Goal: Information Seeking & Learning: Learn about a topic

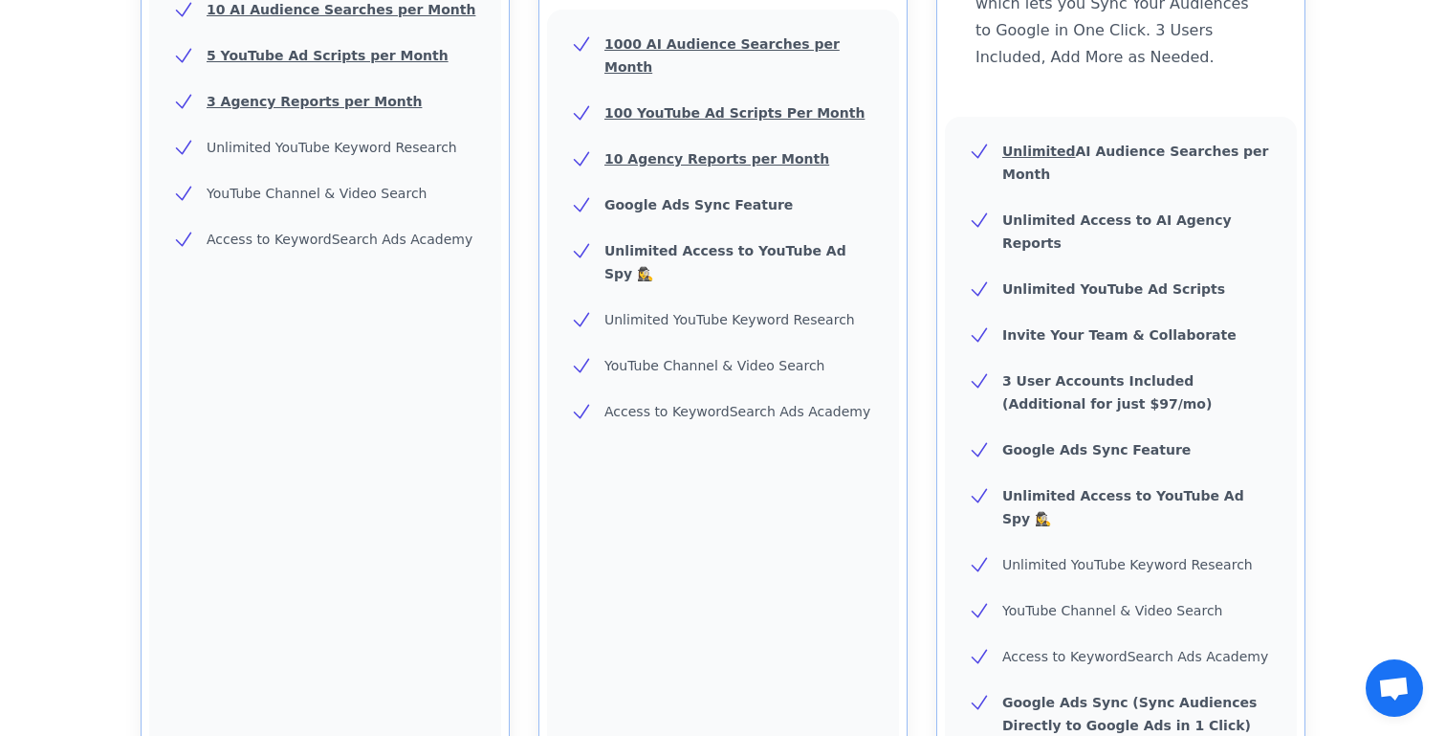
scroll to position [734, 0]
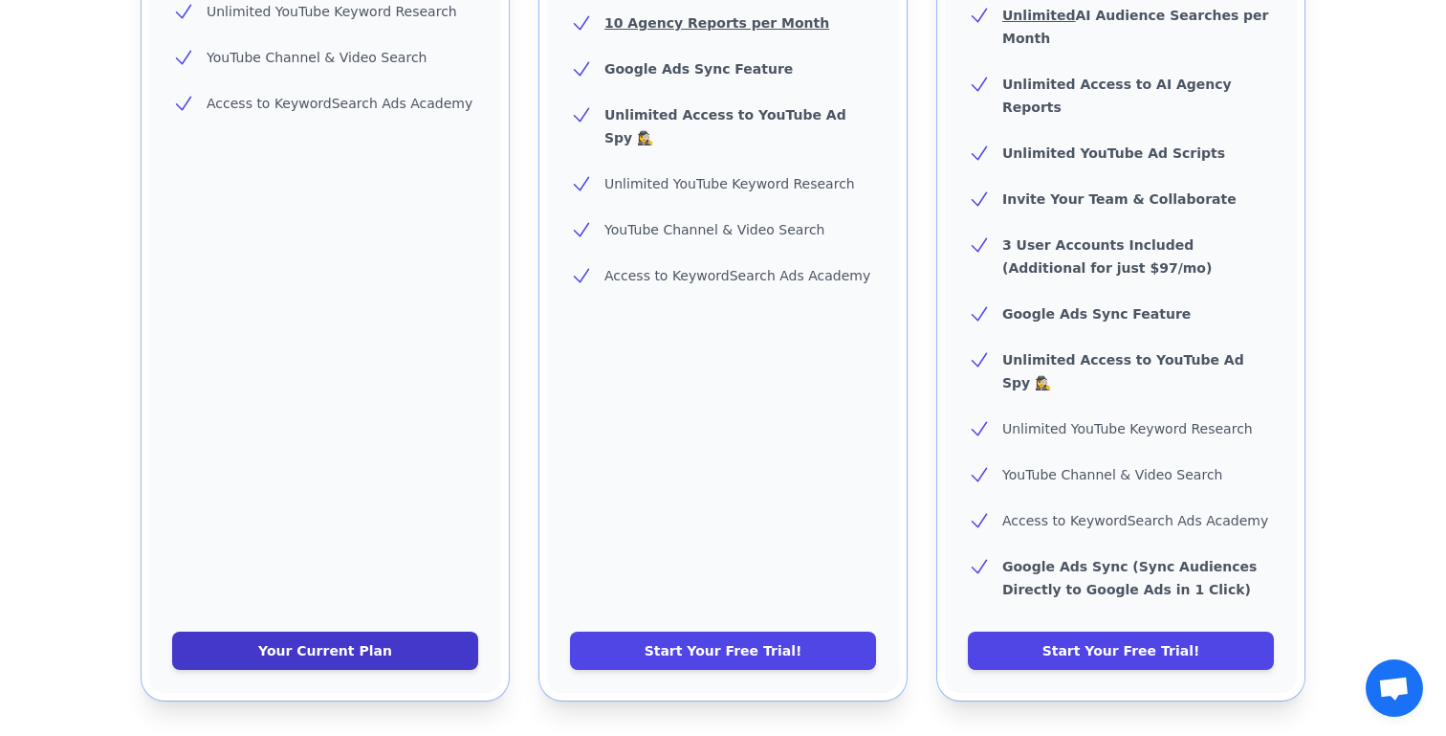
click at [360, 631] on link "Your Current Plan" at bounding box center [325, 650] width 306 height 38
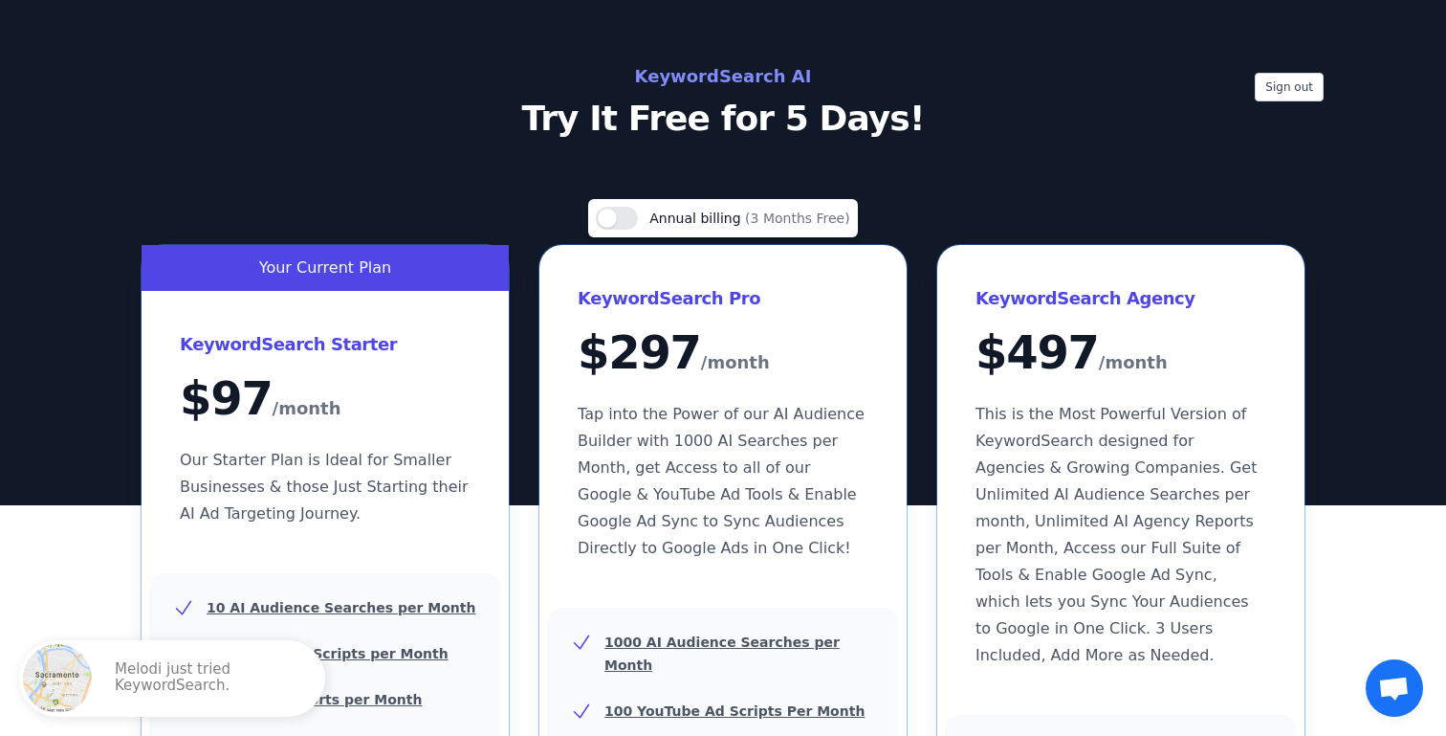
scroll to position [12, 0]
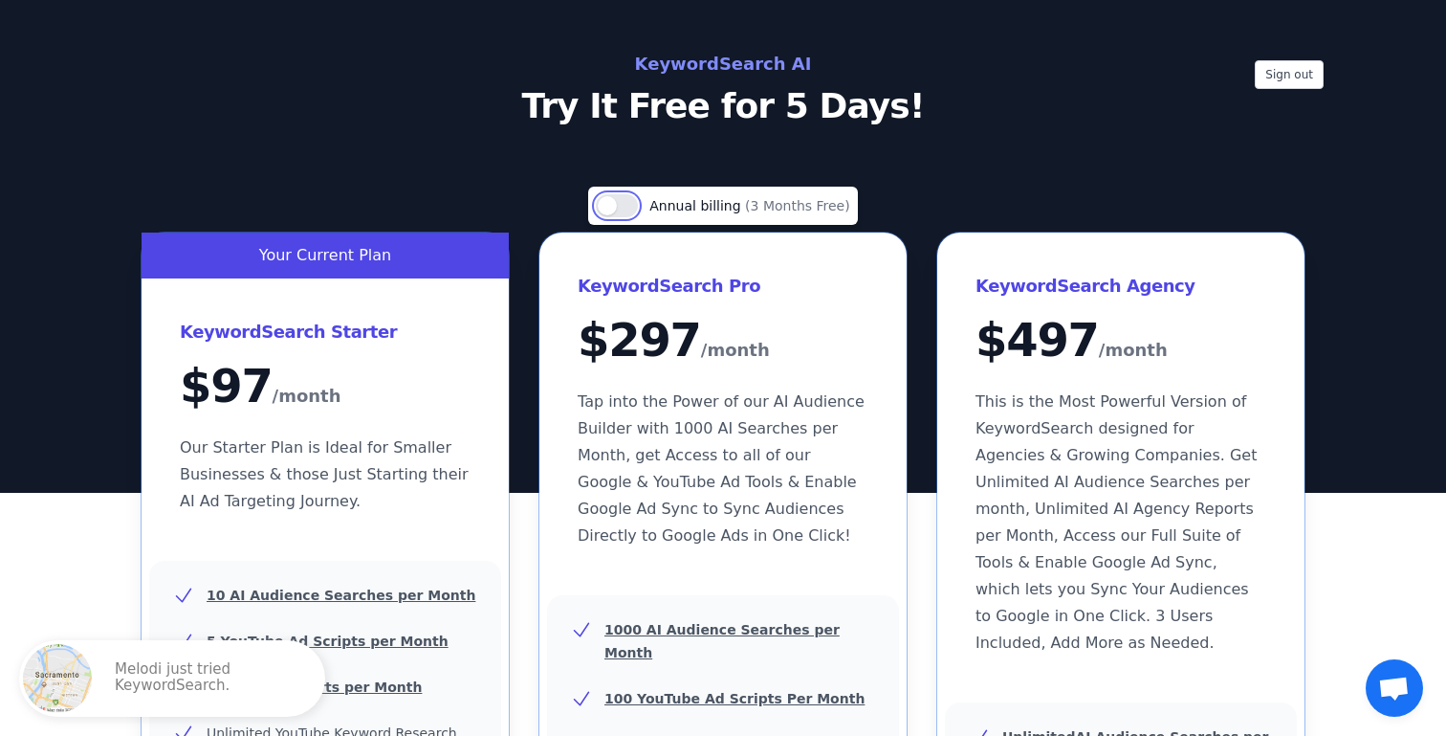
click at [637, 203] on button "Use setting" at bounding box center [617, 205] width 42 height 23
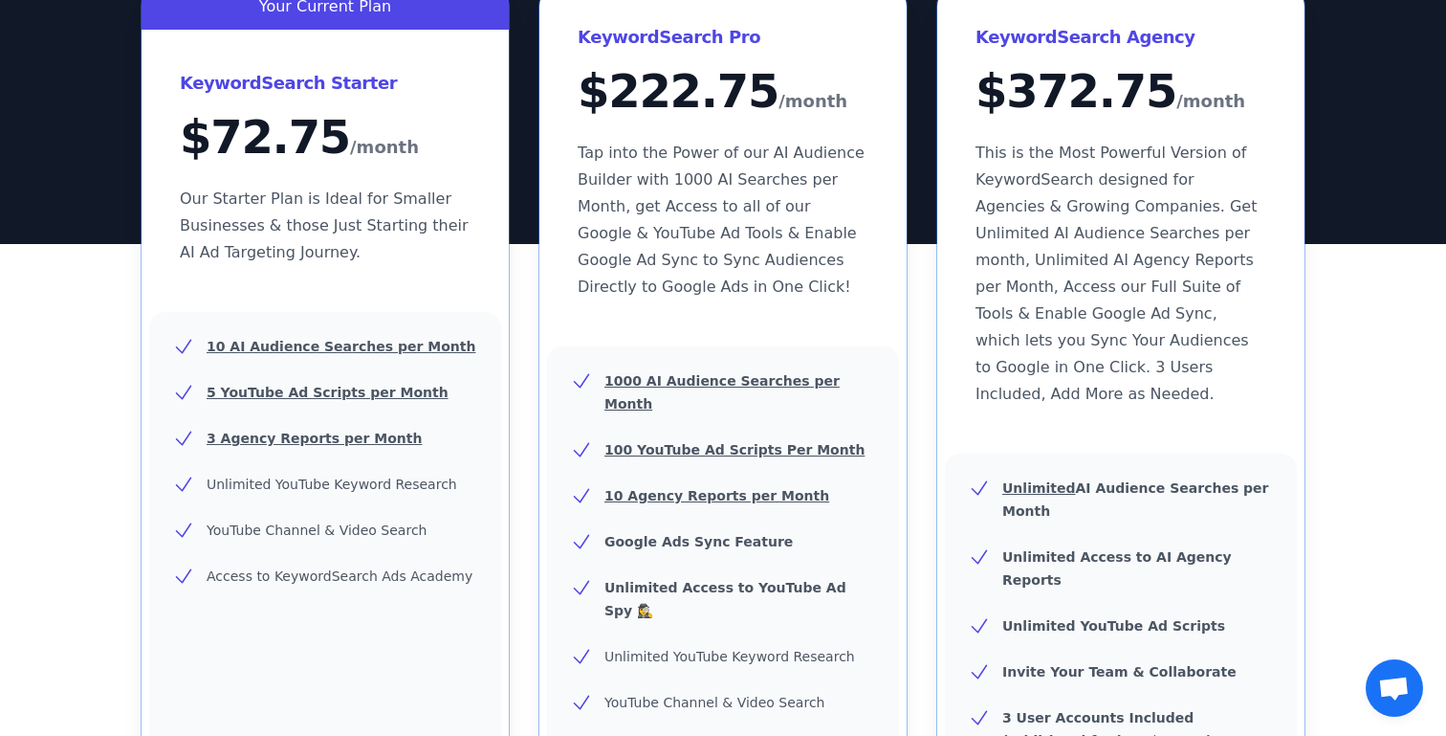
scroll to position [164, 0]
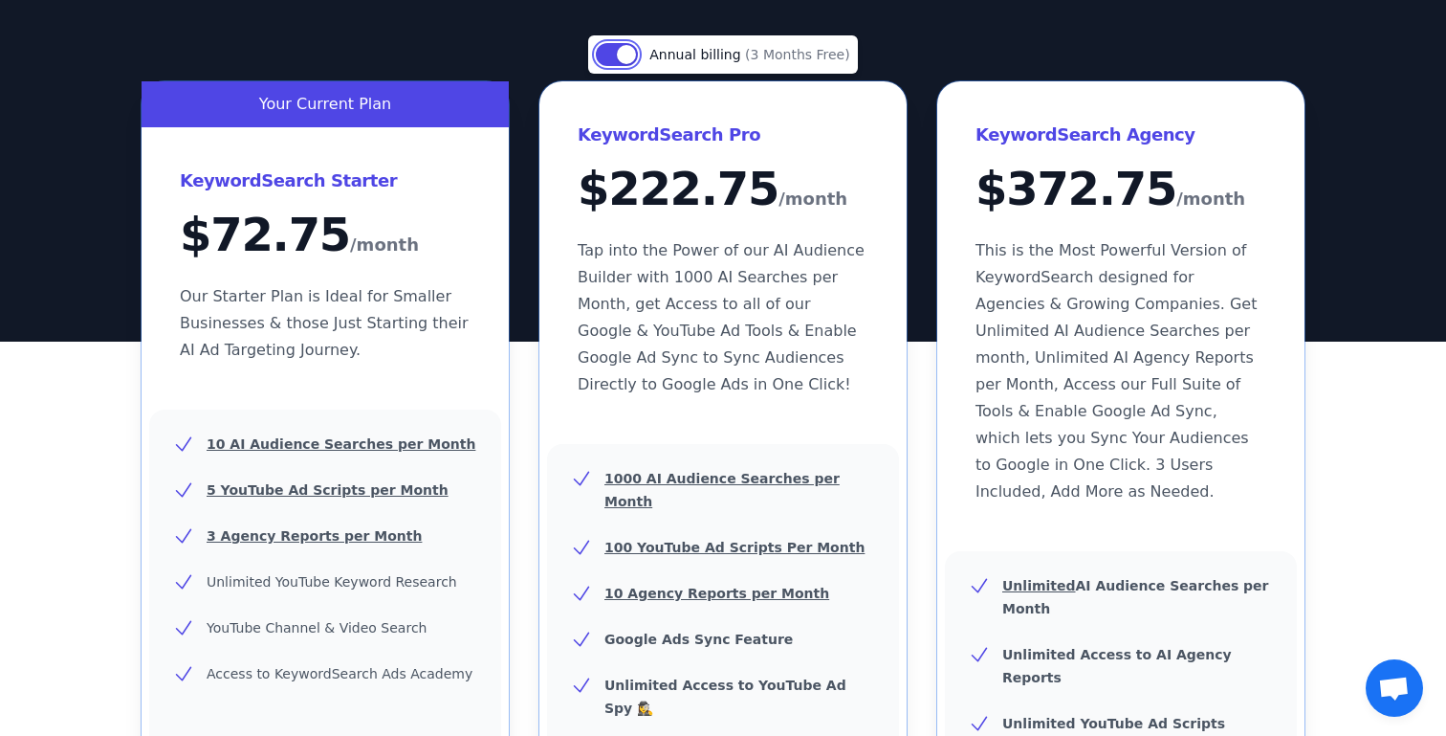
click at [616, 47] on button "Use setting" at bounding box center [617, 54] width 42 height 23
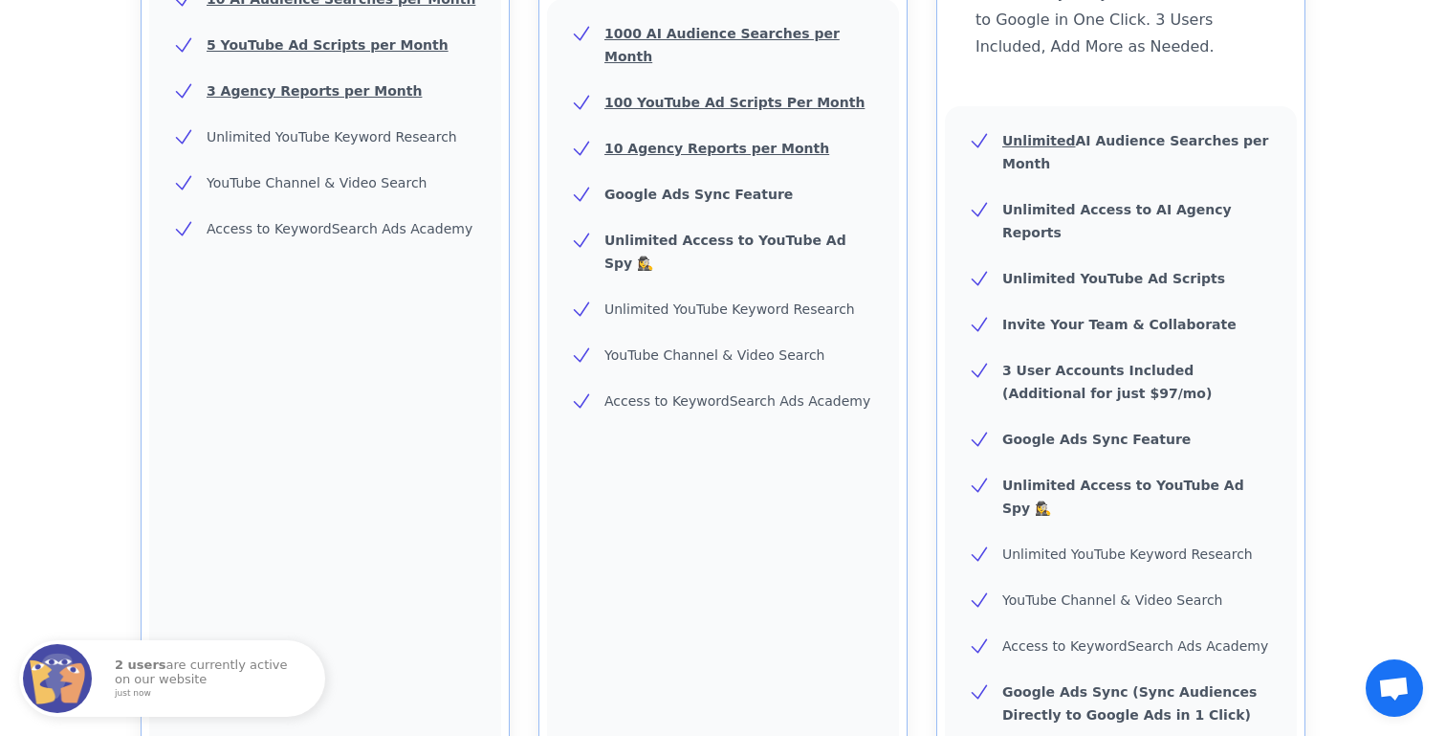
scroll to position [881, 0]
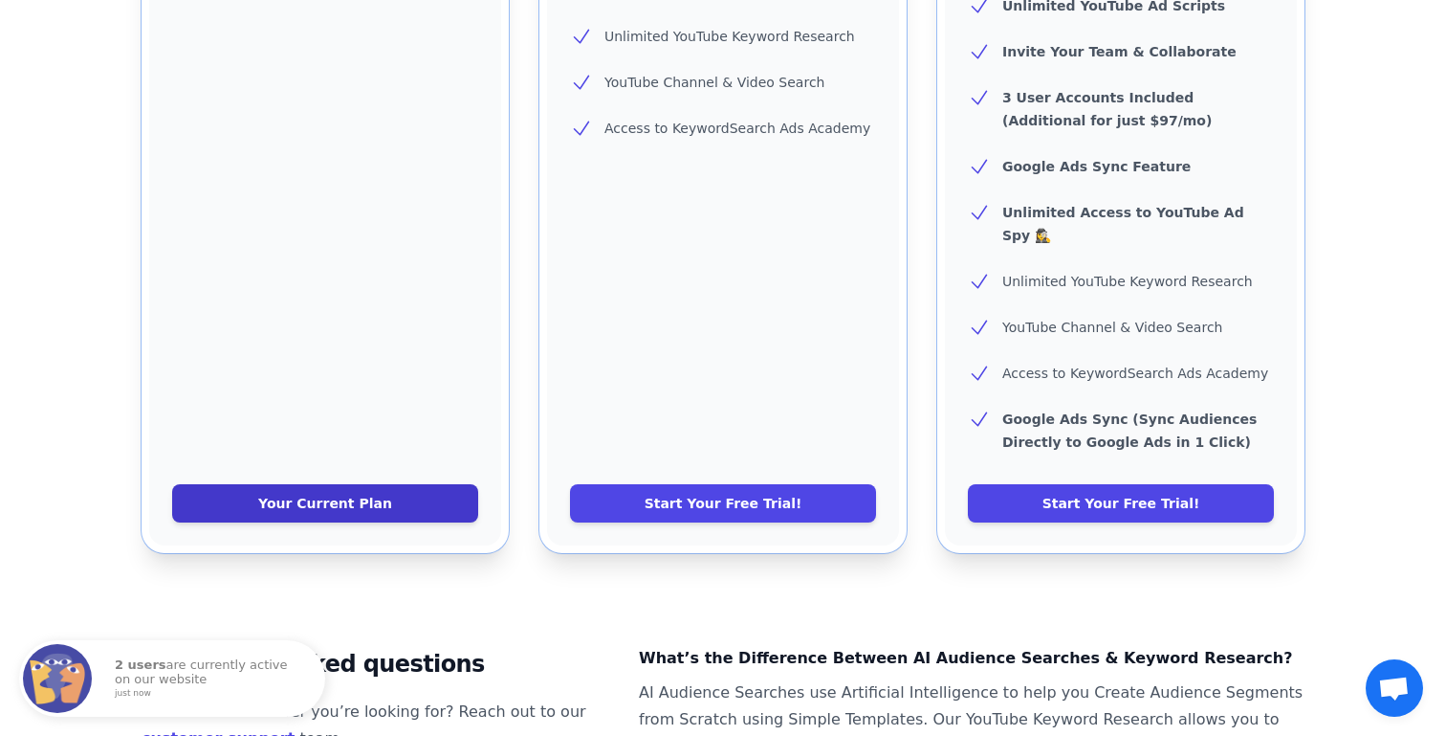
click at [342, 484] on link "Your Current Plan" at bounding box center [325, 503] width 306 height 38
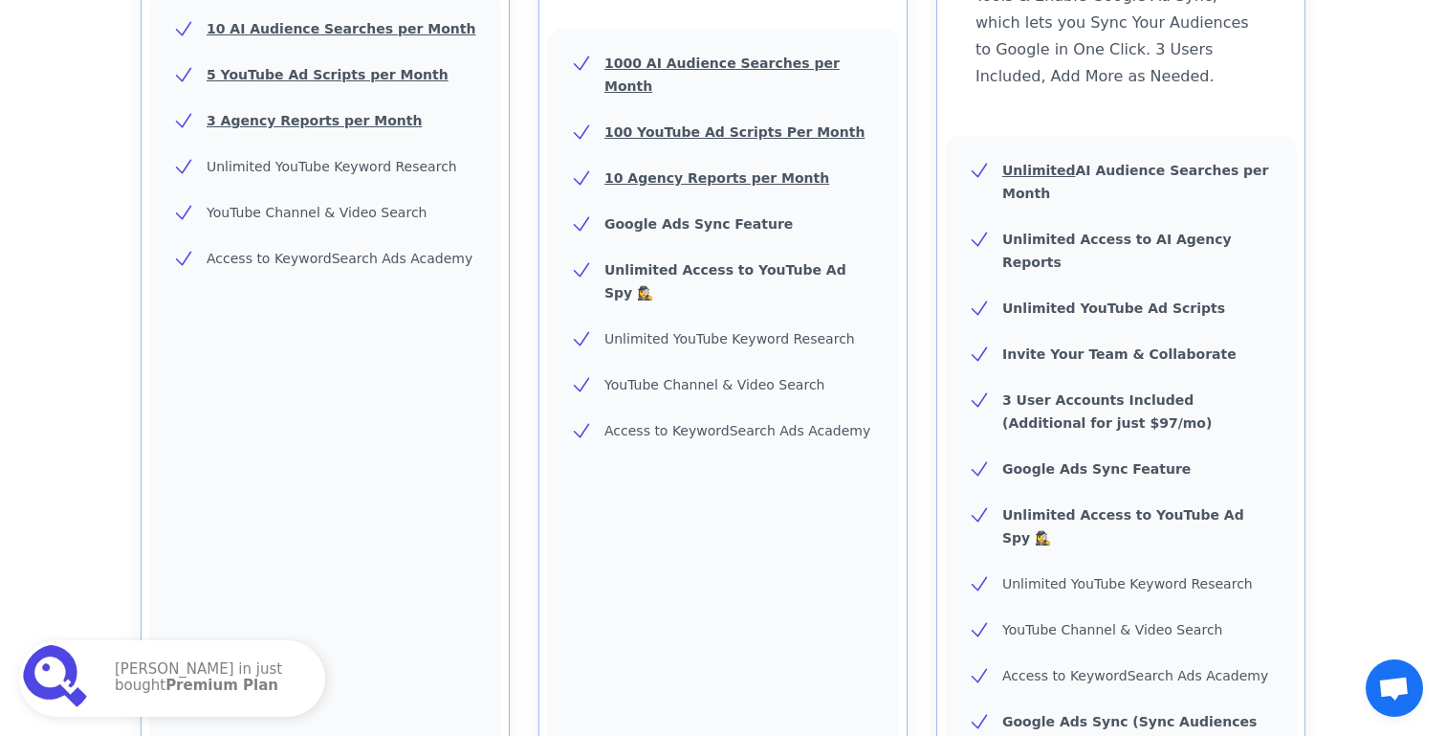
scroll to position [798, 0]
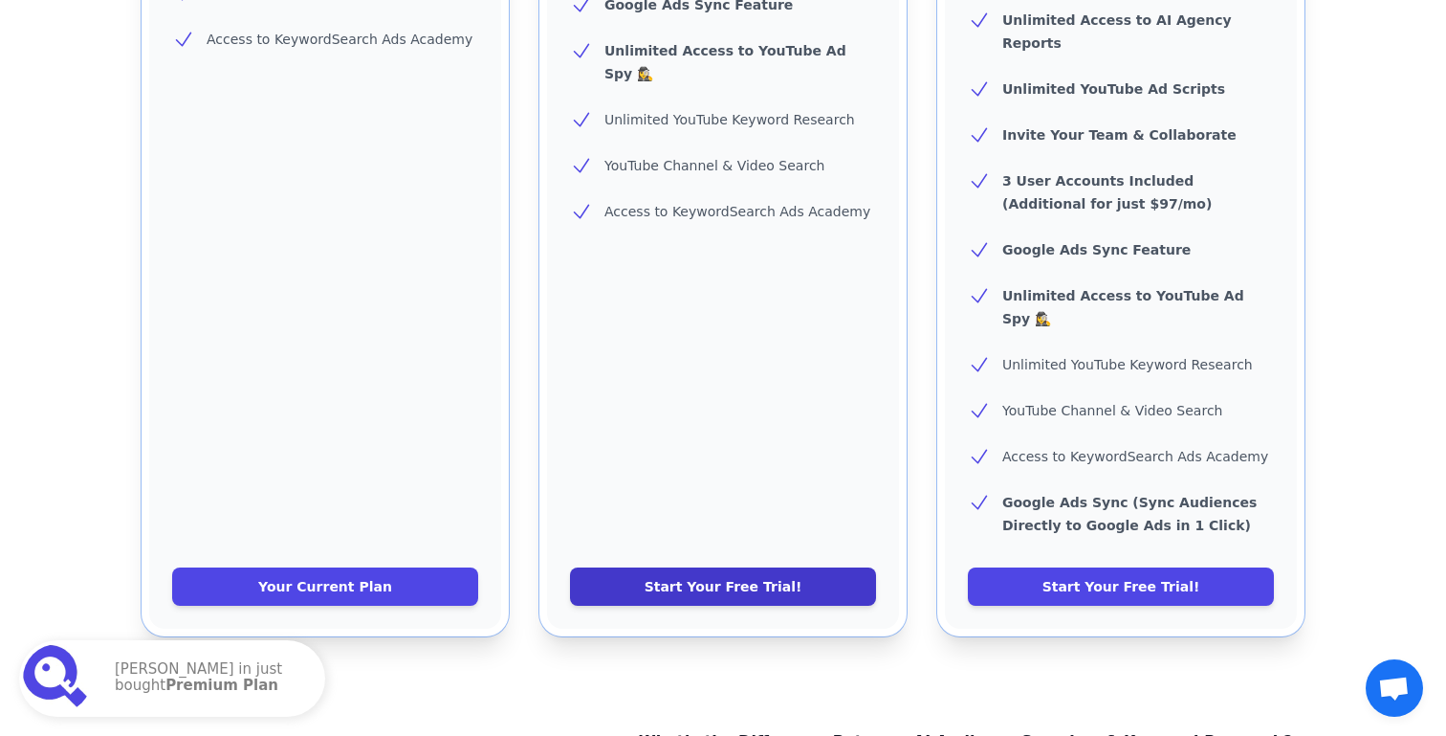
click at [737, 567] on link "Start Your Free Trial!" at bounding box center [723, 586] width 306 height 38
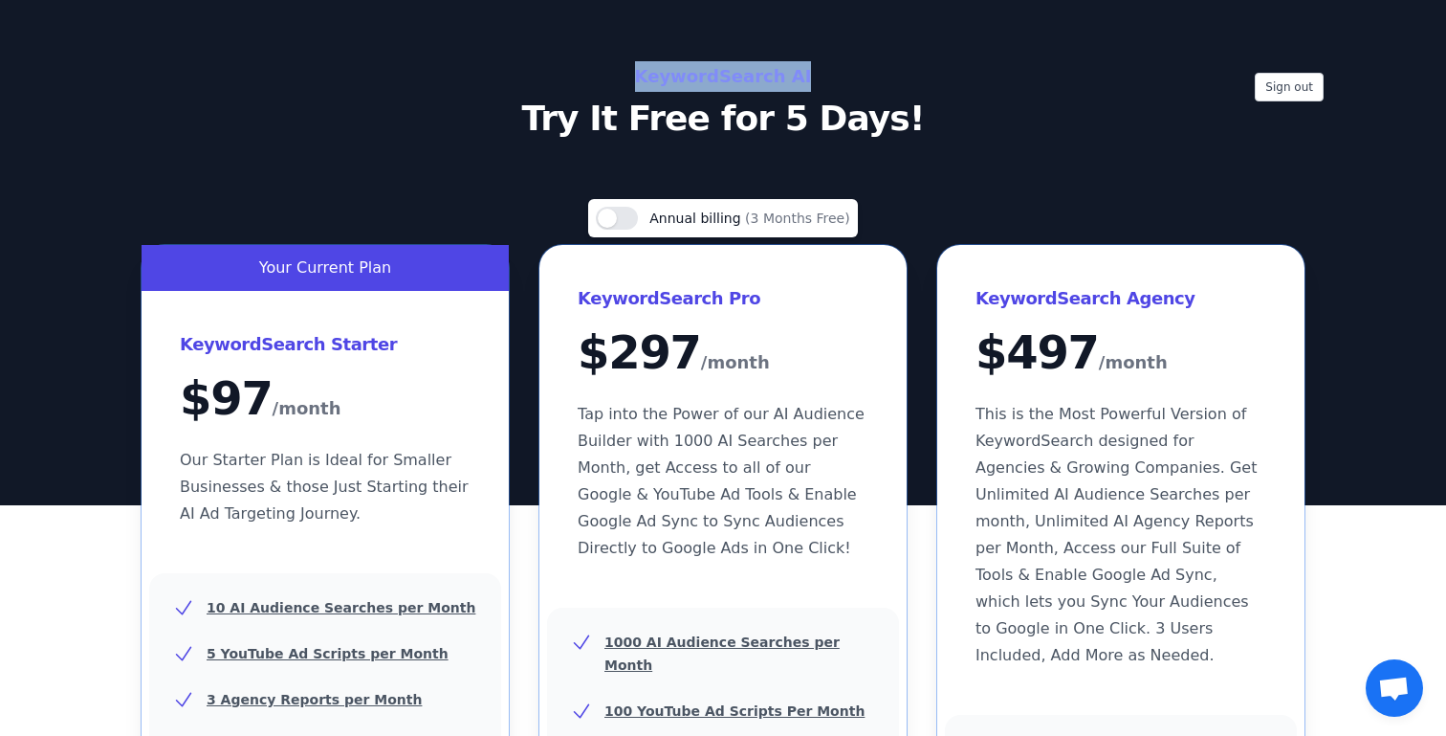
drag, startPoint x: 808, startPoint y: 82, endPoint x: 640, endPoint y: 85, distance: 168.4
click at [640, 85] on h2 "KeywordSearch AI" at bounding box center [723, 76] width 857 height 31
copy h2 "KeywordSearch AI"
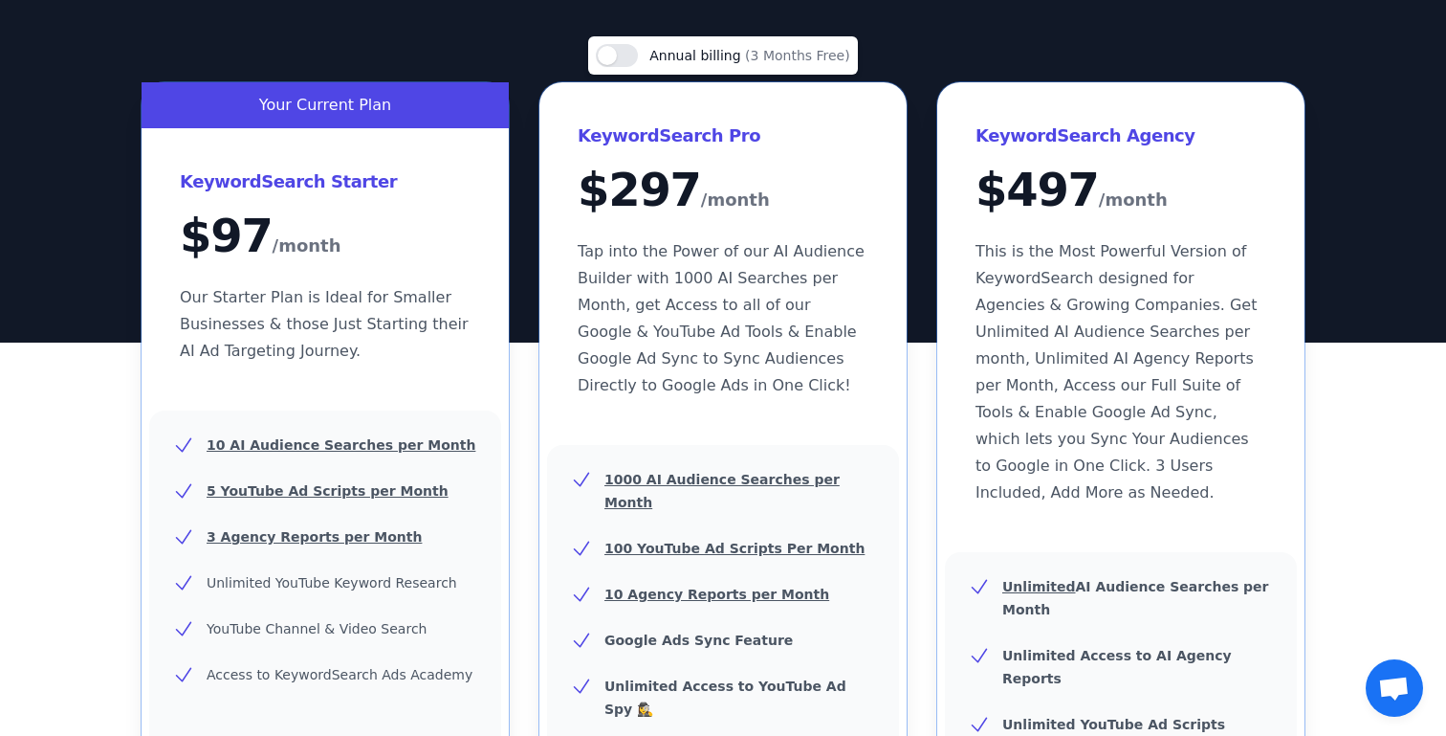
scroll to position [677, 0]
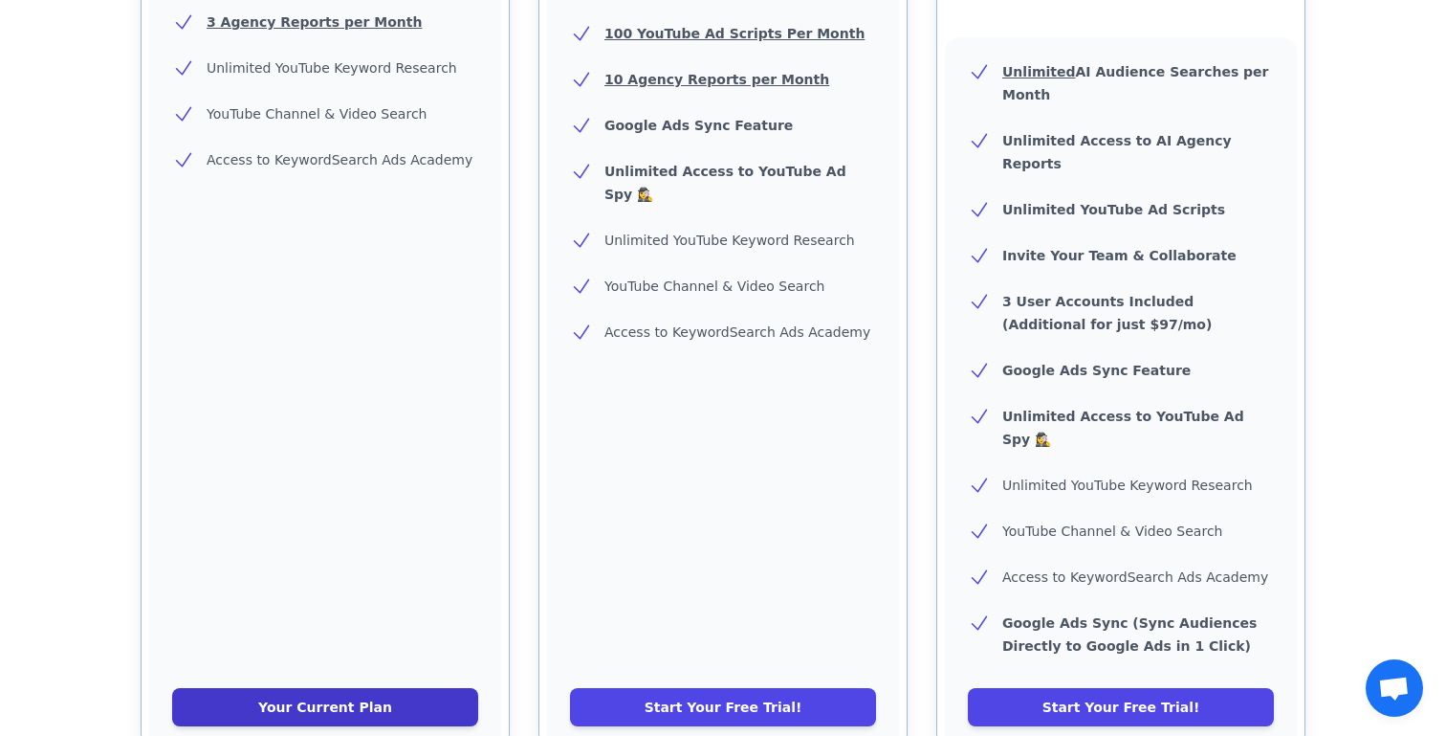
click at [363, 688] on link "Your Current Plan" at bounding box center [325, 707] width 306 height 38
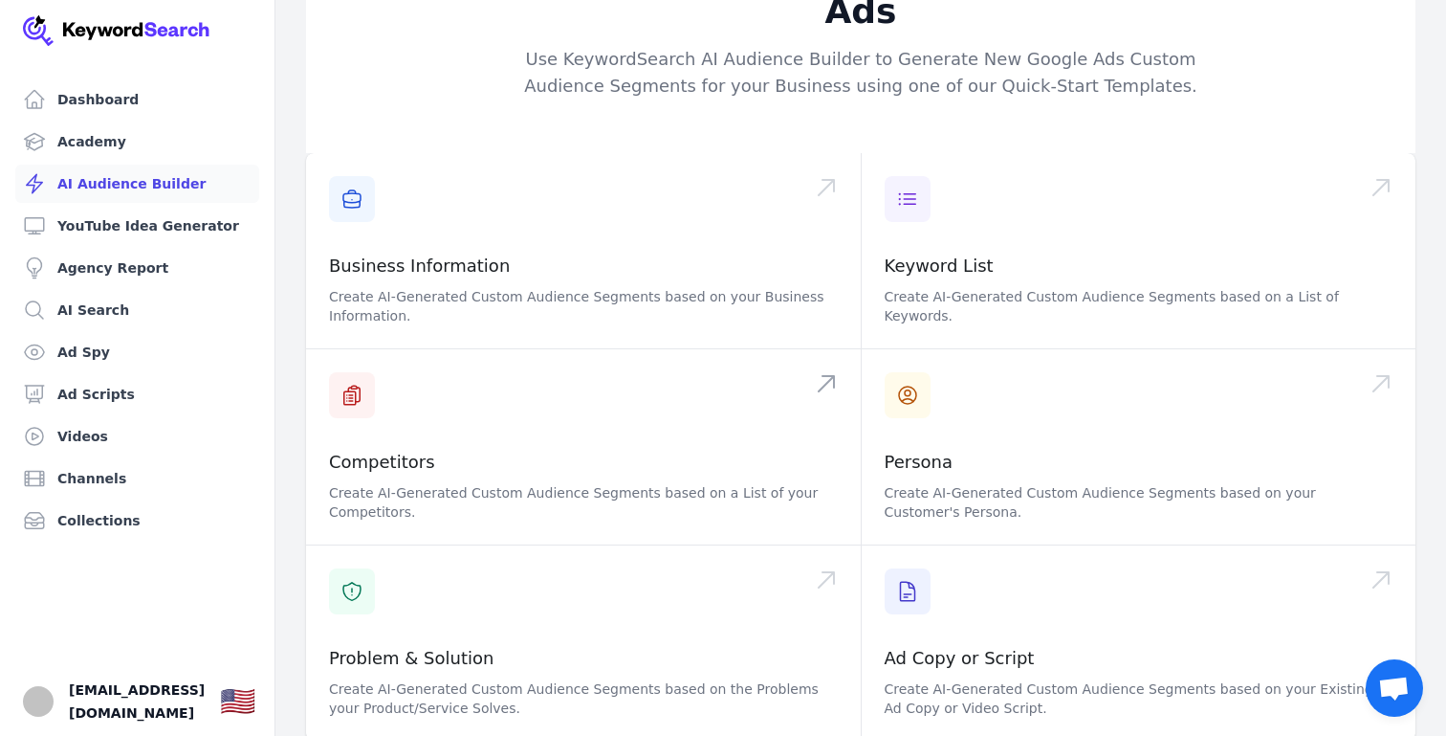
scroll to position [86, 0]
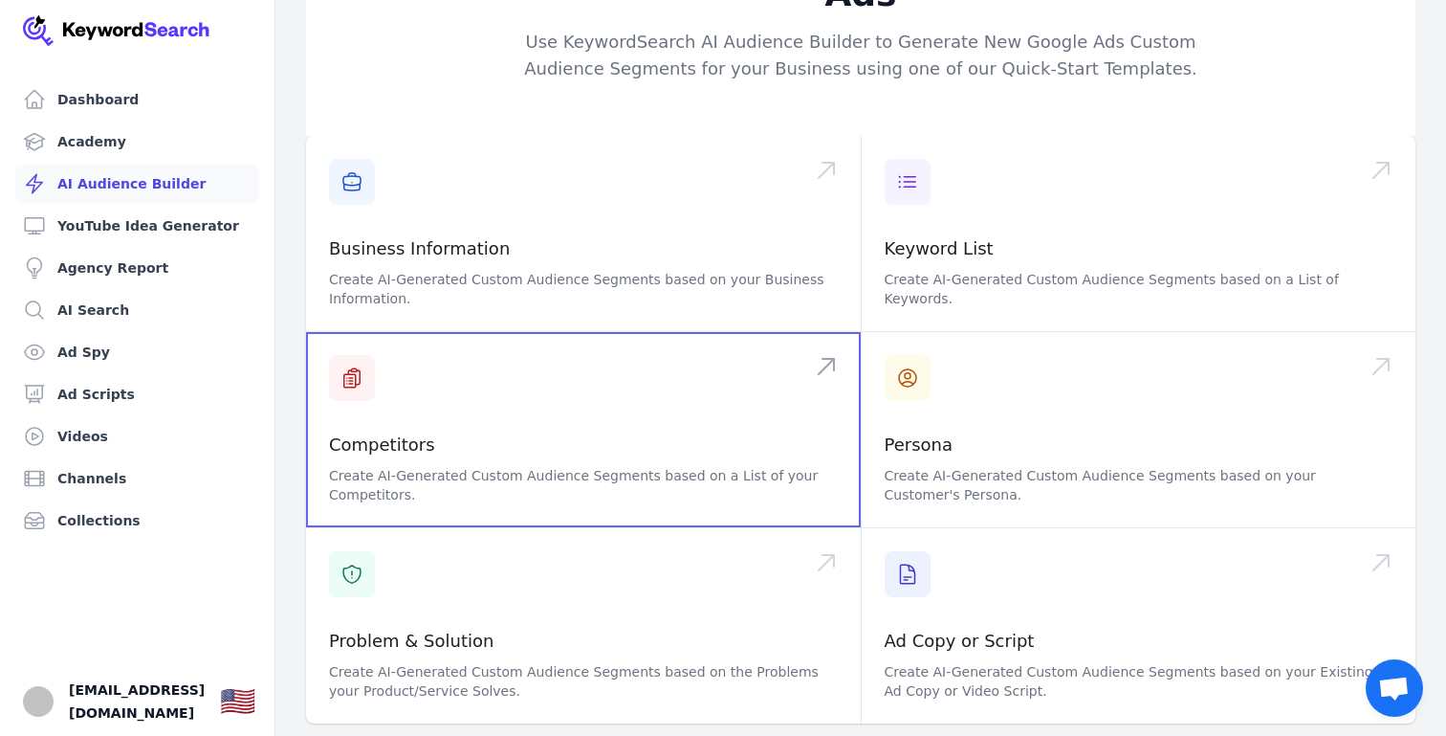
click at [690, 408] on span at bounding box center [583, 429] width 555 height 195
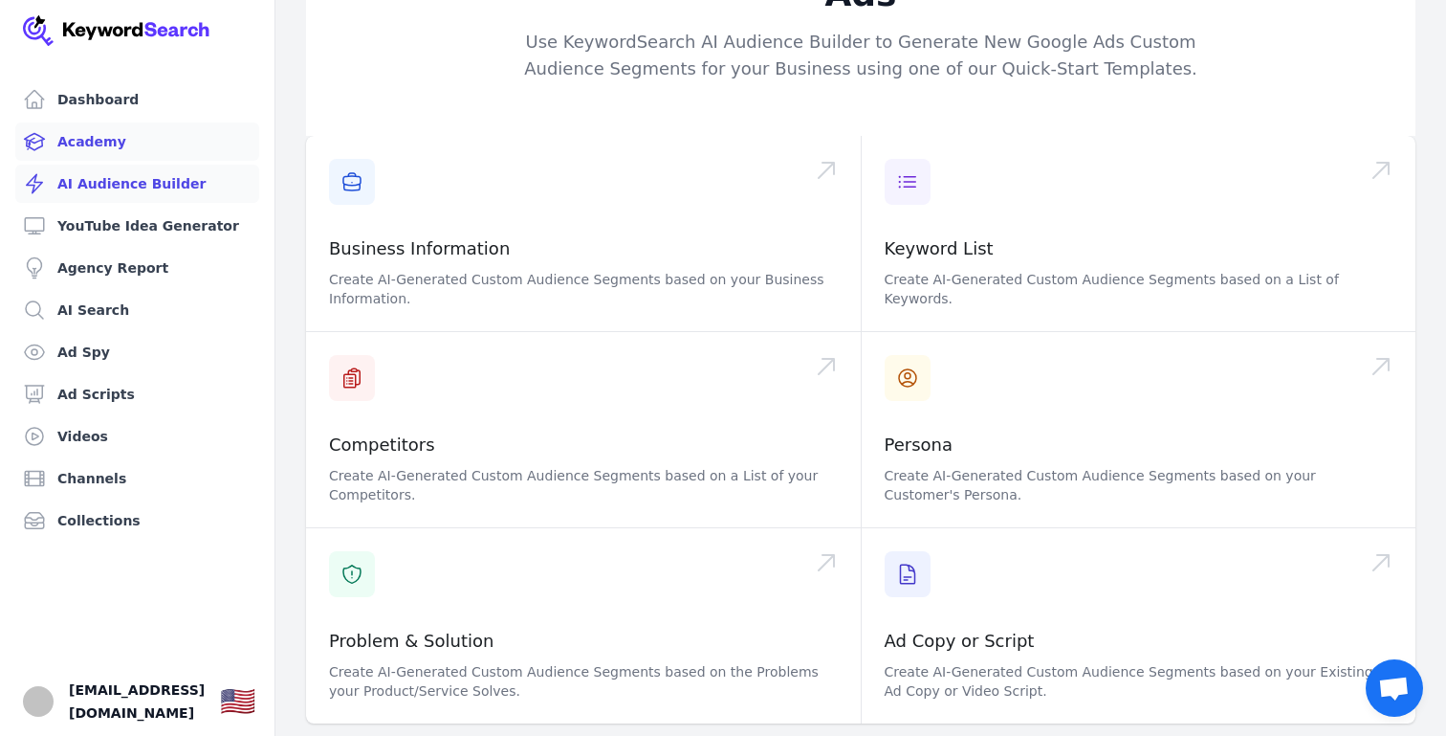
click at [98, 152] on link "Academy" at bounding box center [137, 141] width 244 height 38
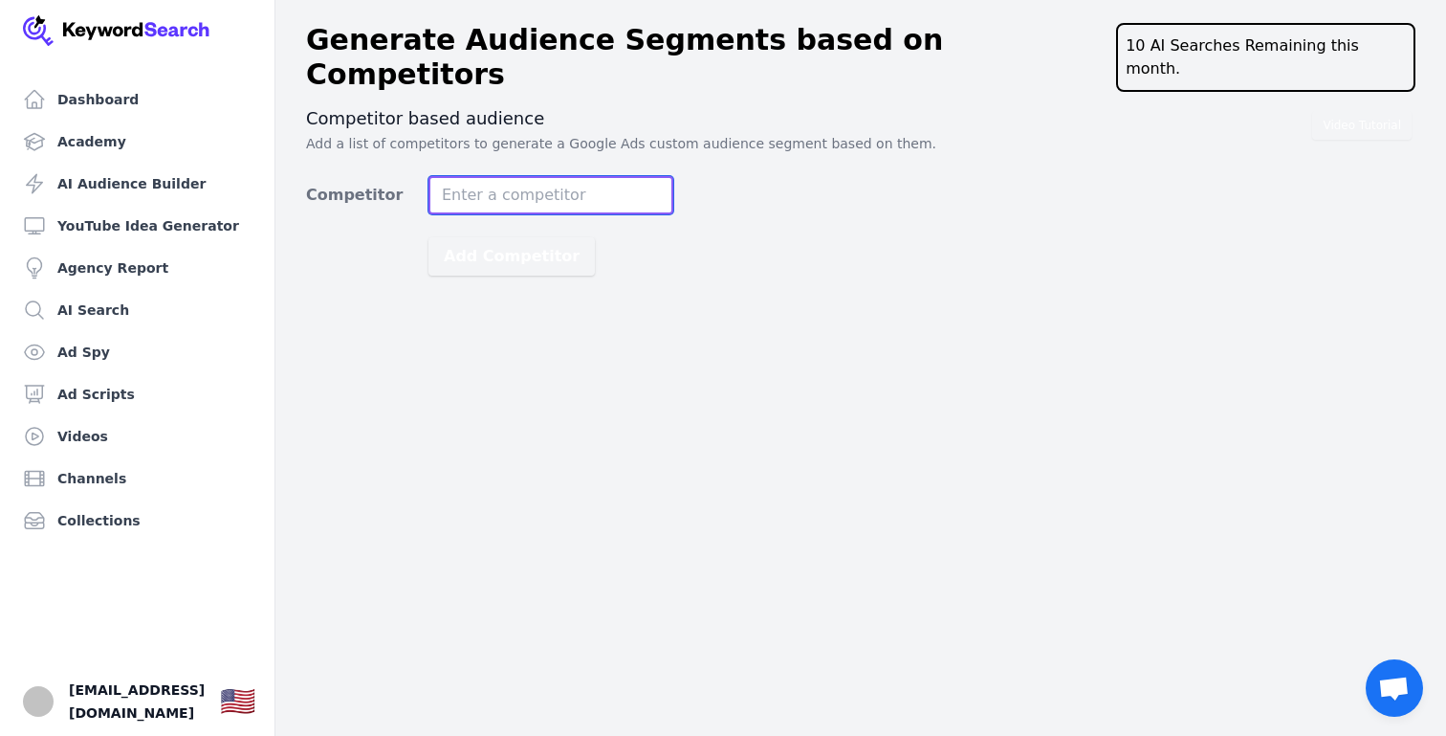
click at [613, 176] on input "Competitor" at bounding box center [551, 195] width 245 height 38
click at [533, 176] on input "Competitor" at bounding box center [551, 195] width 245 height 38
paste input "https://www.cyber-jay.fr/"
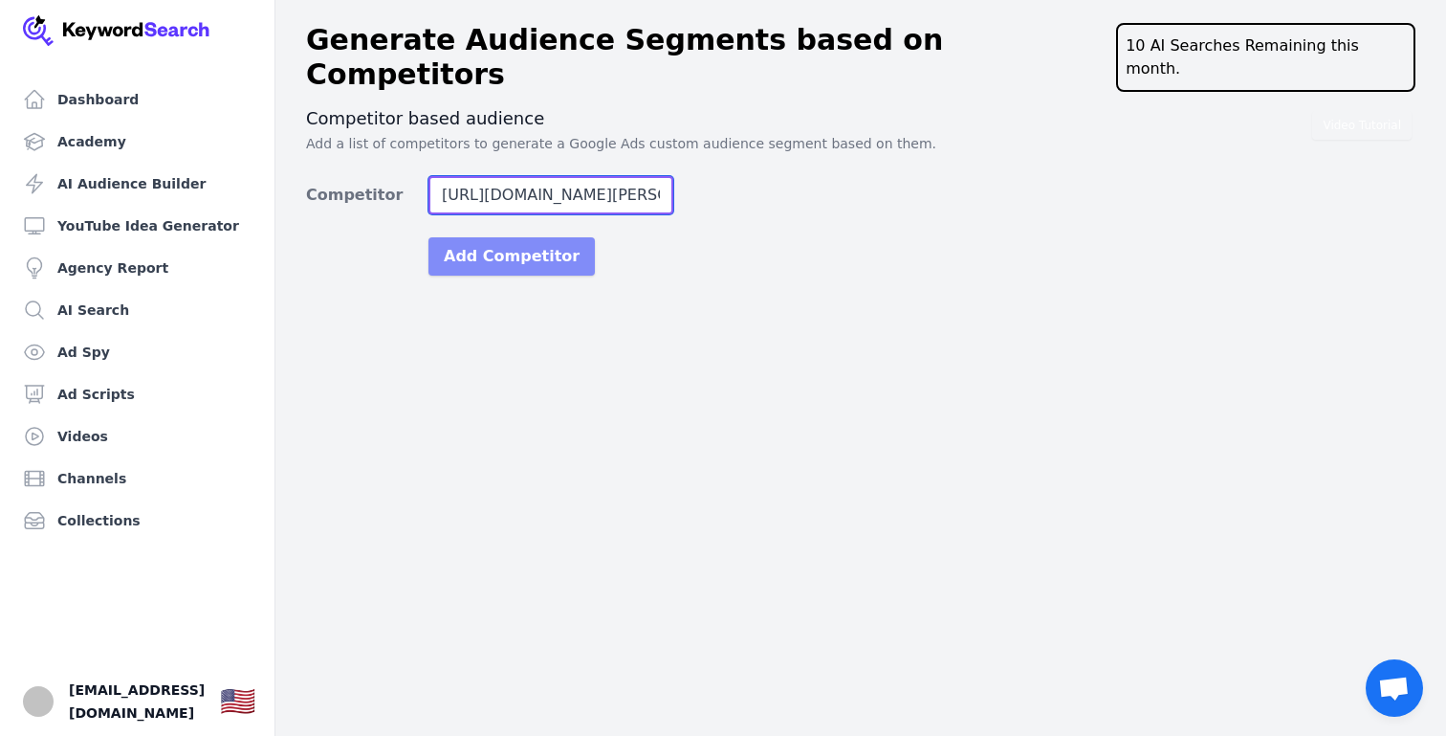
type input "https://www.cyber-jay.fr/"
click at [527, 237] on button "Add Competitor" at bounding box center [512, 256] width 166 height 38
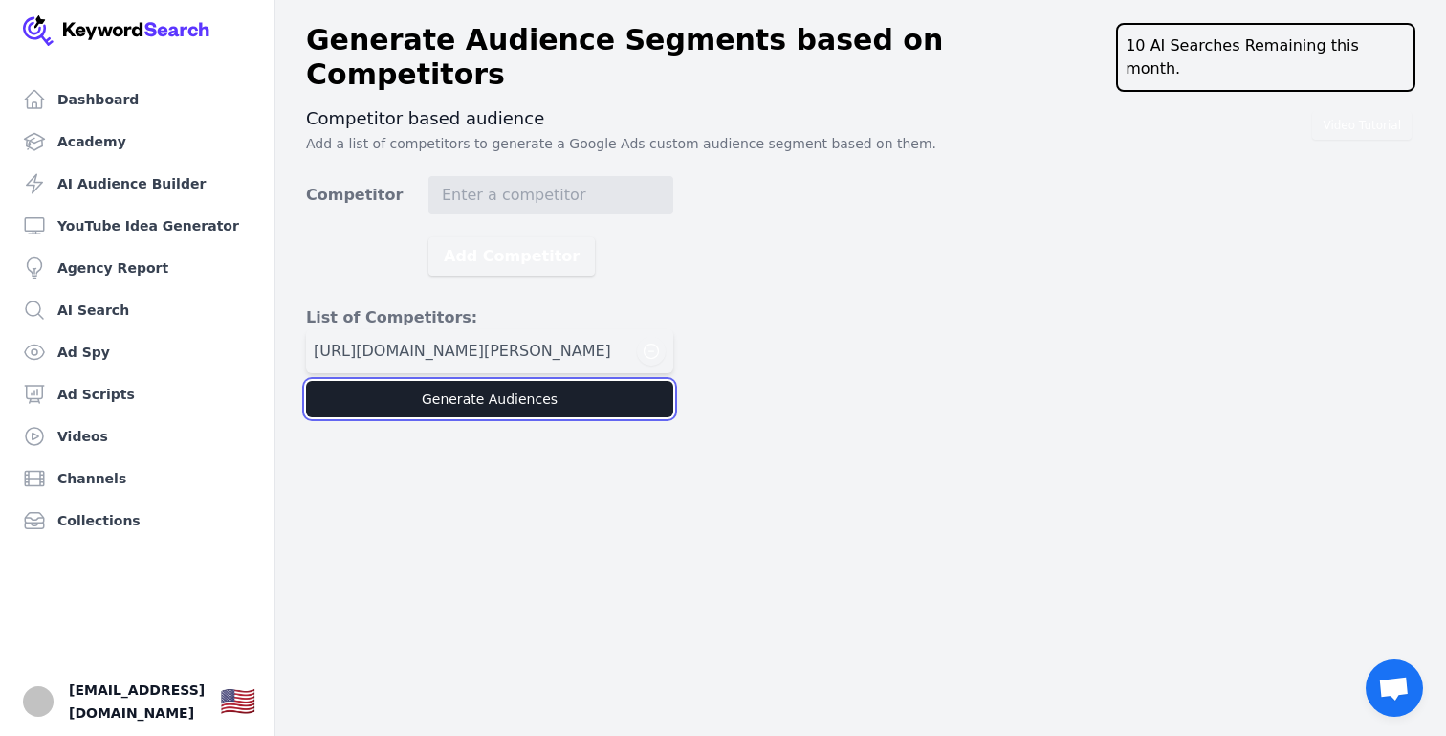
click at [522, 381] on button "Generate Audiences" at bounding box center [489, 399] width 367 height 36
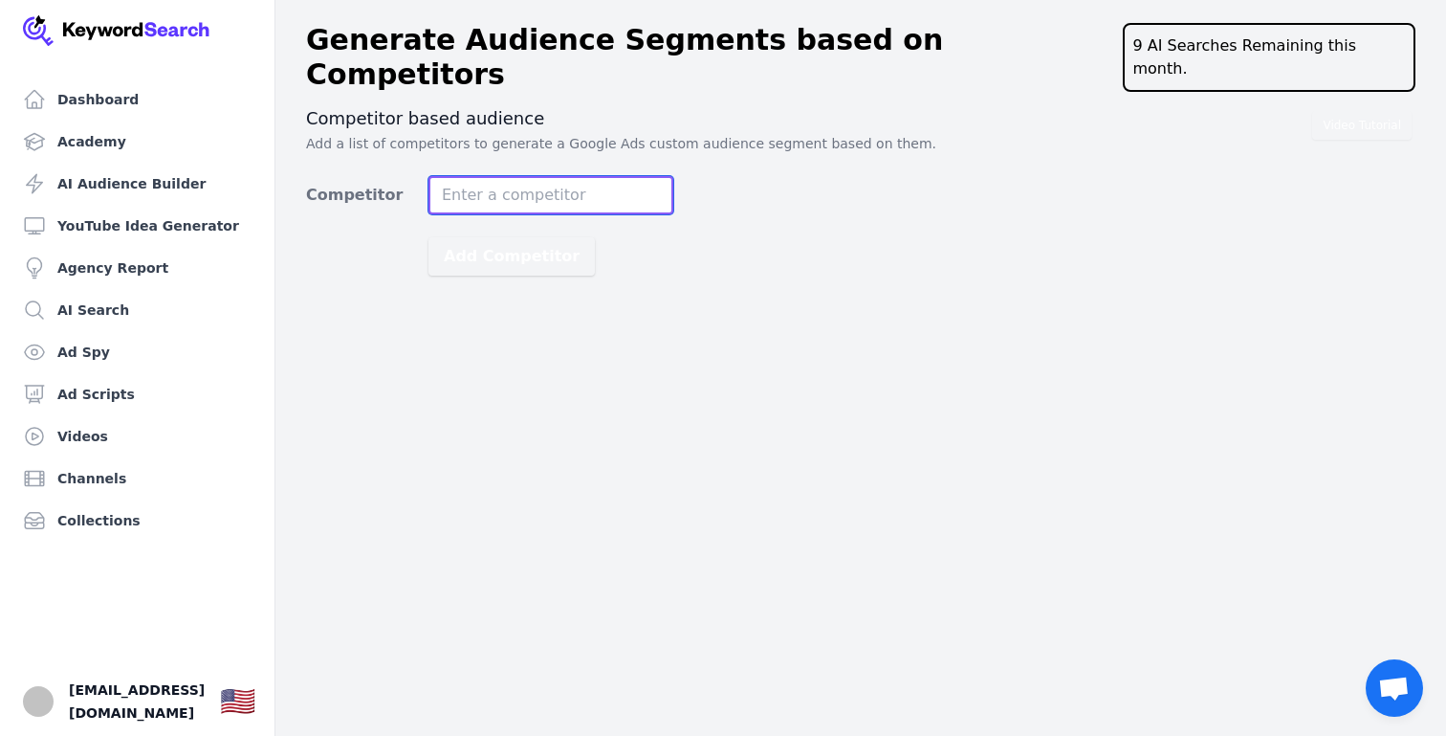
click at [534, 177] on input "Competitor" at bounding box center [551, 195] width 245 height 38
paste input "https://www.madmac.paris/"
type input "https://www.madmac.paris/"
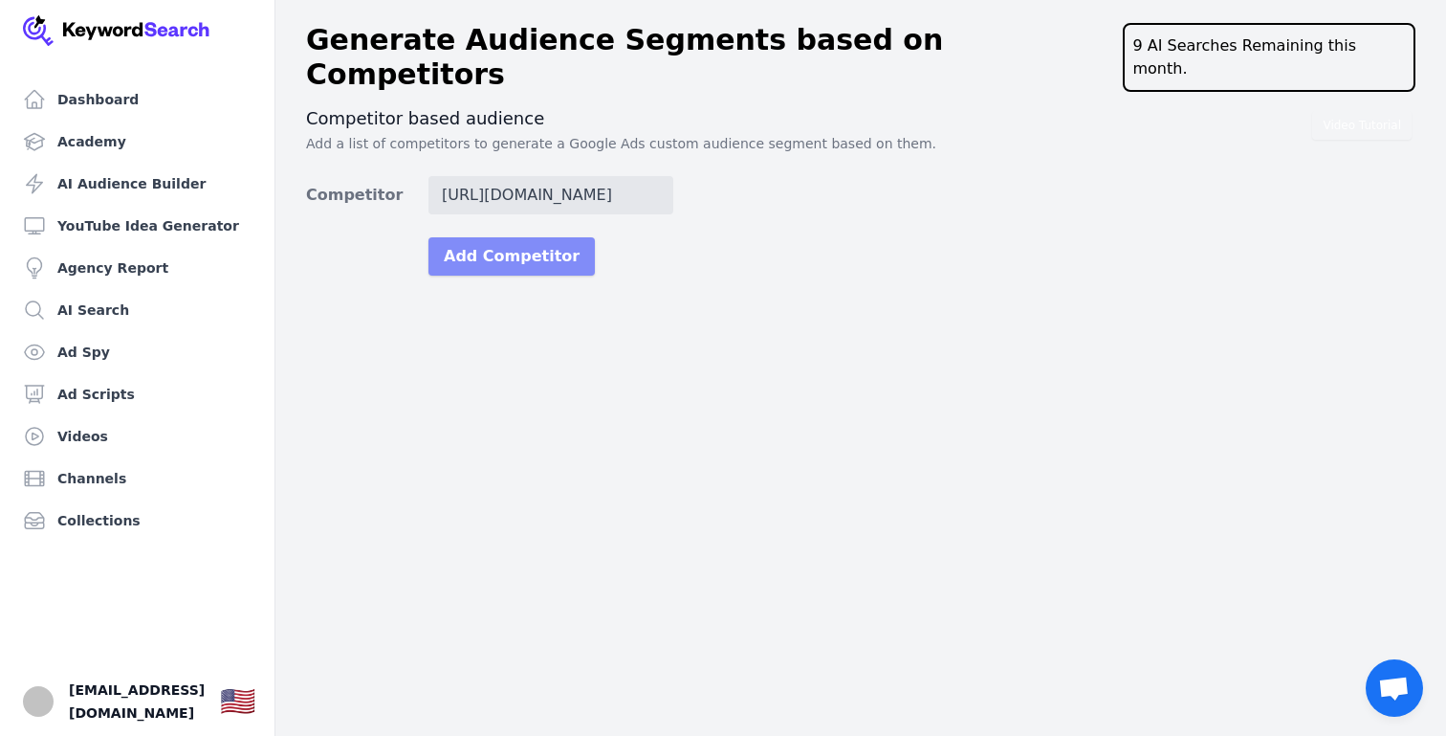
click at [534, 237] on button "Add Competitor" at bounding box center [512, 256] width 166 height 38
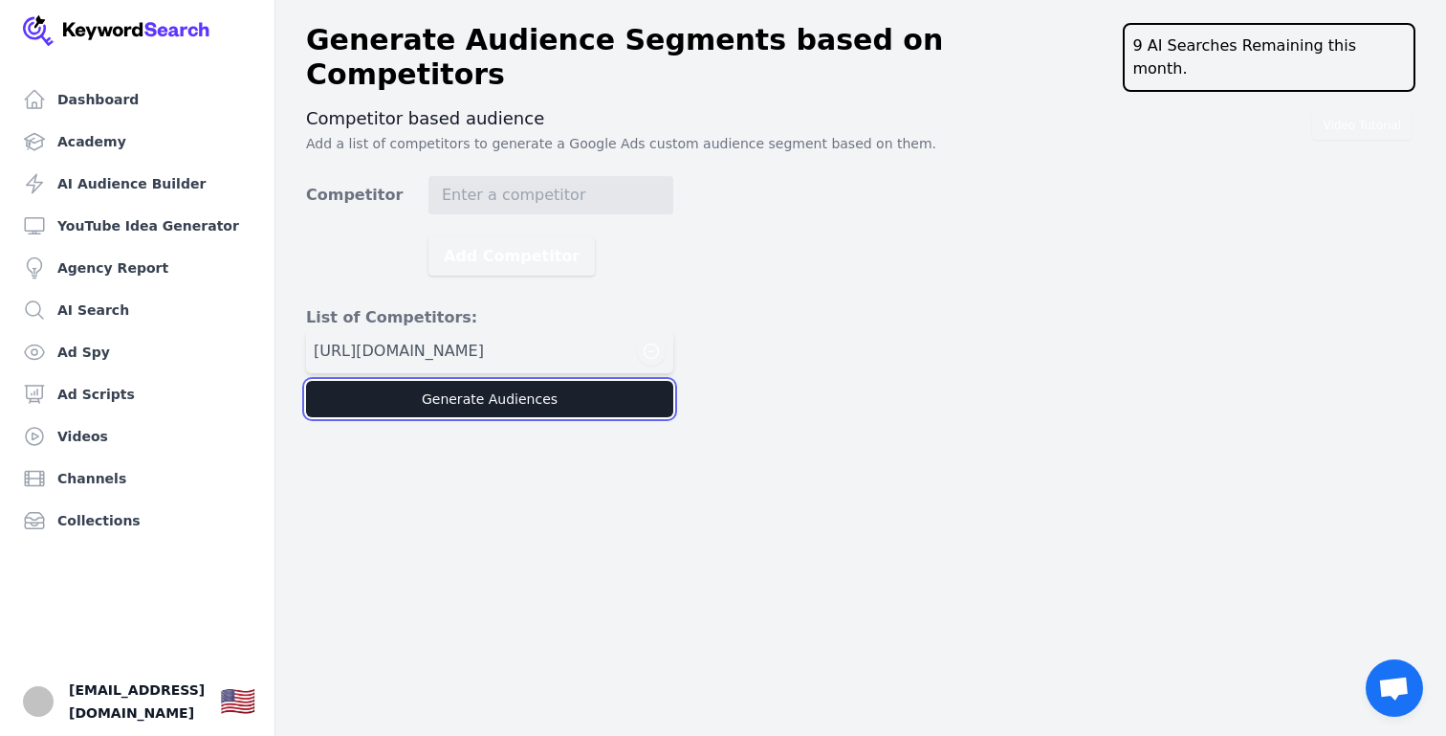
click at [540, 381] on button "Generate Audiences" at bounding box center [489, 399] width 367 height 36
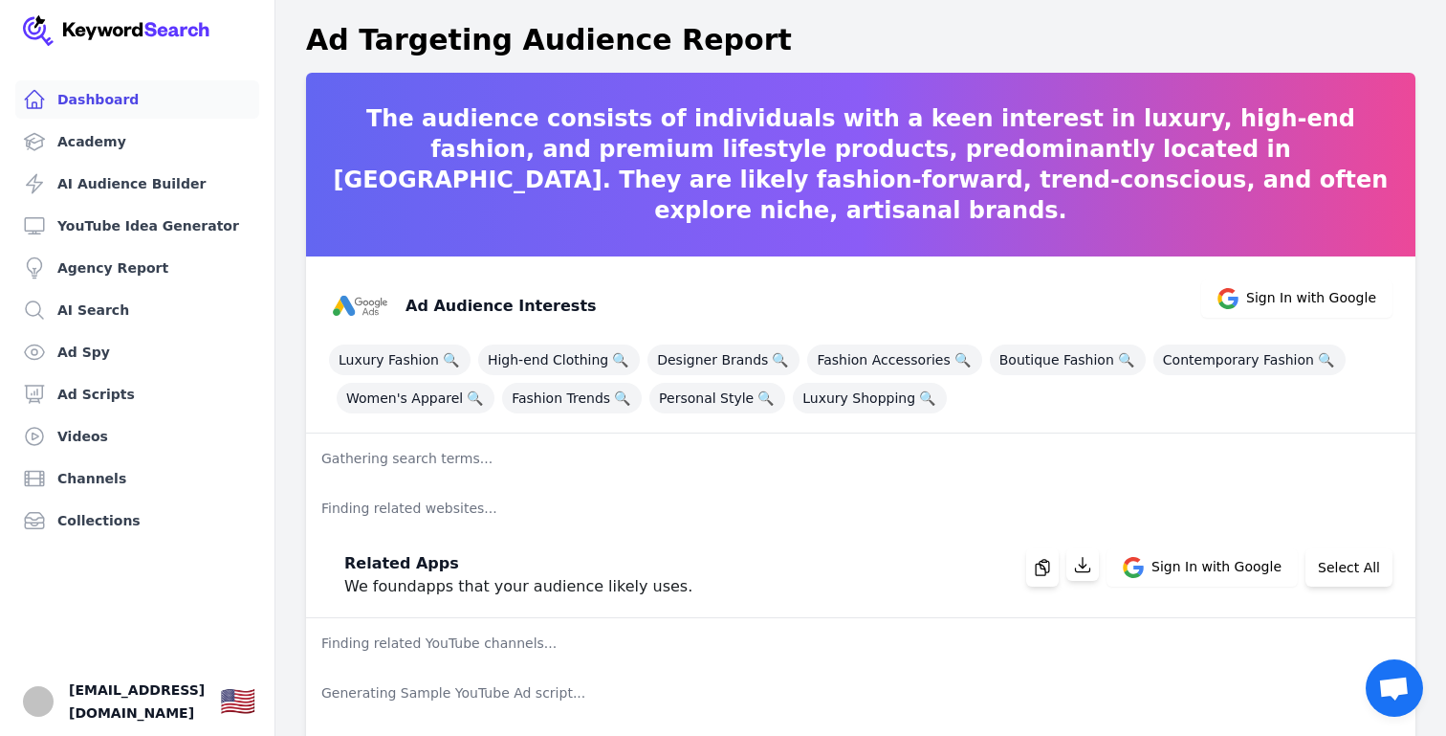
click at [90, 105] on link "Dashboard" at bounding box center [137, 99] width 244 height 38
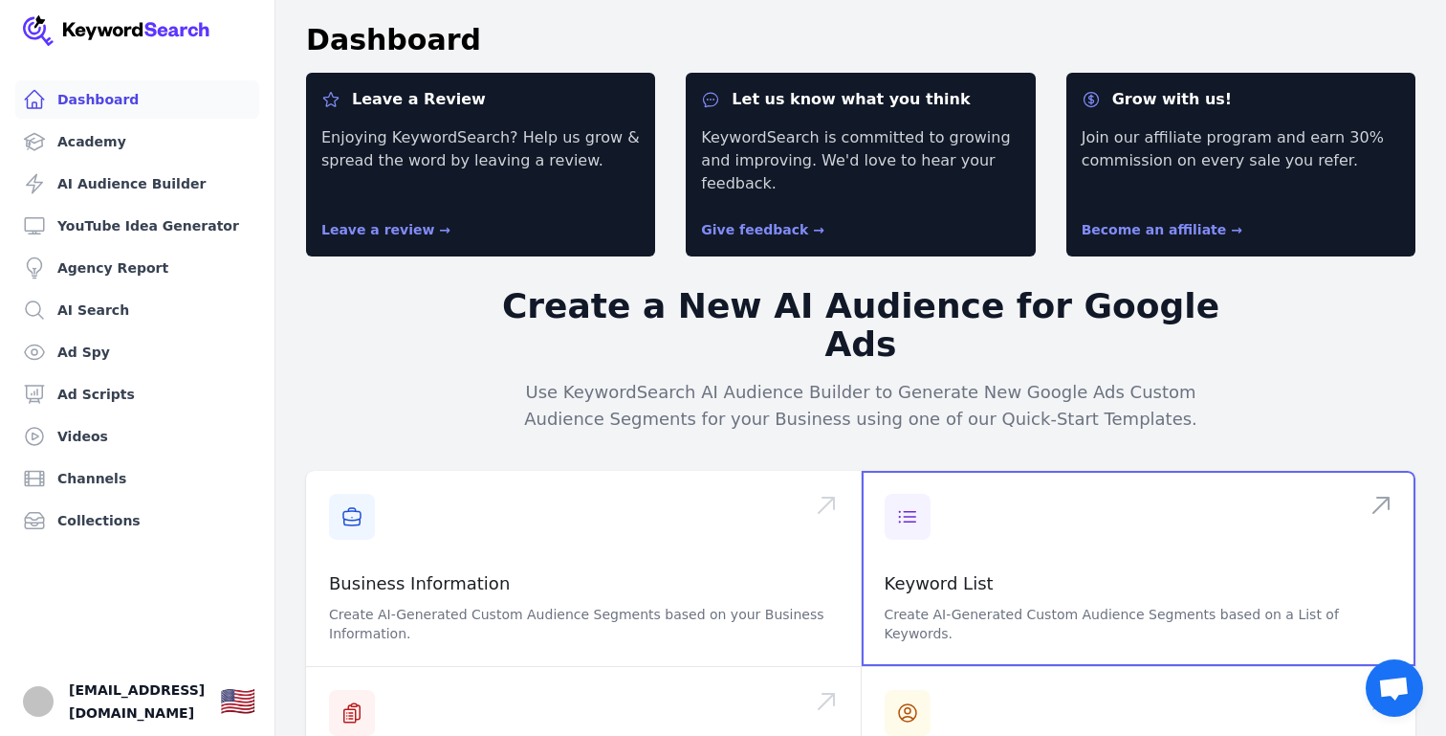
click at [980, 509] on span at bounding box center [1139, 568] width 555 height 195
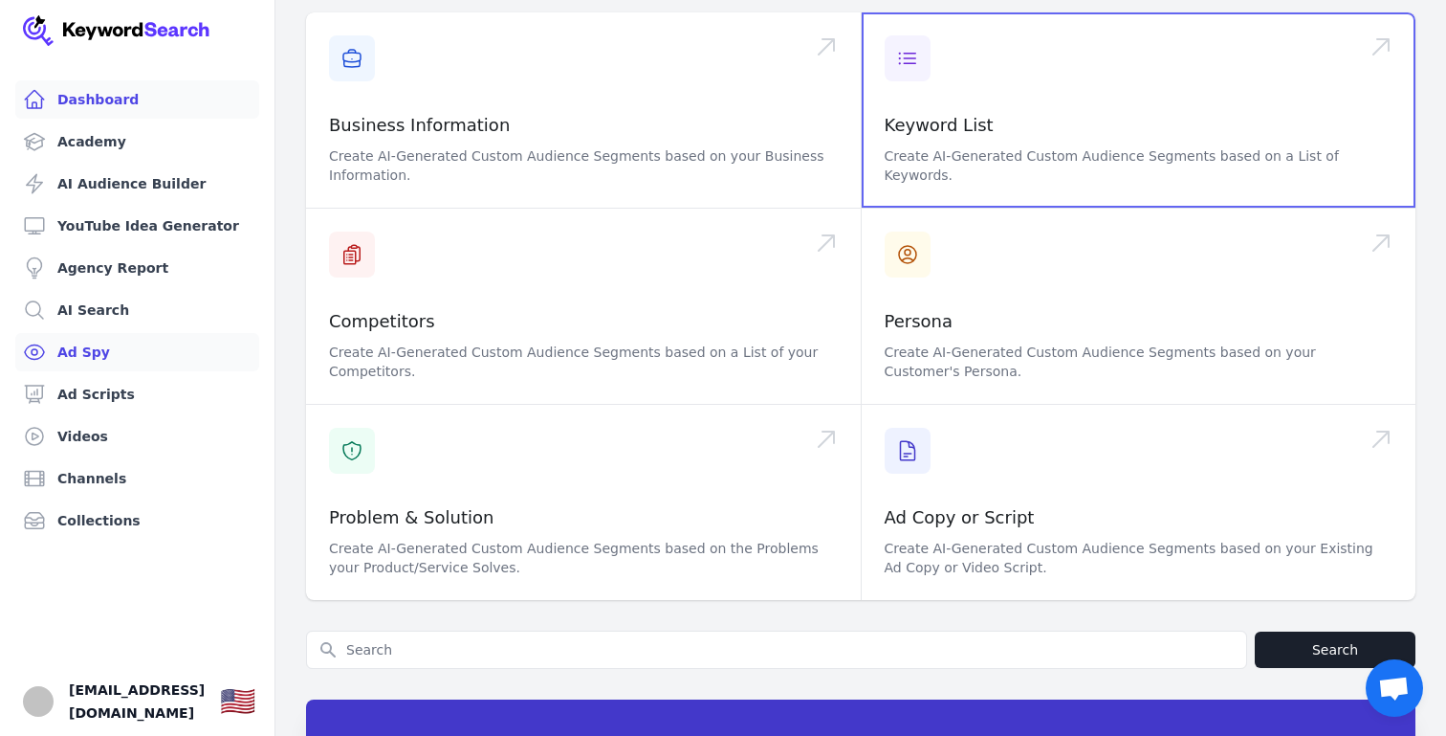
scroll to position [439, 0]
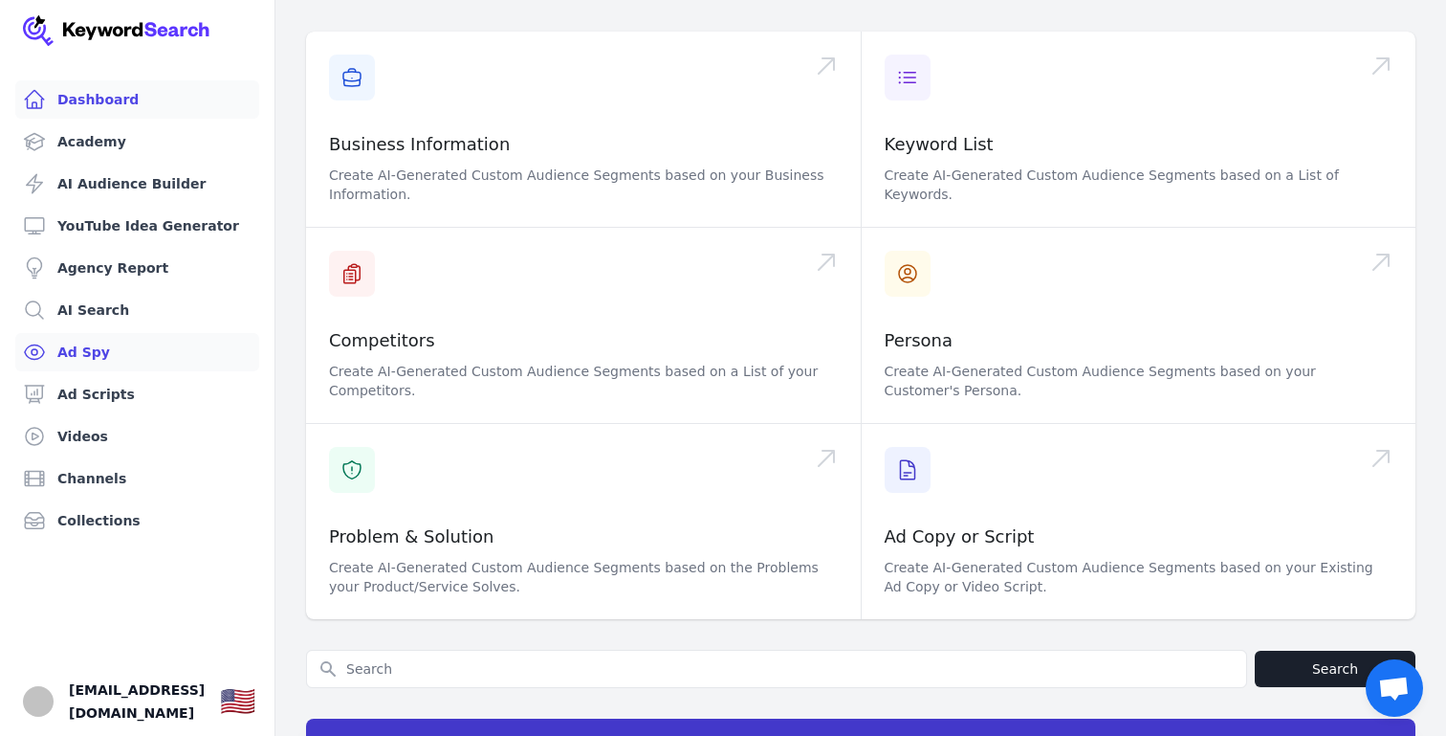
click at [95, 341] on link "Ad Spy" at bounding box center [137, 352] width 244 height 38
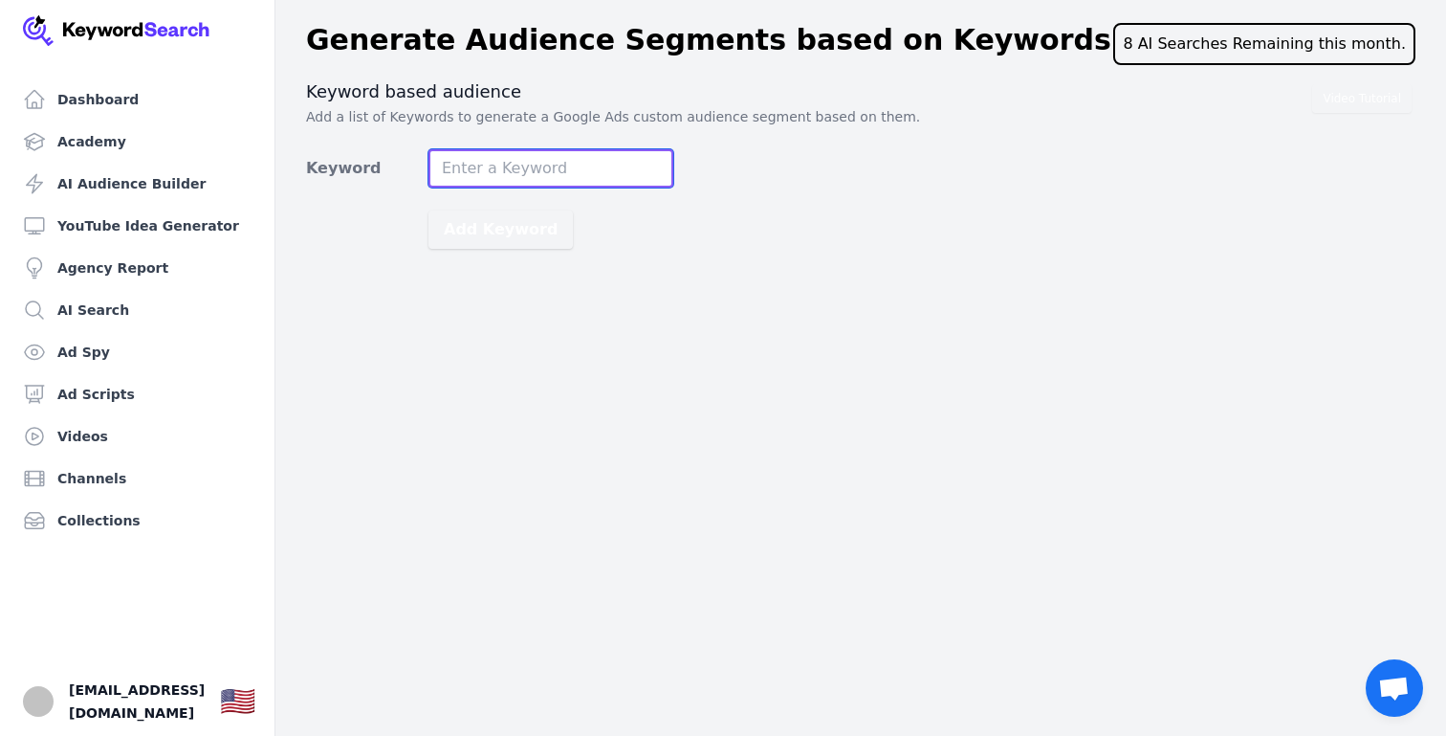
click at [597, 171] on input "Keyword" at bounding box center [551, 168] width 245 height 38
type input "reparation mac"
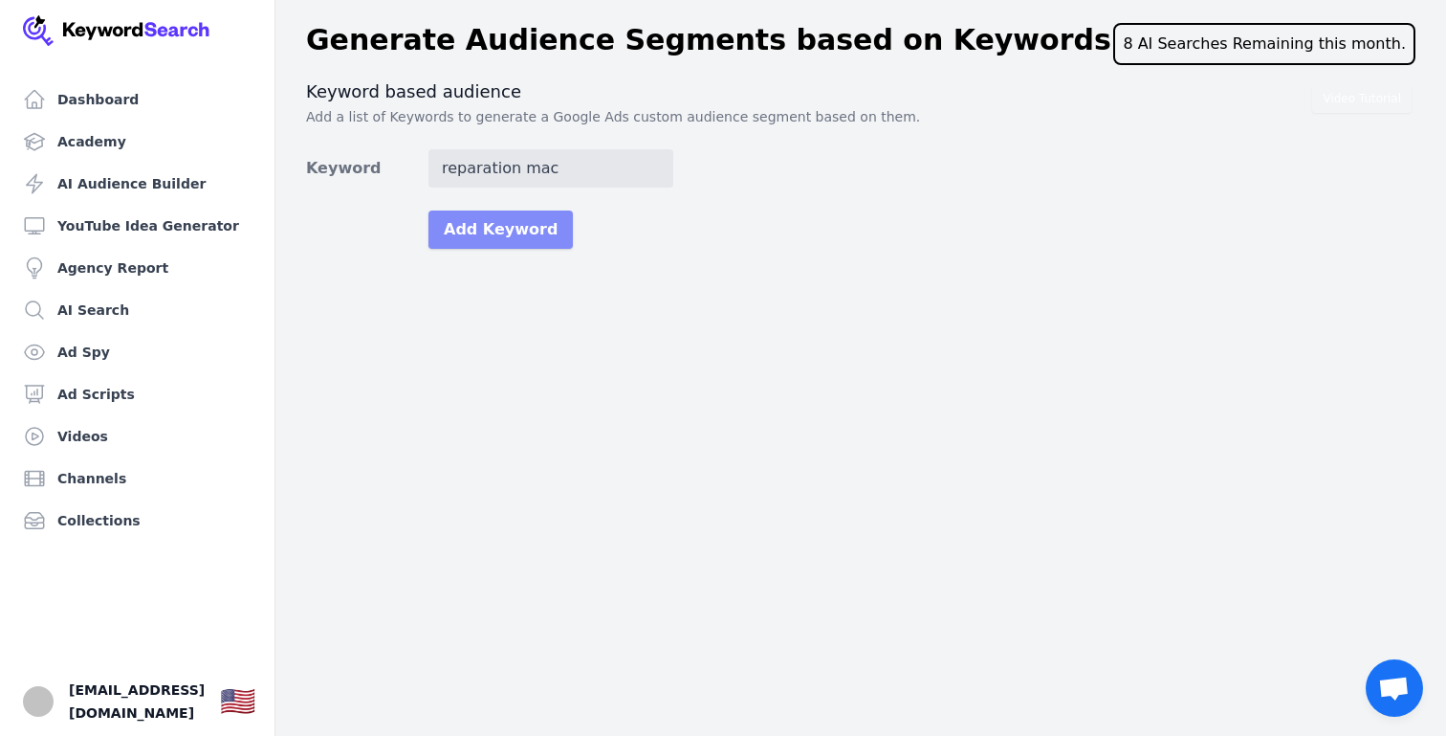
click at [507, 241] on button "Add Keyword" at bounding box center [501, 229] width 144 height 38
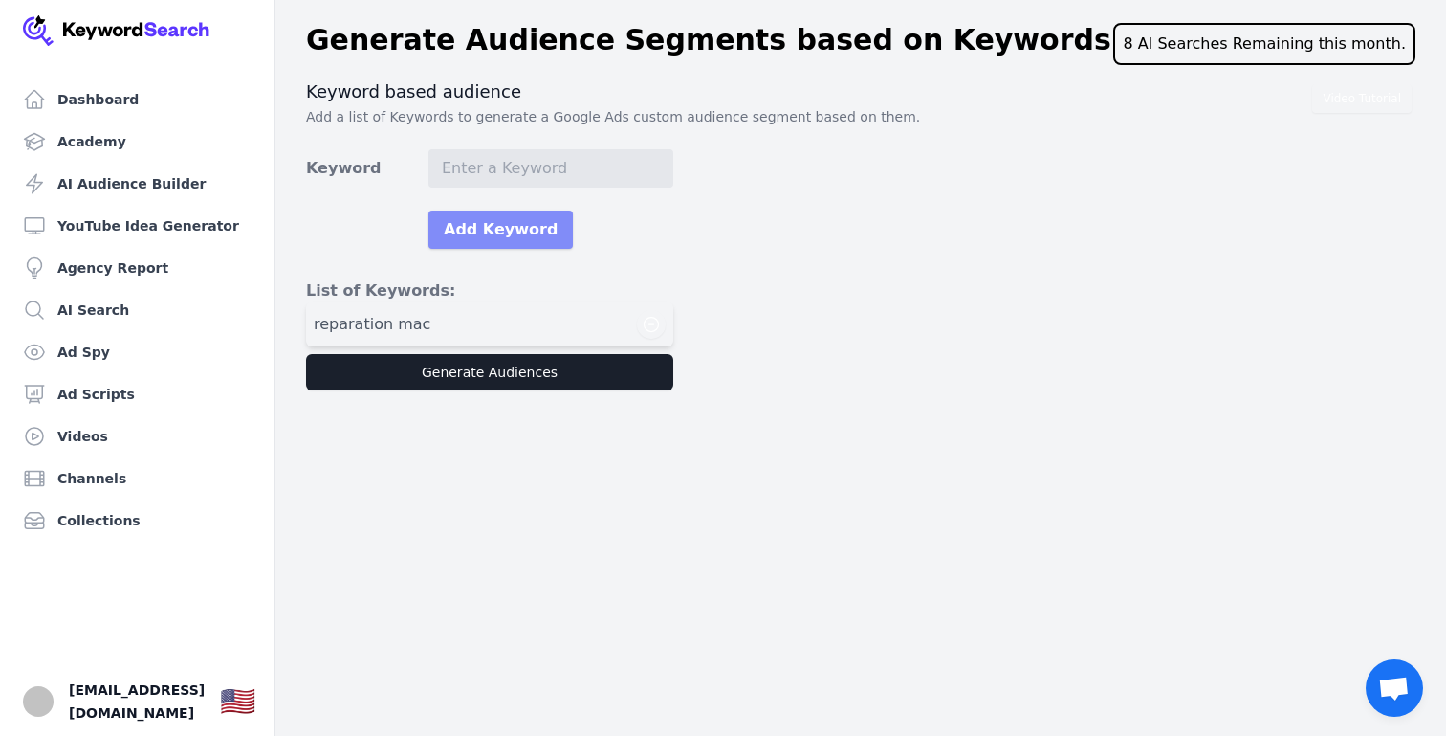
click at [501, 231] on button "Add Keyword" at bounding box center [501, 229] width 144 height 38
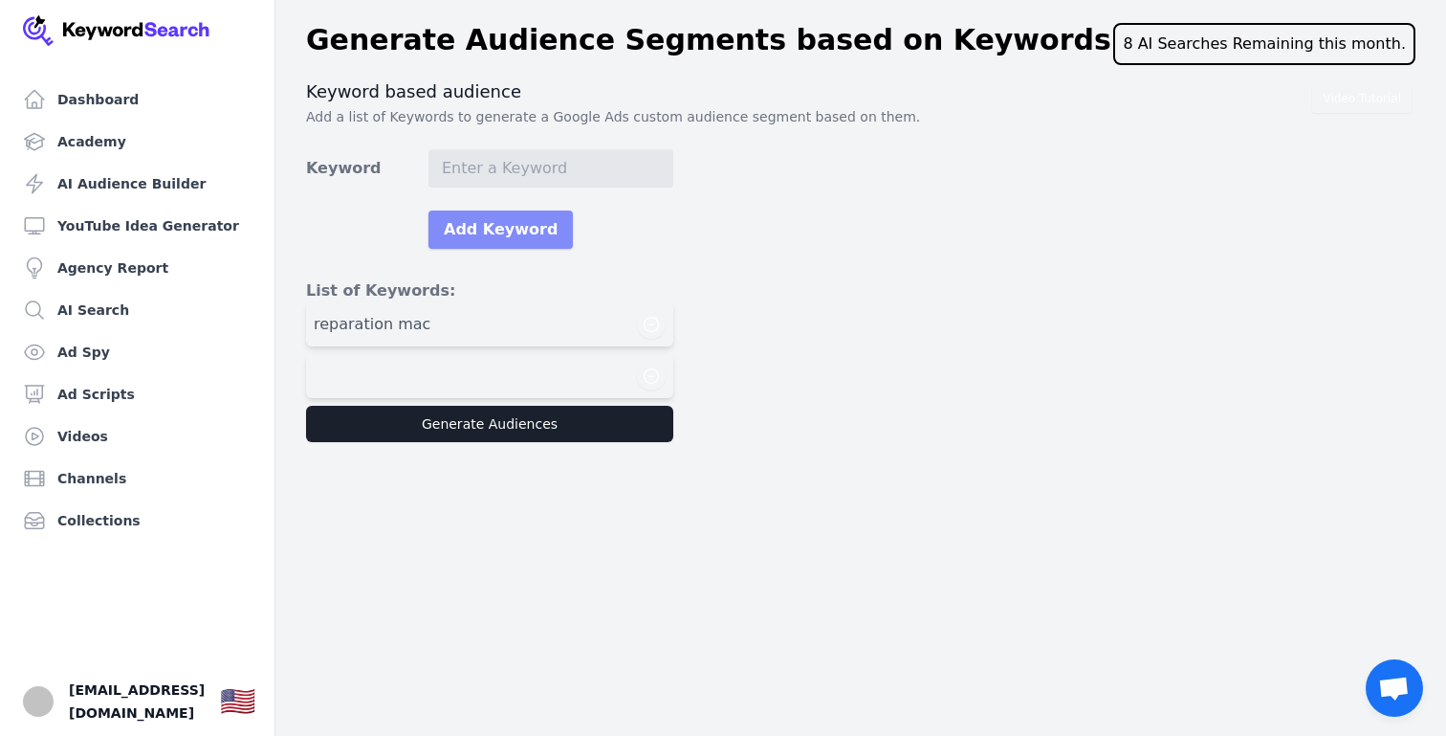
click at [429, 210] on button "Add Keyword" at bounding box center [501, 229] width 144 height 38
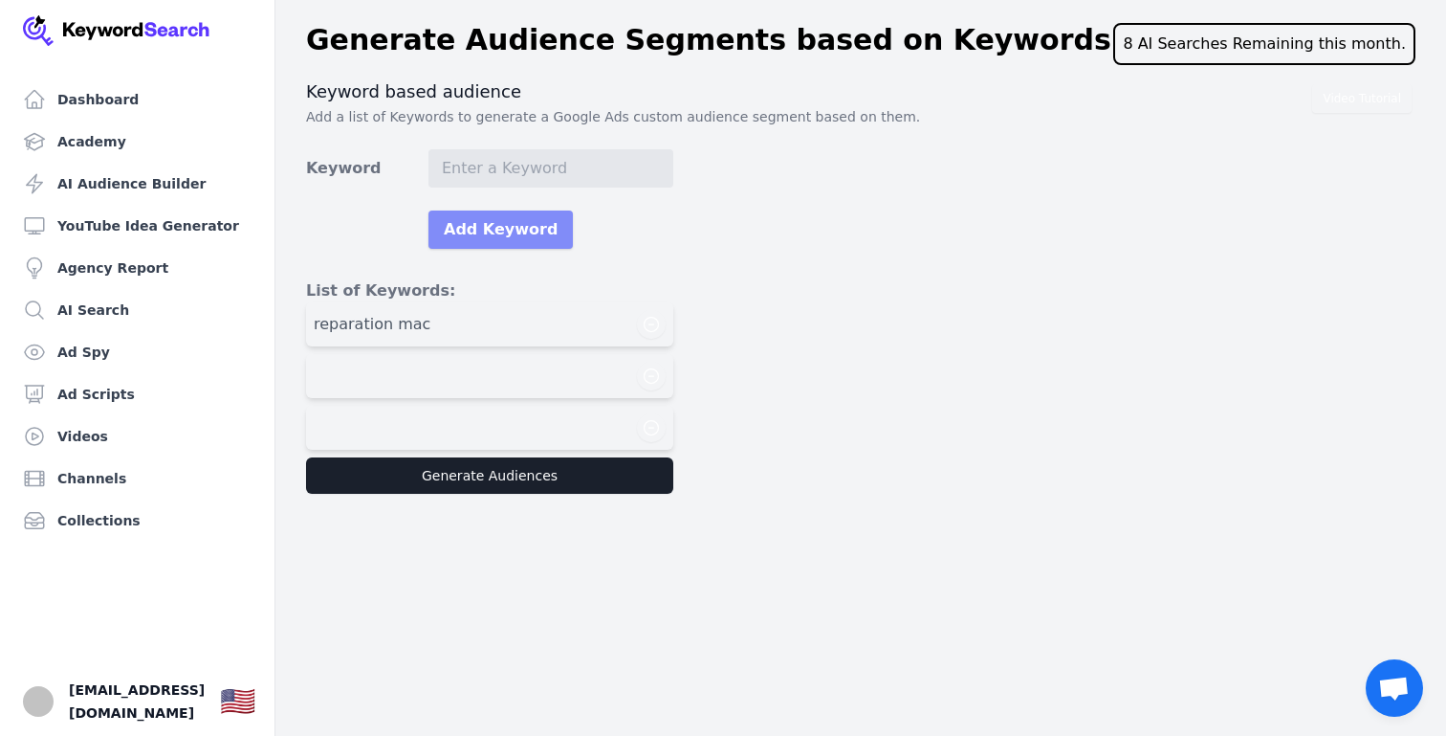
click at [429, 210] on button "Add Keyword" at bounding box center [501, 229] width 144 height 38
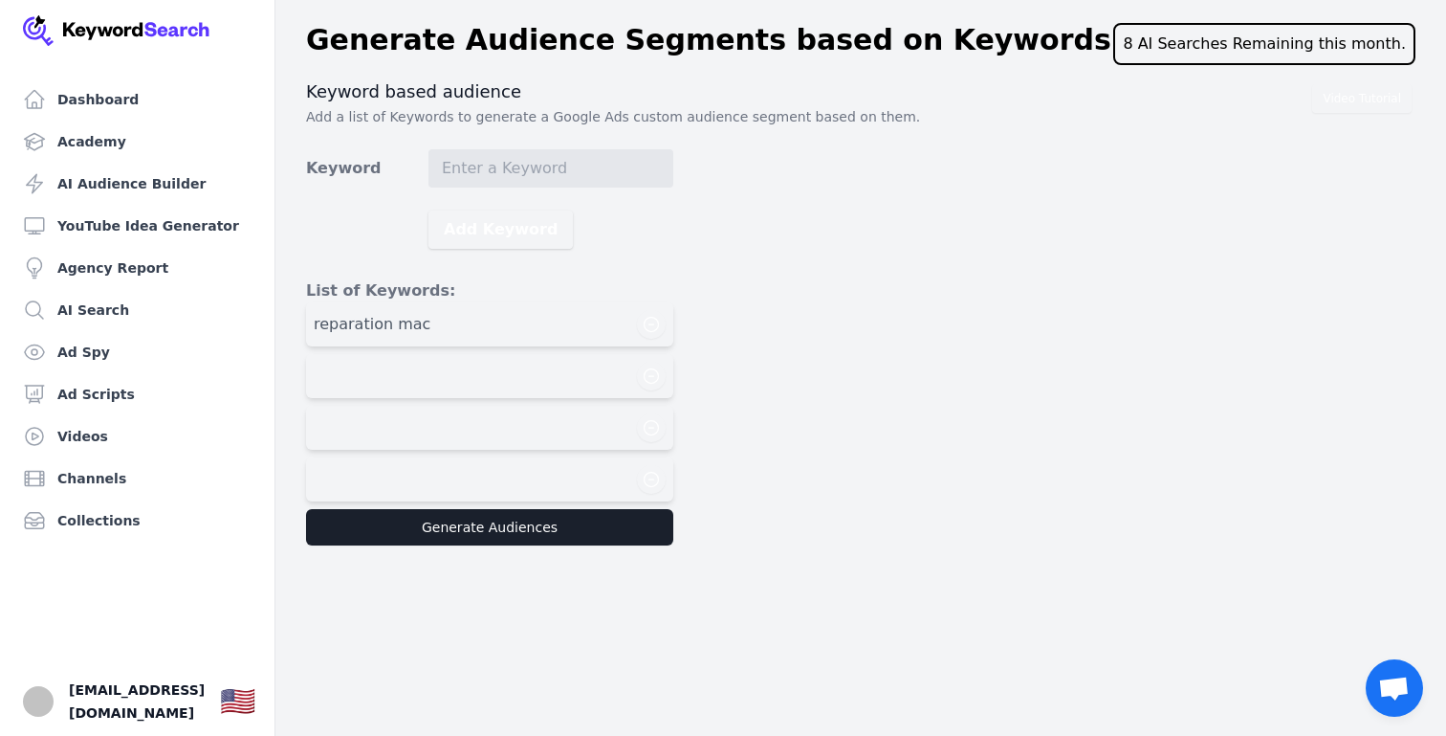
click at [429, 370] on div at bounding box center [490, 376] width 352 height 29
click at [500, 176] on input "Keyword" at bounding box center [551, 168] width 245 height 38
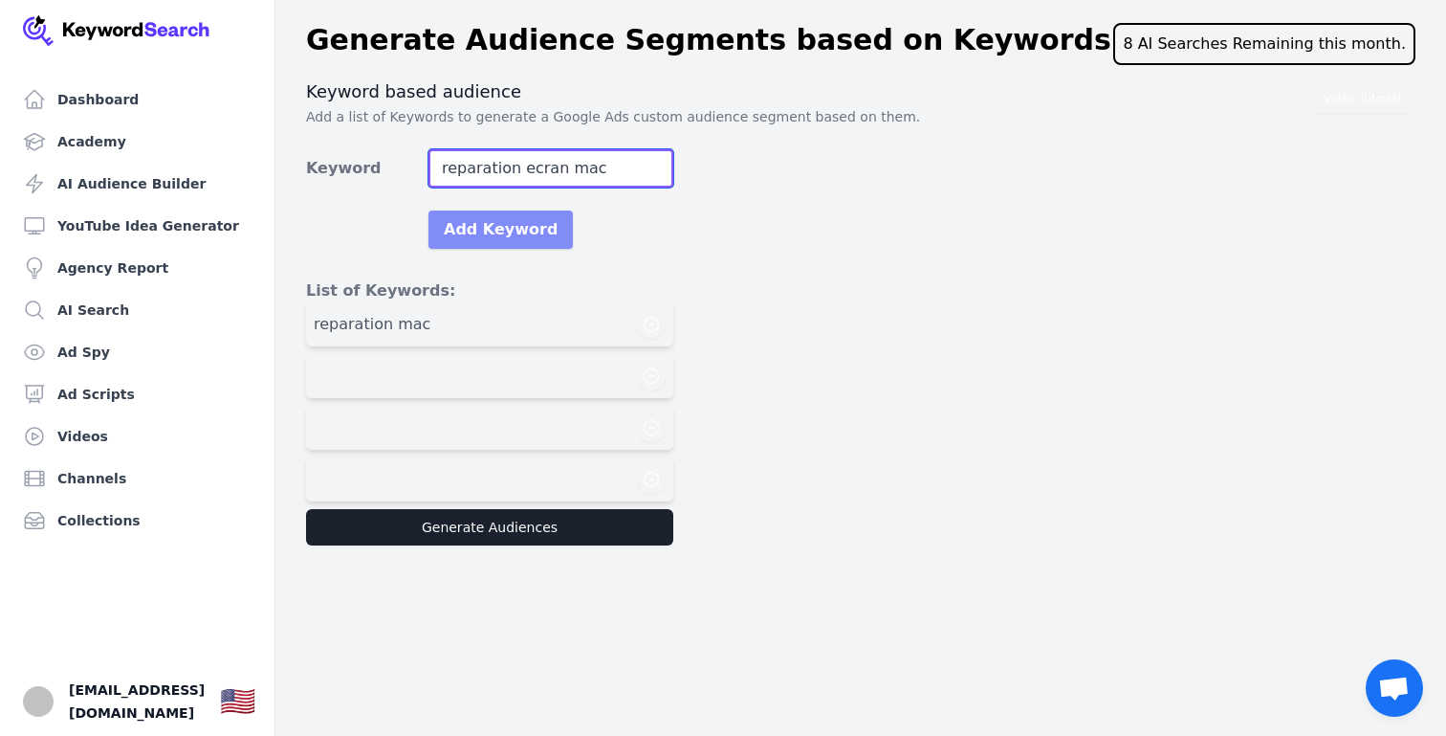
type input "reparation ecran mac"
click at [542, 224] on button "Add Keyword" at bounding box center [501, 229] width 144 height 38
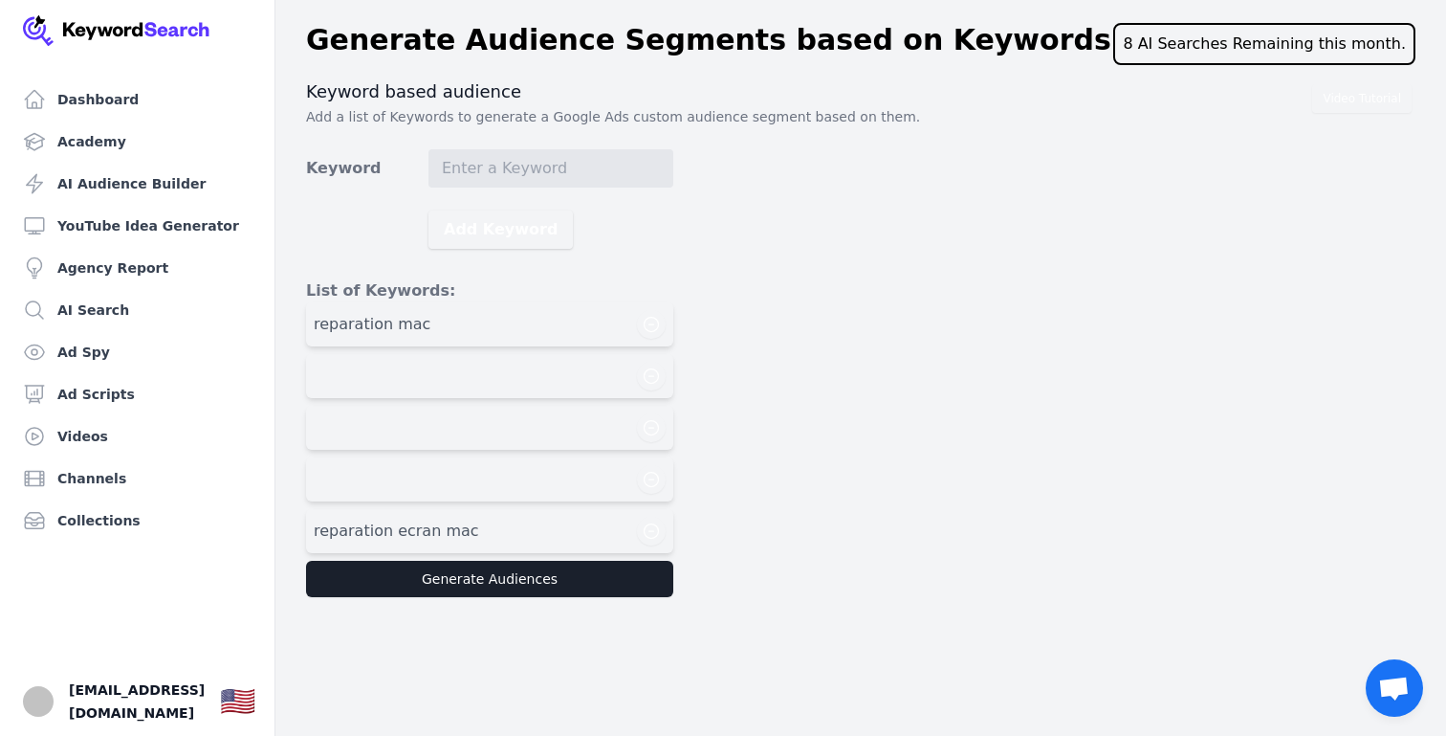
click at [497, 433] on div at bounding box center [490, 427] width 352 height 29
click at [491, 171] on input "Keyword" at bounding box center [551, 168] width 245 height 38
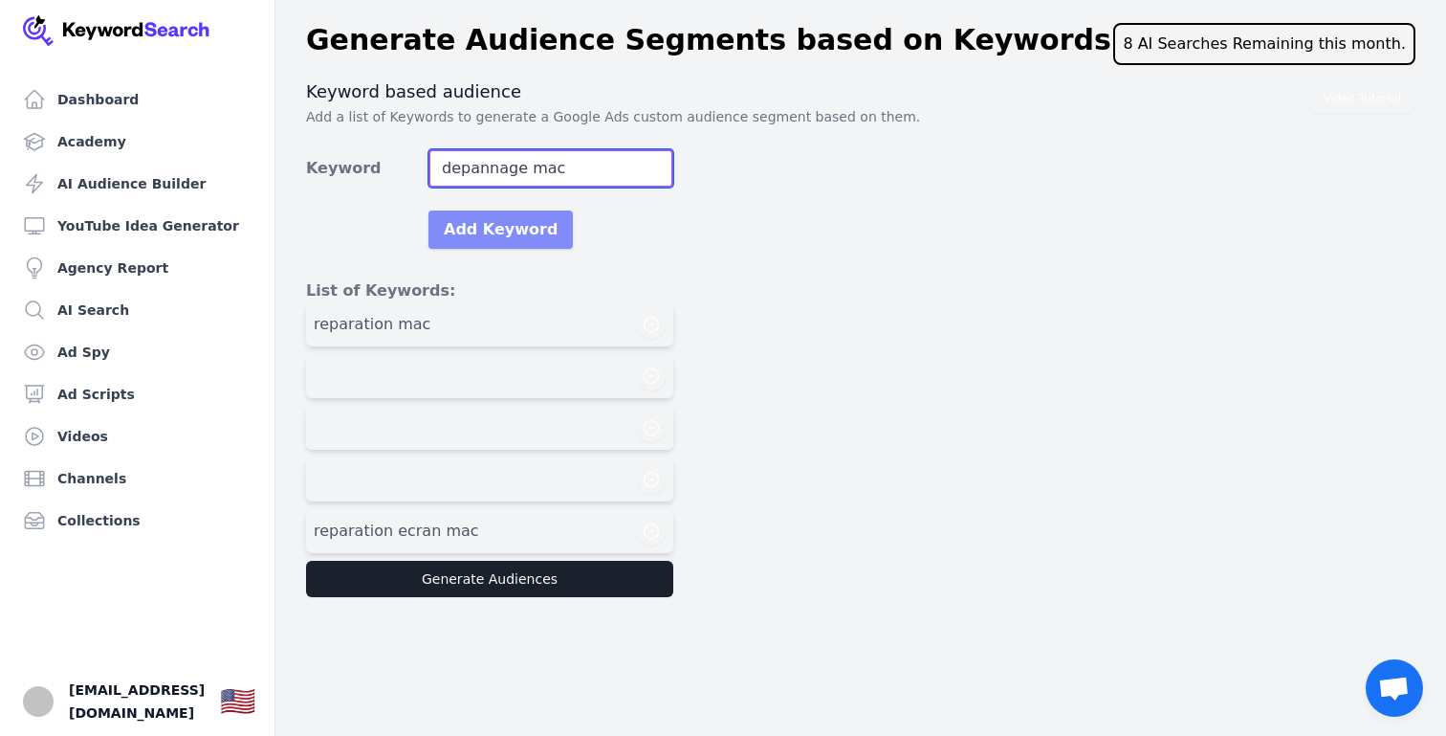
type input "depannage mac"
click at [534, 230] on button "Add Keyword" at bounding box center [501, 229] width 144 height 38
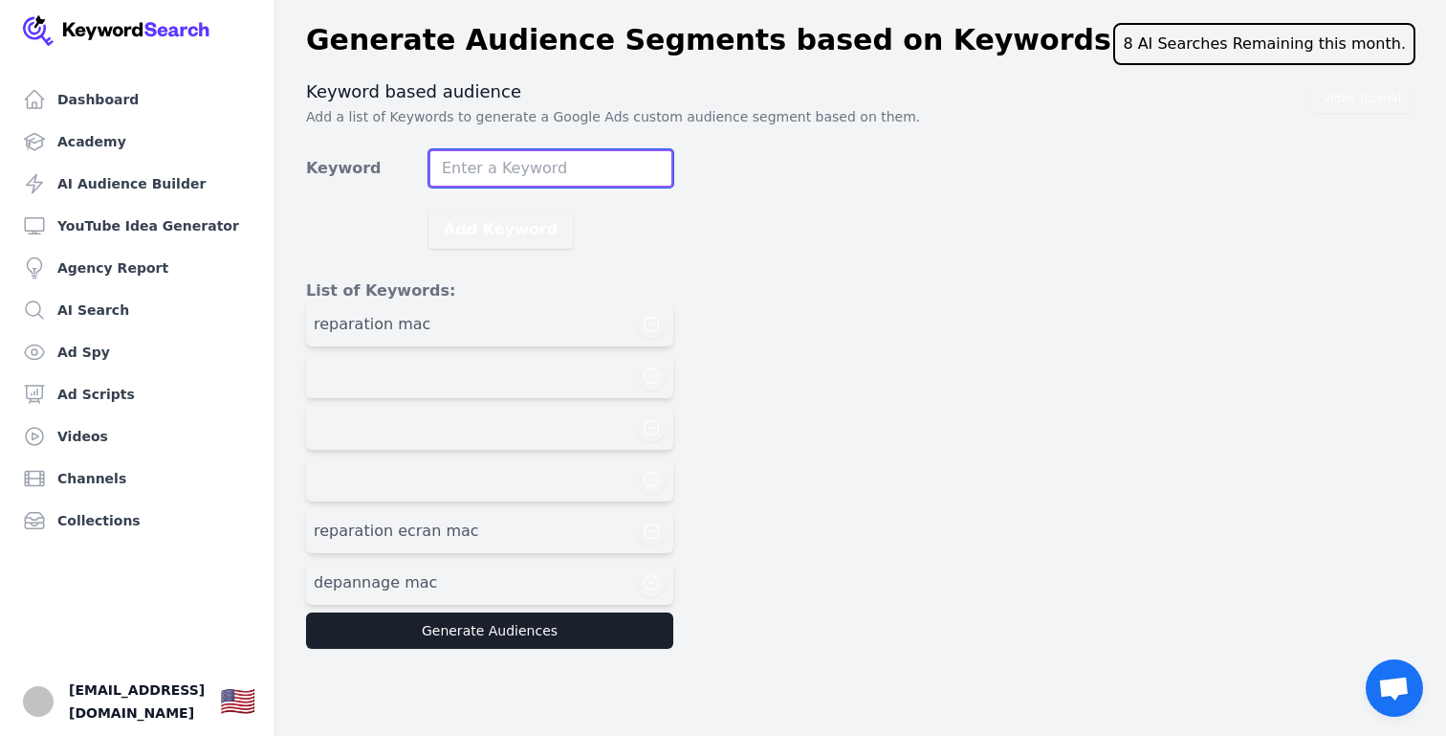
click at [557, 165] on input "Keyword" at bounding box center [551, 168] width 245 height 38
click at [446, 173] on input "rparation macboo" at bounding box center [551, 168] width 245 height 38
click at [603, 171] on input "reparation macboo" at bounding box center [551, 168] width 245 height 38
type input "reparation macbook"
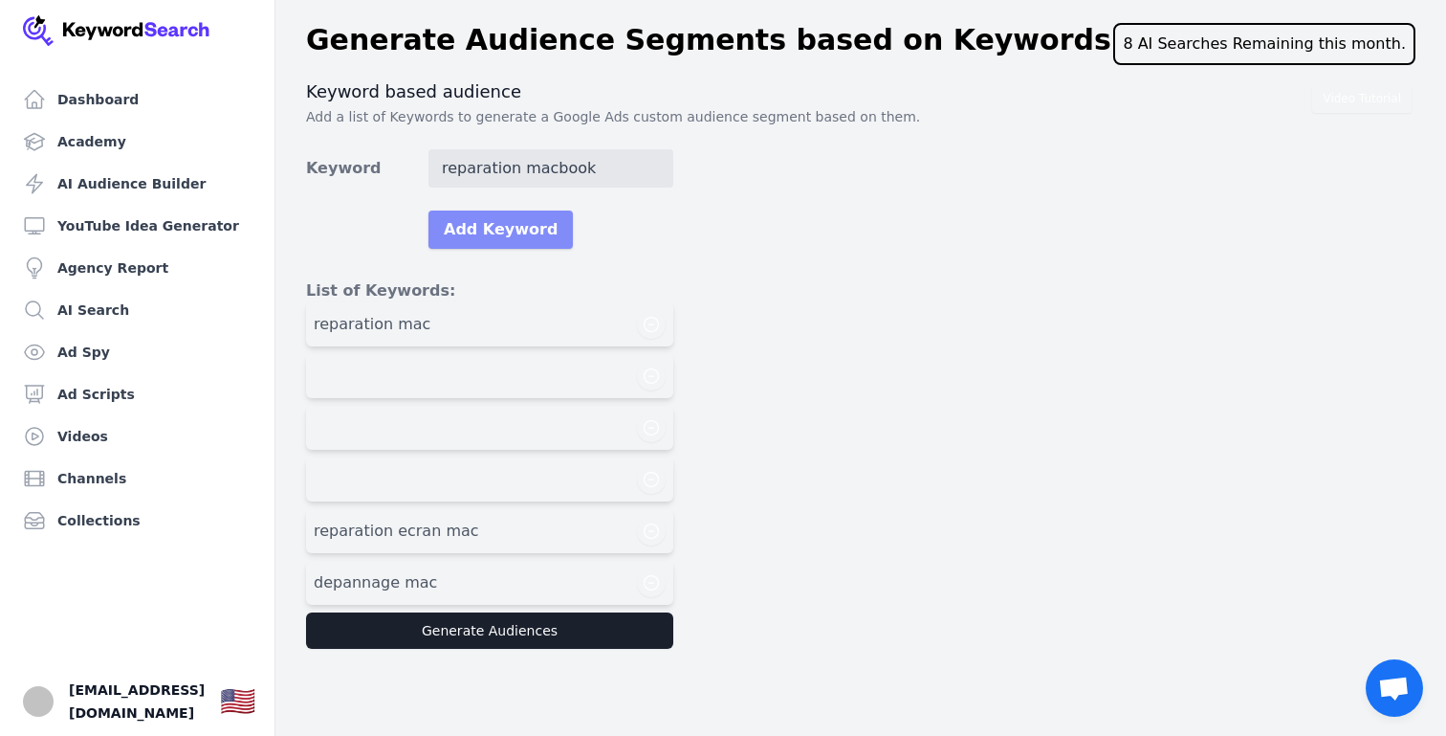
click at [510, 235] on button "Add Keyword" at bounding box center [501, 229] width 144 height 38
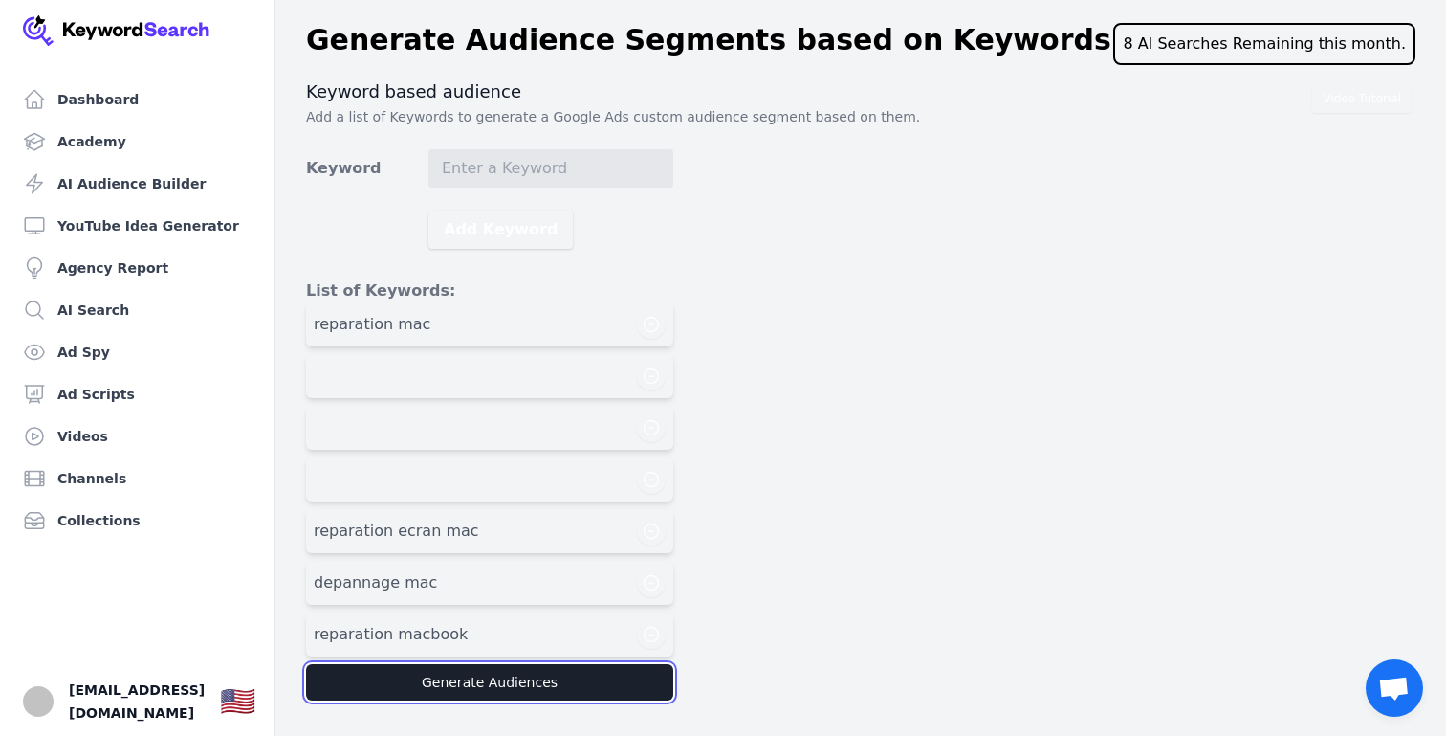
click at [507, 684] on button "Generate Audiences" at bounding box center [489, 682] width 367 height 36
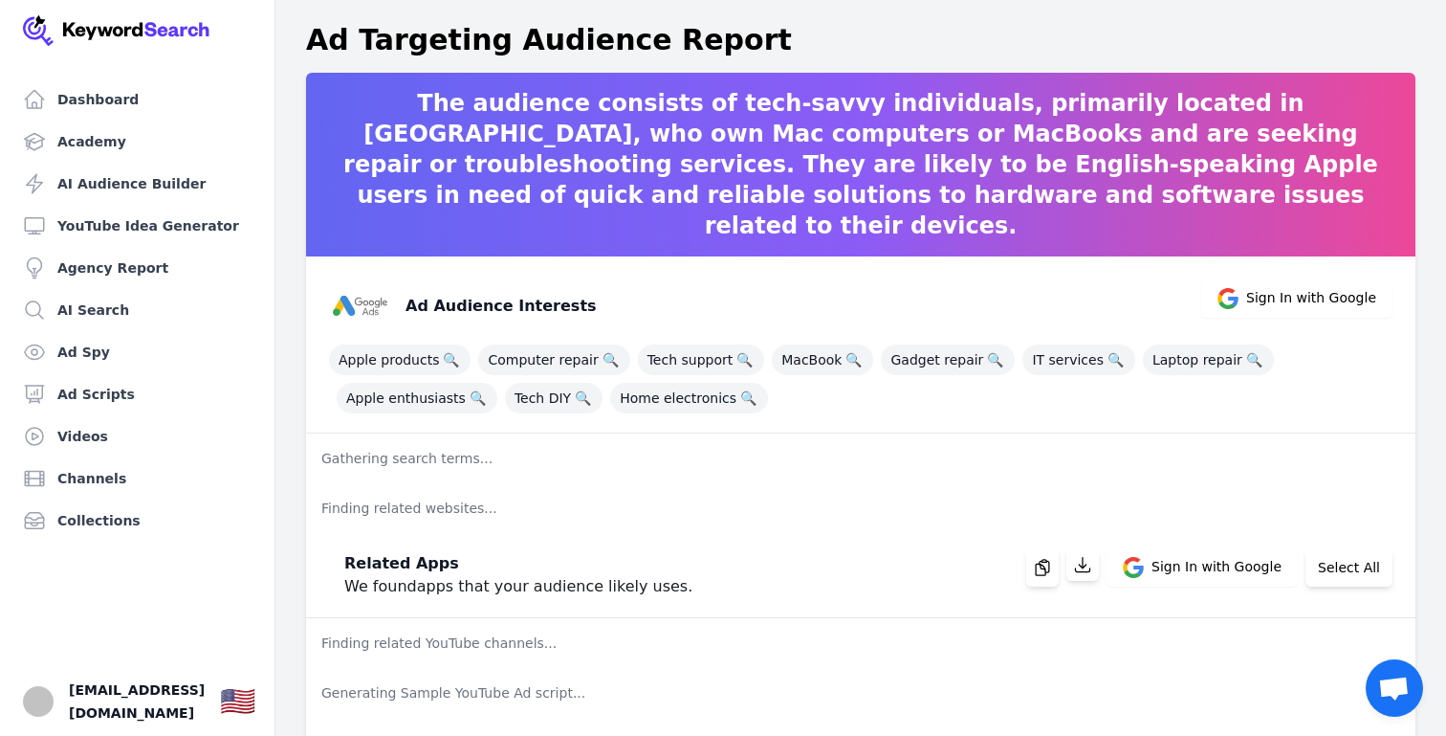
scroll to position [39, 0]
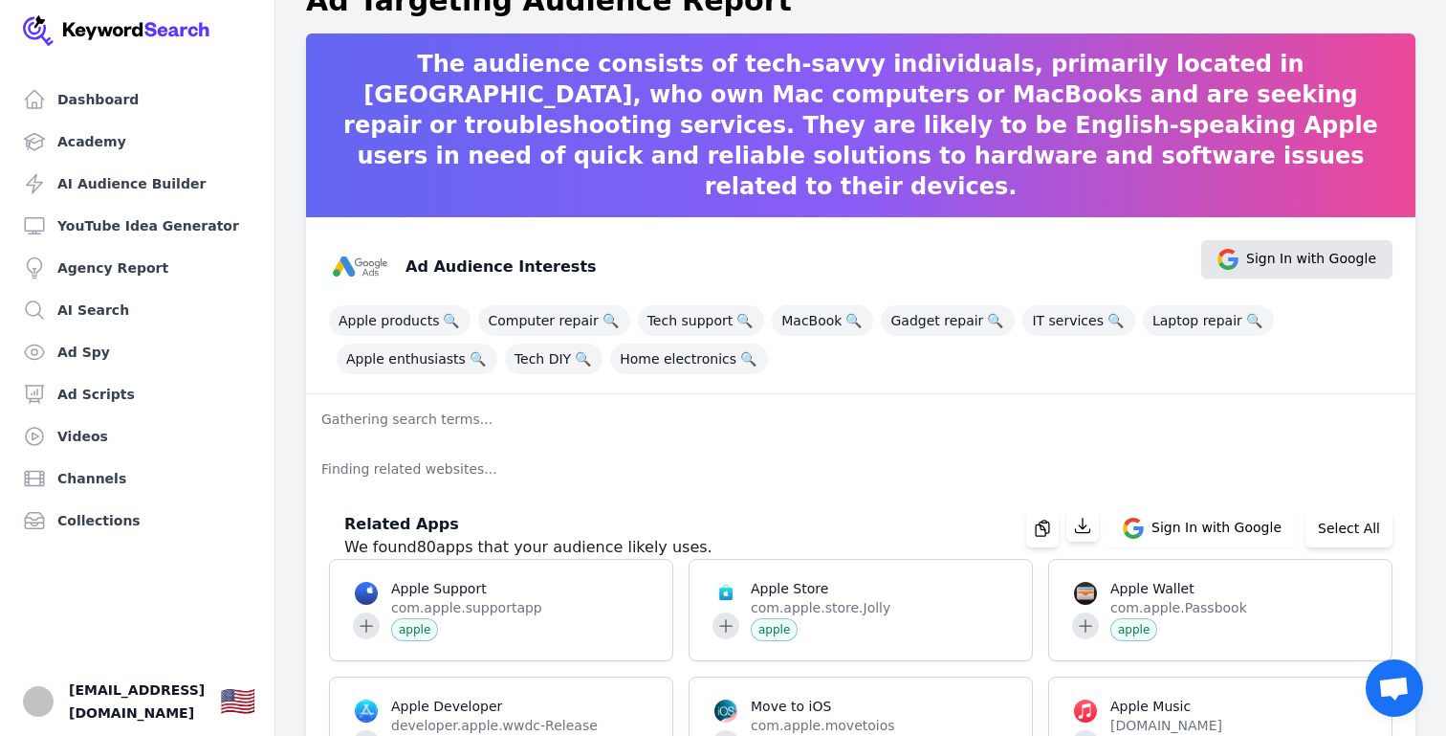
click at [1270, 263] on span "Sign In with Google" at bounding box center [1311, 259] width 130 height 21
click at [1176, 320] on span "Laptop repair 🔍" at bounding box center [1208, 320] width 131 height 31
click at [525, 324] on span "Computer repair 🔍" at bounding box center [553, 320] width 151 height 31
click at [1316, 253] on span "Sign In with Google" at bounding box center [1311, 259] width 130 height 21
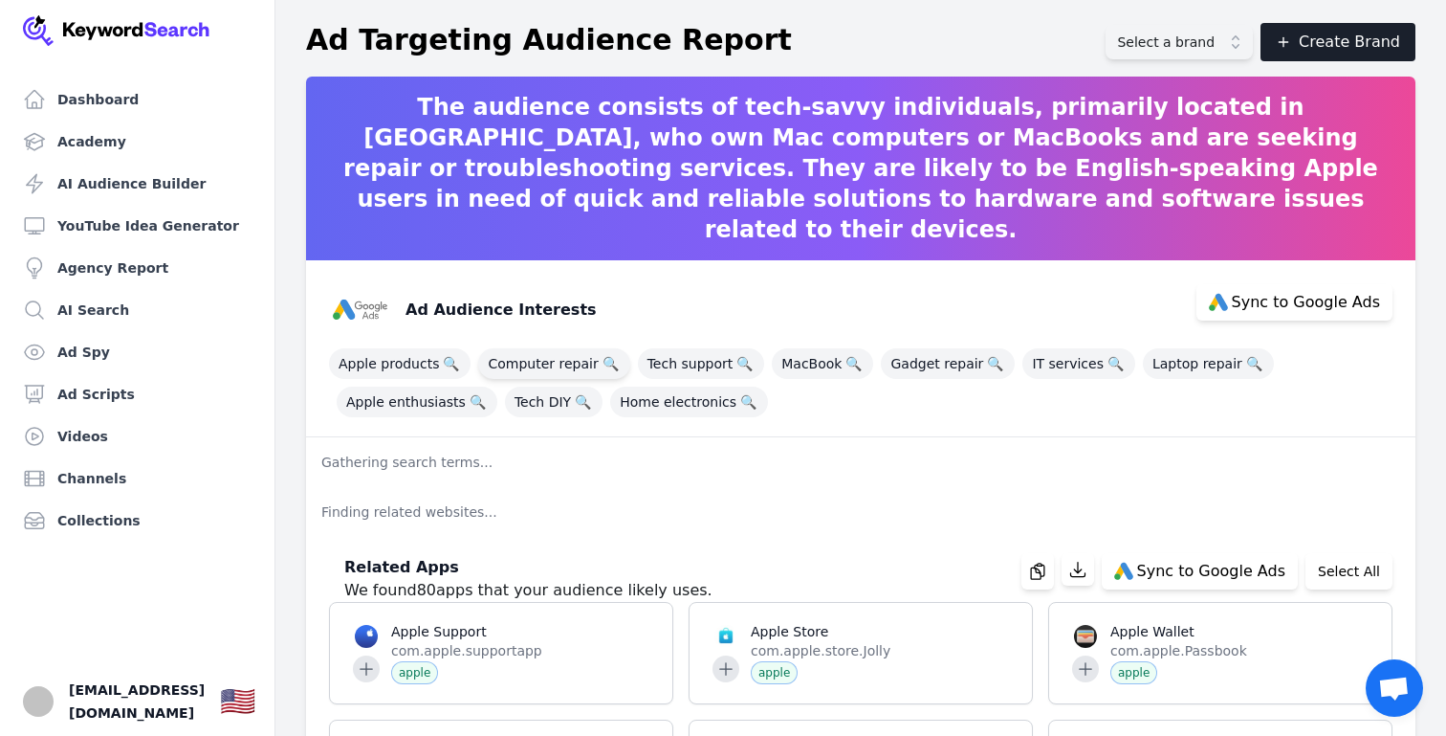
click at [576, 366] on span "Computer repair 🔍" at bounding box center [553, 363] width 151 height 31
click at [1150, 362] on span "Laptop repair 🔍" at bounding box center [1208, 363] width 131 height 31
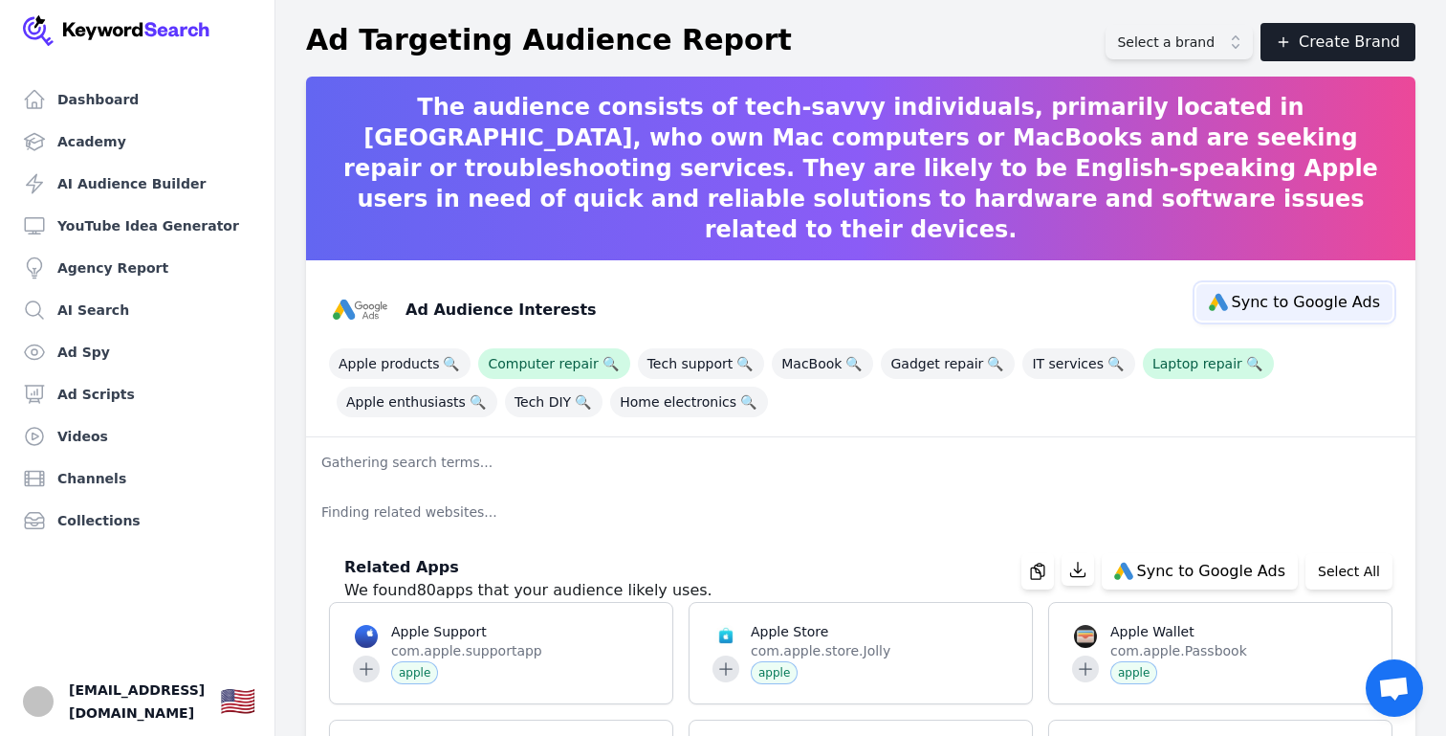
click at [1299, 303] on span "Sync to Google Ads" at bounding box center [1306, 302] width 148 height 15
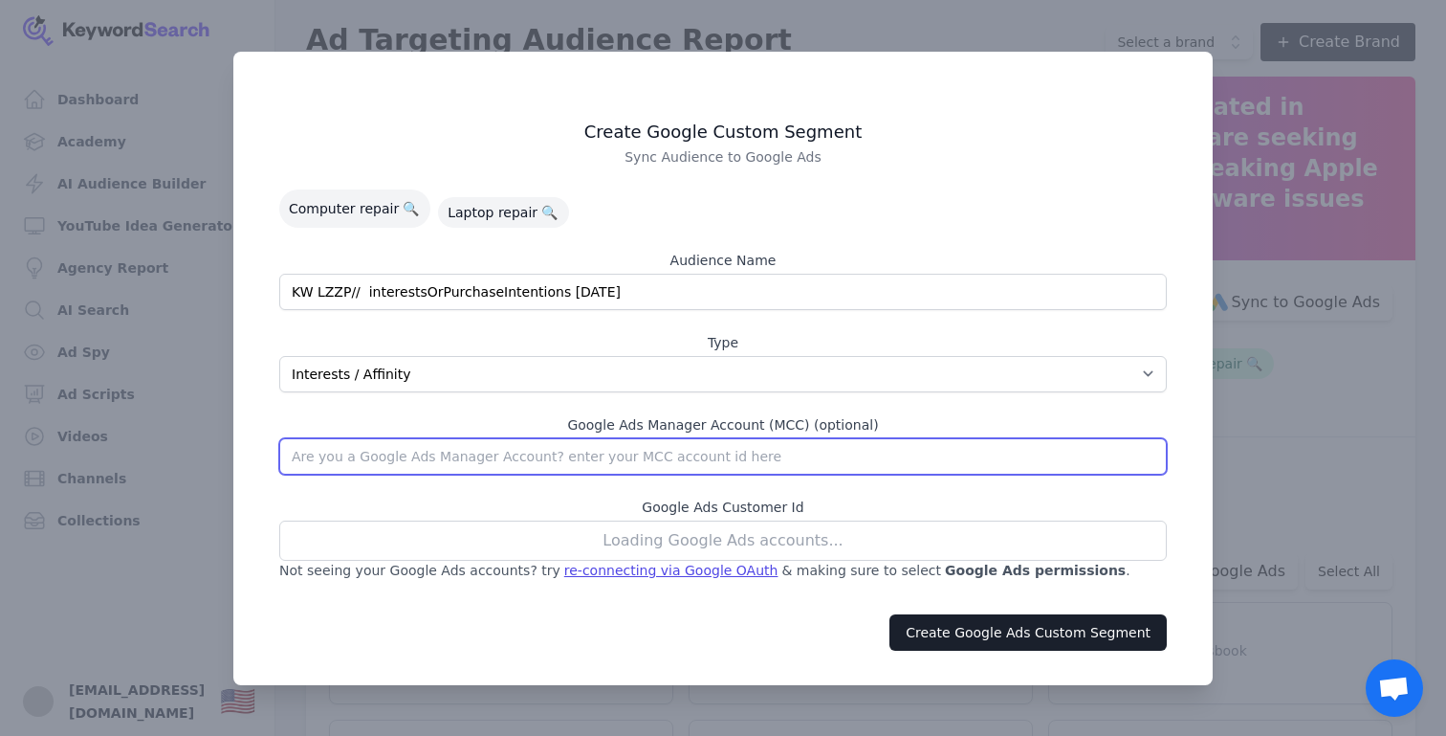
click at [884, 454] on input "text" at bounding box center [723, 456] width 888 height 36
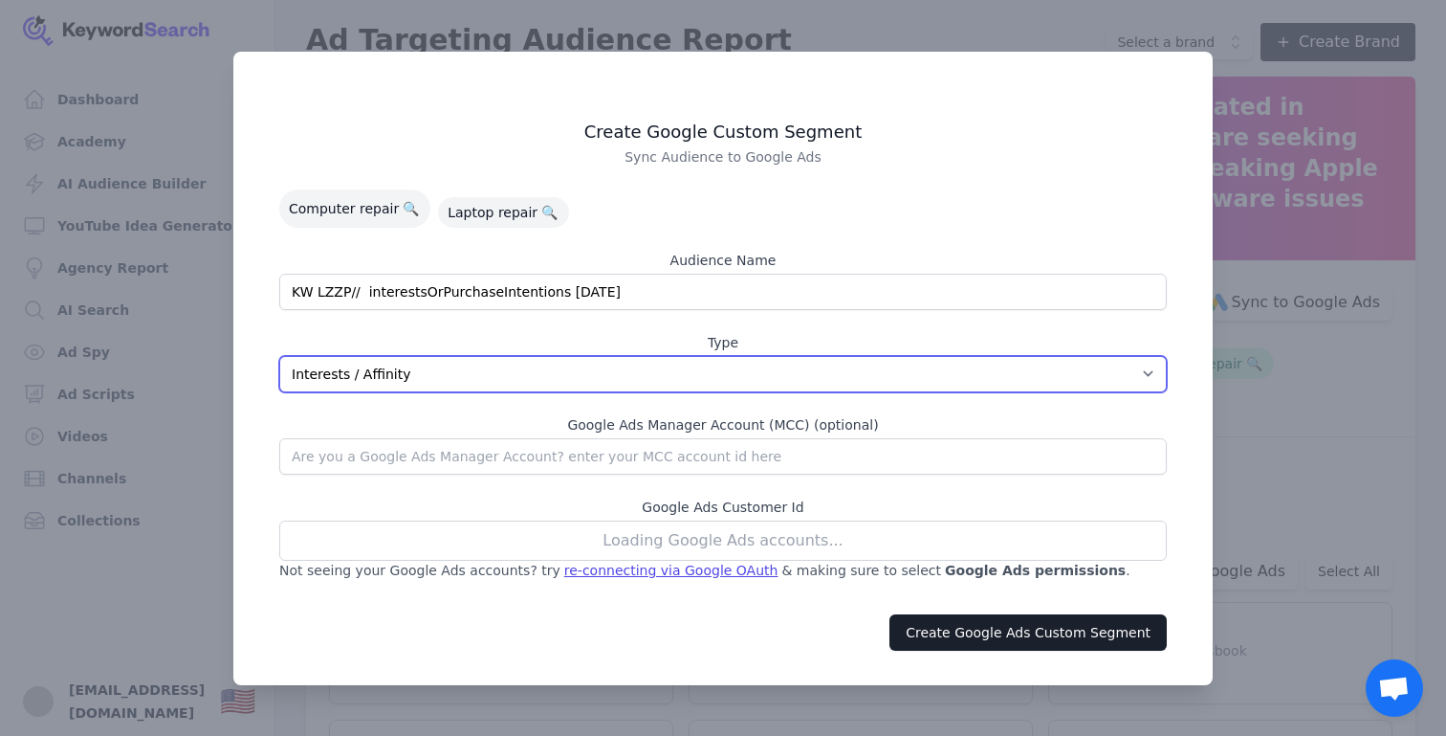
click at [1154, 370] on select "App Interests / Affinity Google Search Intent URL" at bounding box center [723, 374] width 888 height 36
select select "relatedGoogleSearchTerms"
click at [279, 356] on select "App Interests / Affinity Google Search Intent URL" at bounding box center [723, 374] width 888 height 36
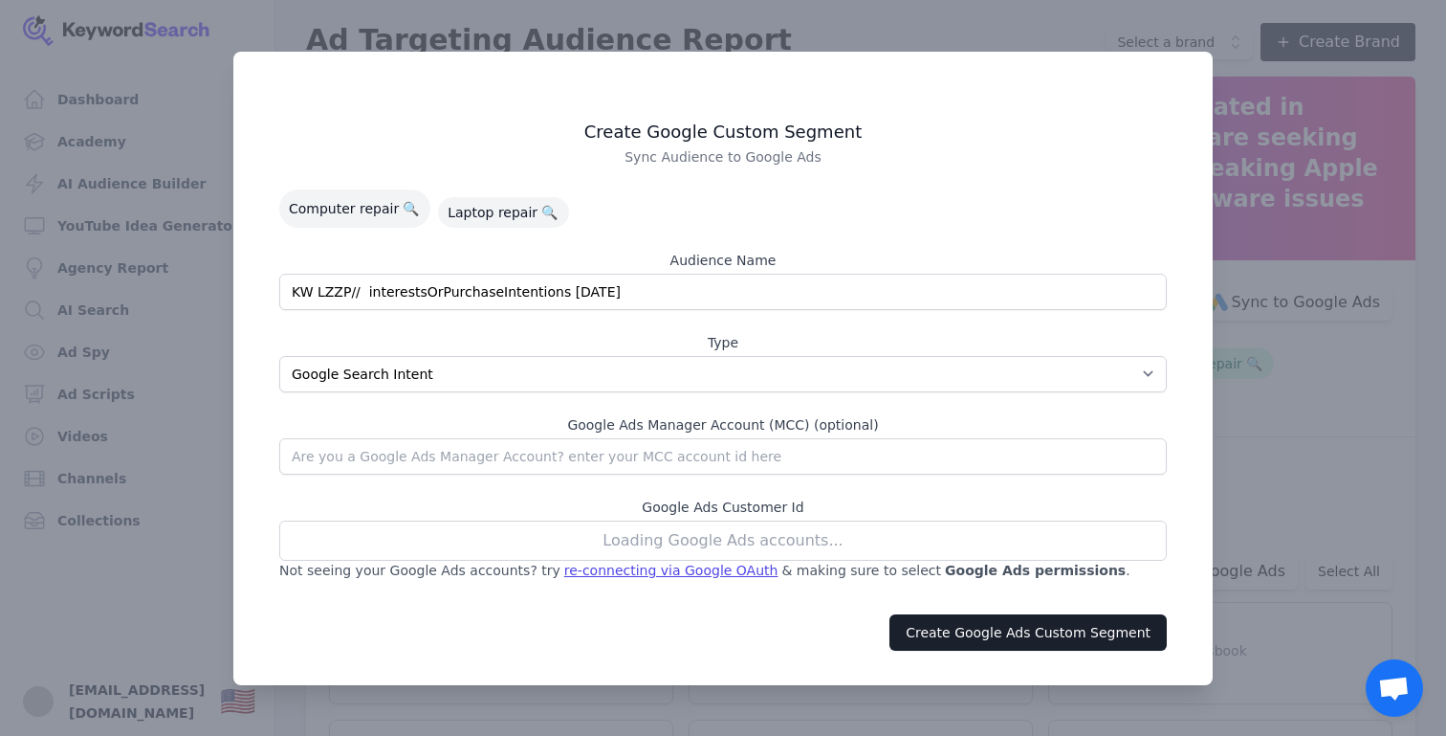
click at [842, 544] on div "Loading Google Ads accounts..." at bounding box center [723, 540] width 888 height 40
click at [793, 540] on div "Loading Google Ads accounts..." at bounding box center [723, 540] width 888 height 40
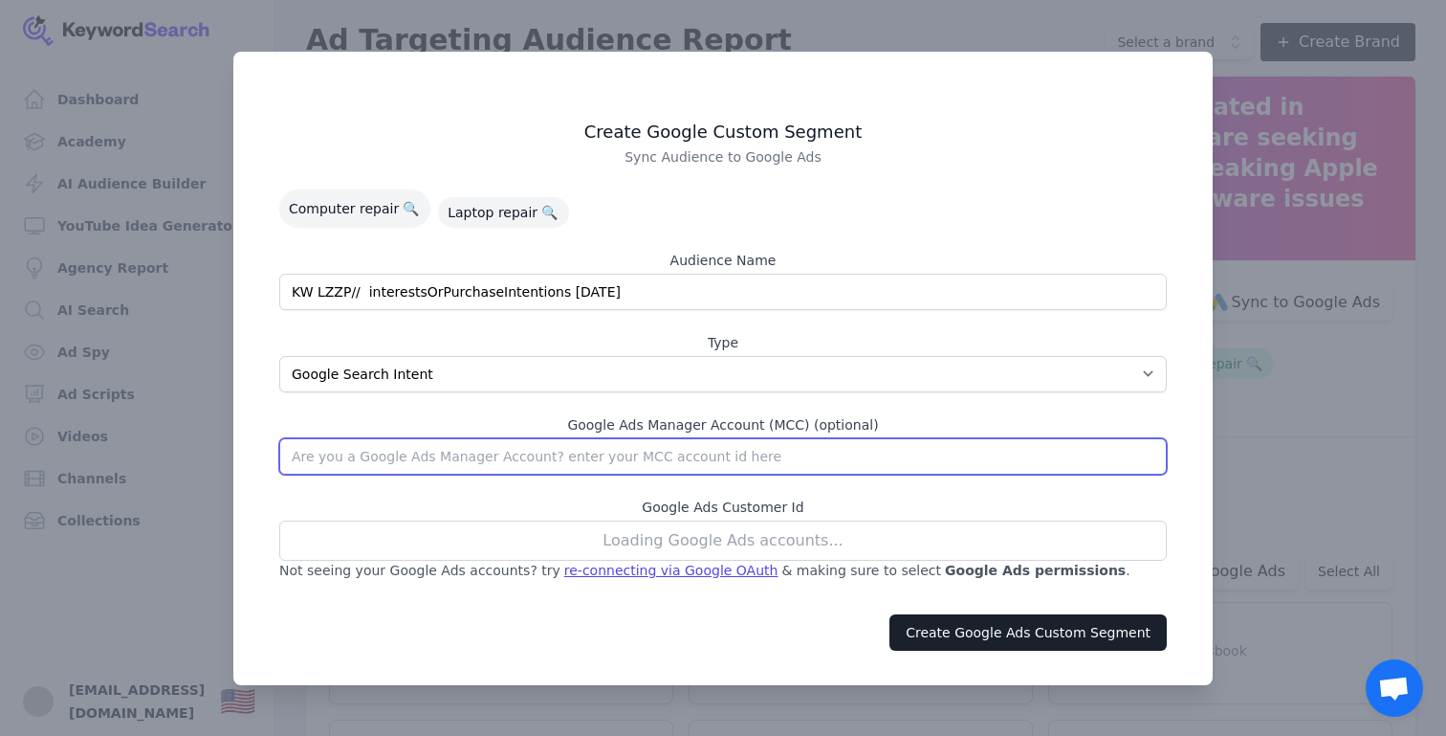
click at [770, 458] on input "text" at bounding box center [723, 456] width 888 height 36
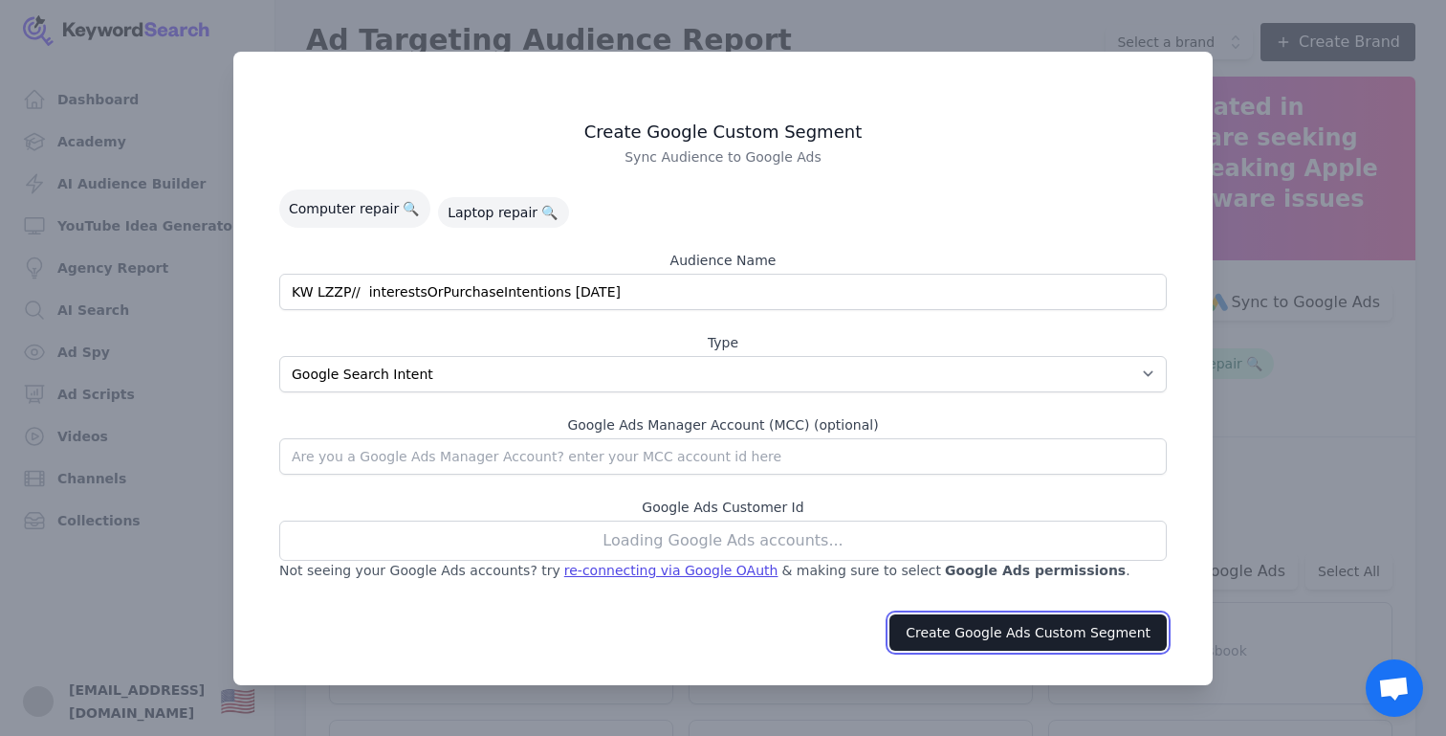
click at [930, 644] on button "Create Google Ads Custom Segment" at bounding box center [1028, 632] width 277 height 36
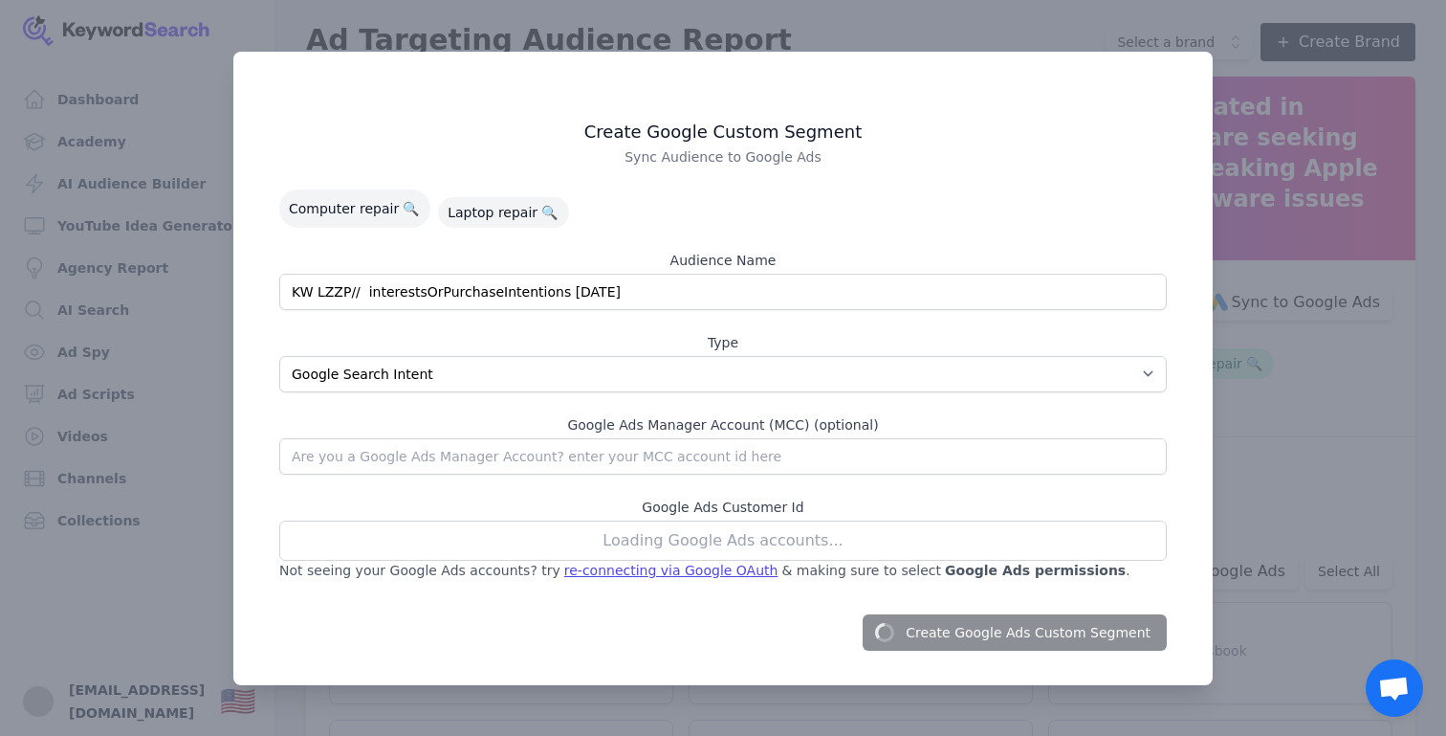
click at [839, 536] on div "Loading Google Ads accounts..." at bounding box center [723, 540] width 888 height 40
click at [658, 570] on div "re-connecting via Google OAuth" at bounding box center [671, 570] width 214 height 19
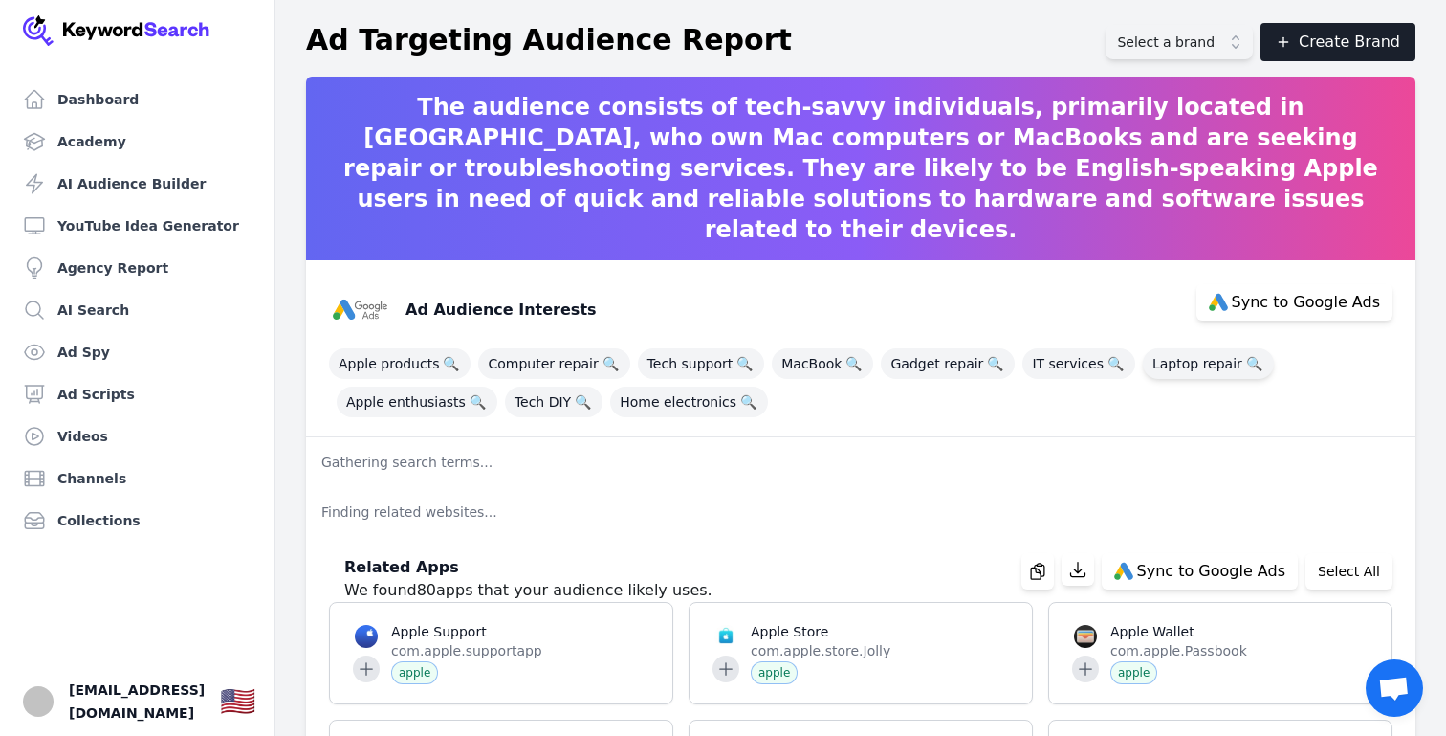
click at [1143, 357] on span "Laptop repair 🔍" at bounding box center [1208, 363] width 131 height 31
click at [562, 369] on span "Computer repair 🔍" at bounding box center [553, 363] width 151 height 31
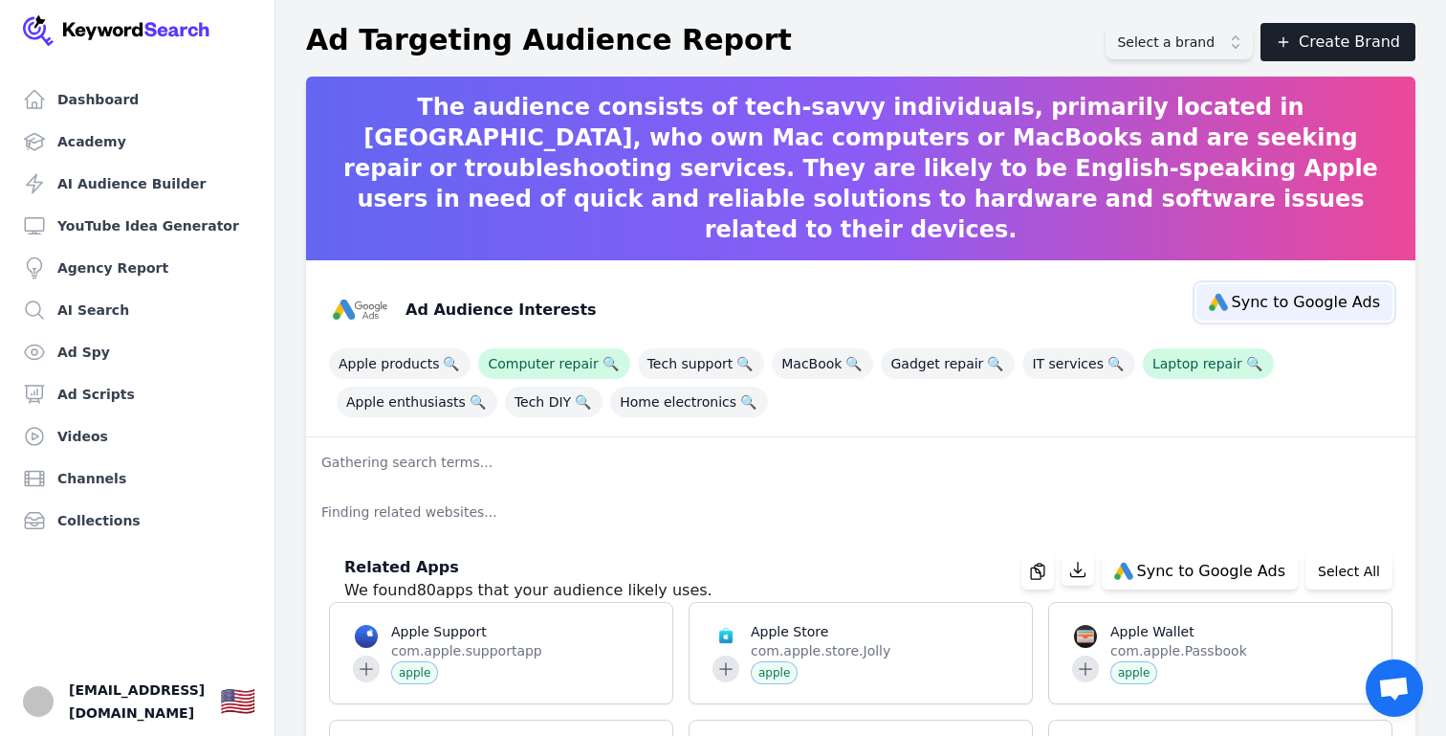
click at [1307, 303] on span "Sync to Google Ads" at bounding box center [1306, 302] width 148 height 15
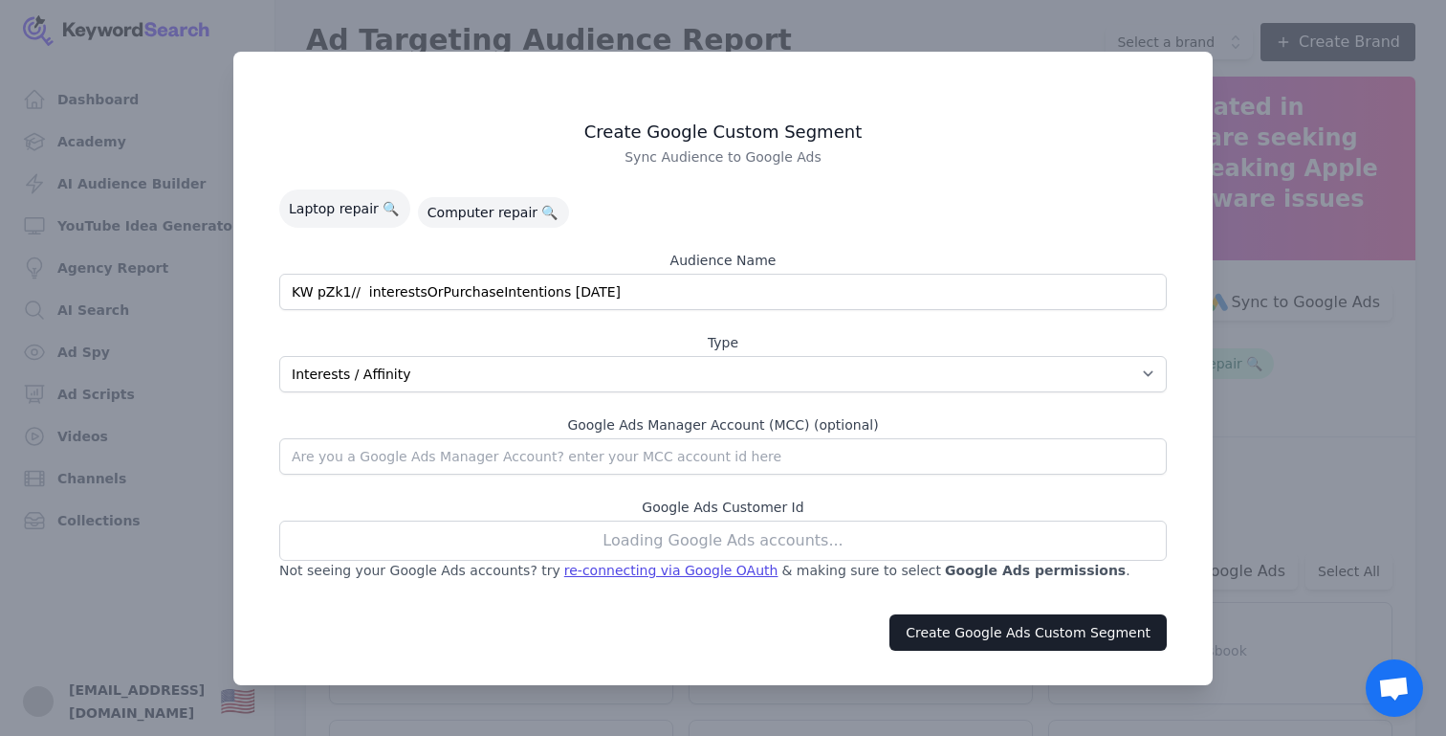
click at [851, 542] on div "Loading Google Ads accounts..." at bounding box center [723, 540] width 888 height 40
click at [675, 542] on div "Loading Google Ads accounts..." at bounding box center [723, 540] width 888 height 40
click at [666, 538] on div "Loading Google Ads accounts..." at bounding box center [723, 540] width 888 height 40
click at [666, 537] on div "Loading Google Ads accounts..." at bounding box center [723, 540] width 888 height 40
click at [556, 544] on div "Loading Google Ads accounts..." at bounding box center [723, 540] width 888 height 40
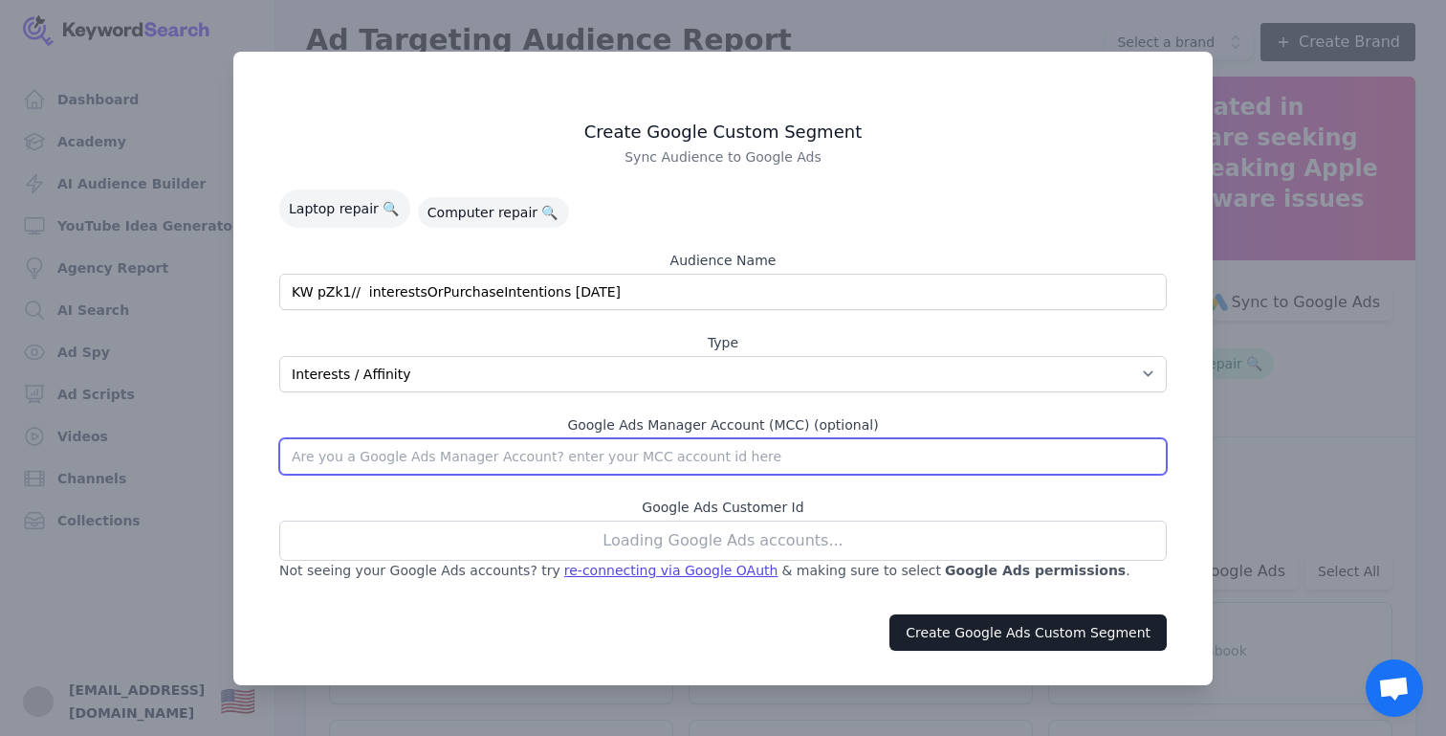
click at [559, 448] on input "text" at bounding box center [723, 456] width 888 height 36
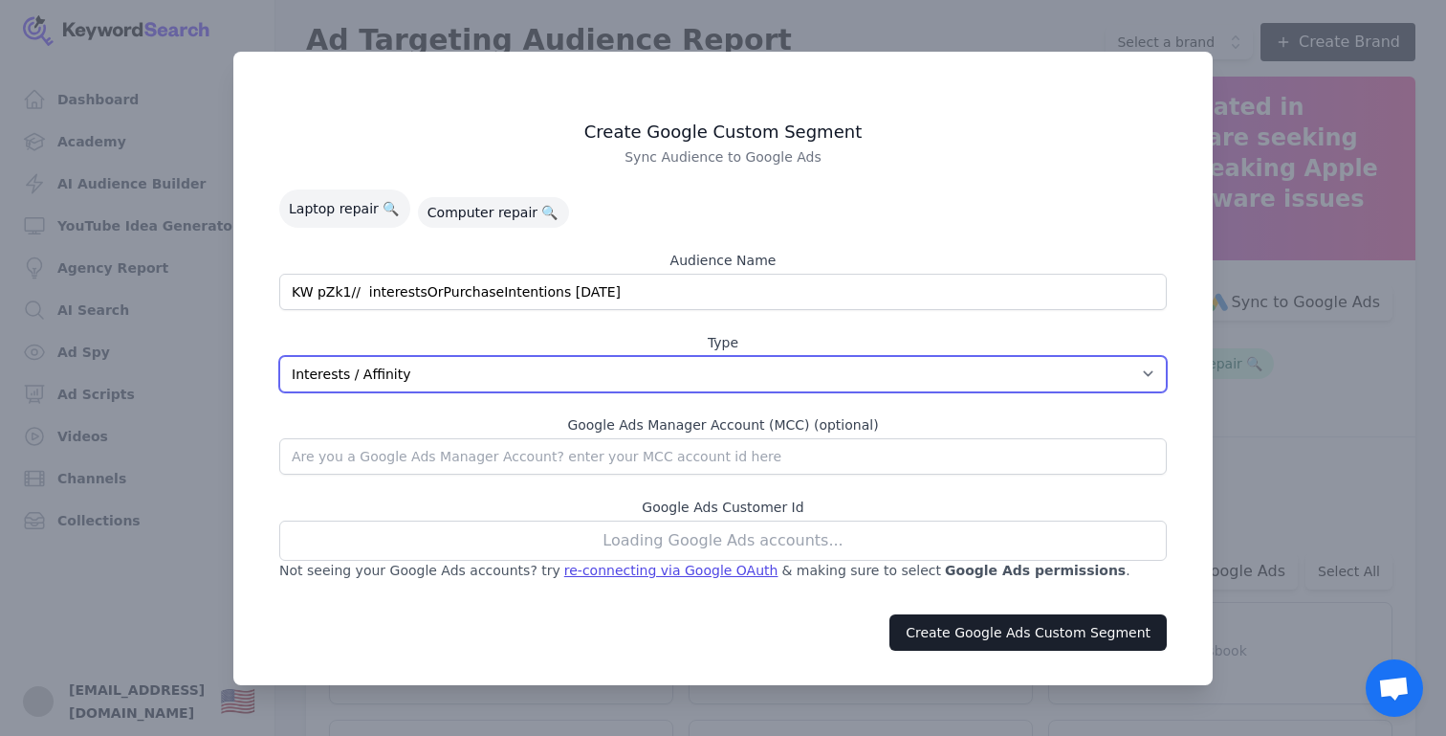
click at [572, 379] on select "App Interests / Affinity Google Search Intent URL" at bounding box center [723, 374] width 888 height 36
select select "relatedGoogleSearchTerms"
click at [279, 356] on select "App Interests / Affinity Google Search Intent URL" at bounding box center [723, 374] width 888 height 36
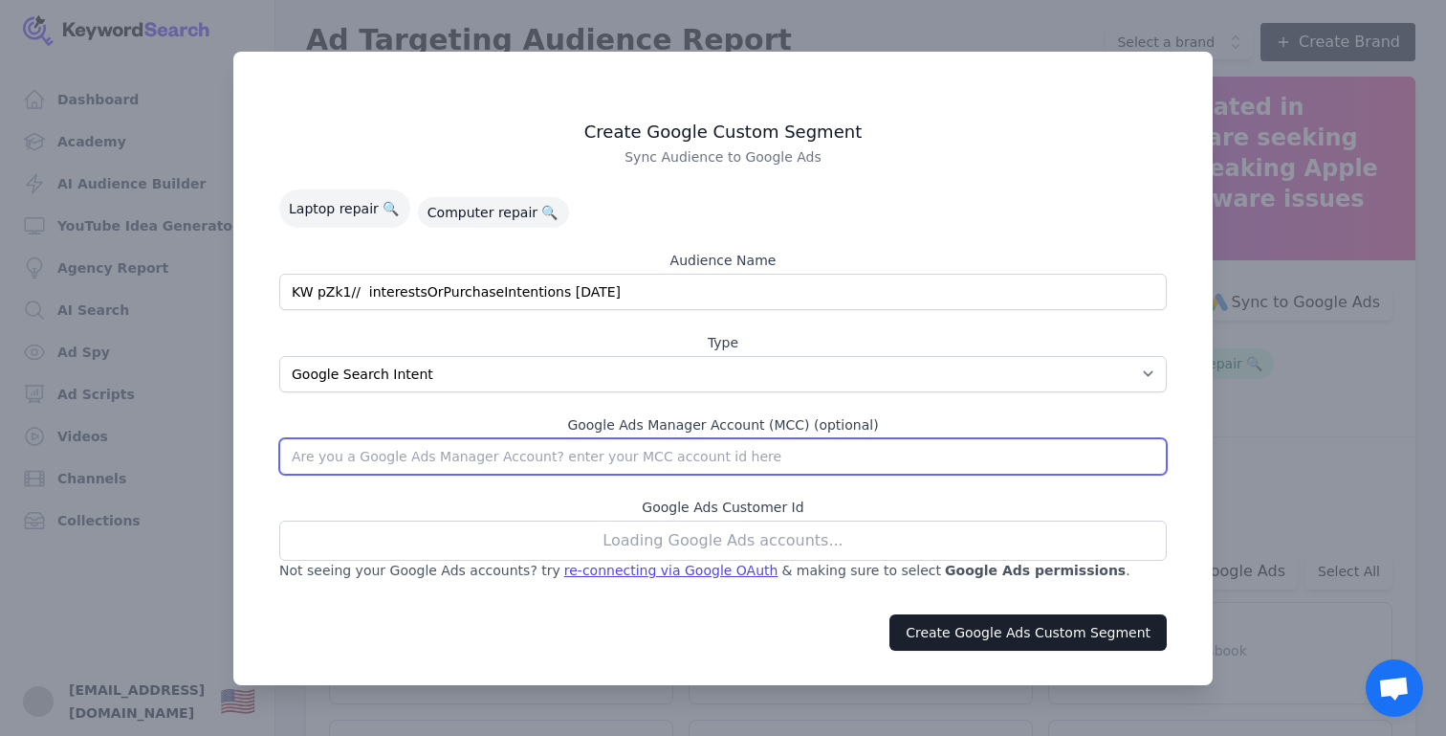
click at [534, 471] on input "text" at bounding box center [723, 456] width 888 height 36
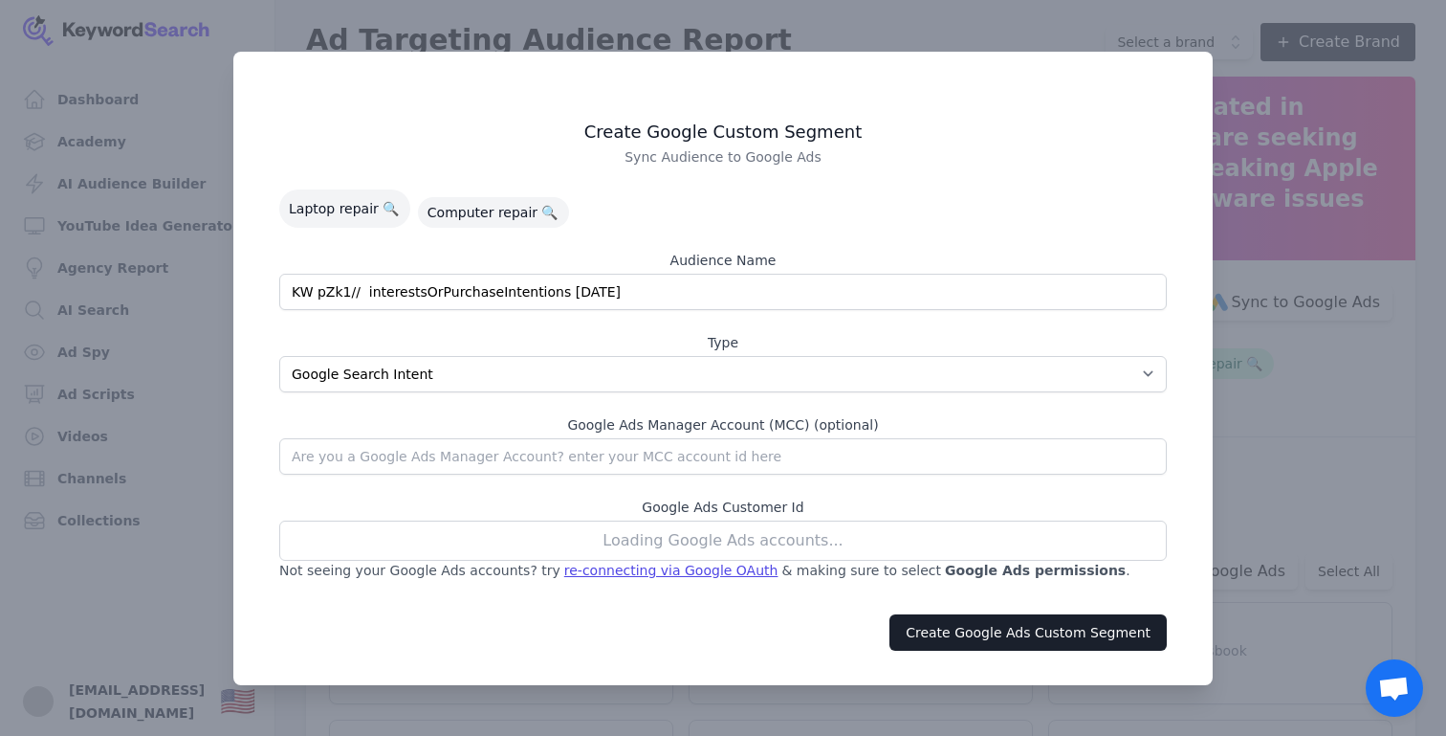
click at [533, 546] on div "Loading Google Ads accounts..." at bounding box center [723, 540] width 888 height 40
click at [577, 571] on div "re-connecting via Google OAuth" at bounding box center [671, 570] width 214 height 19
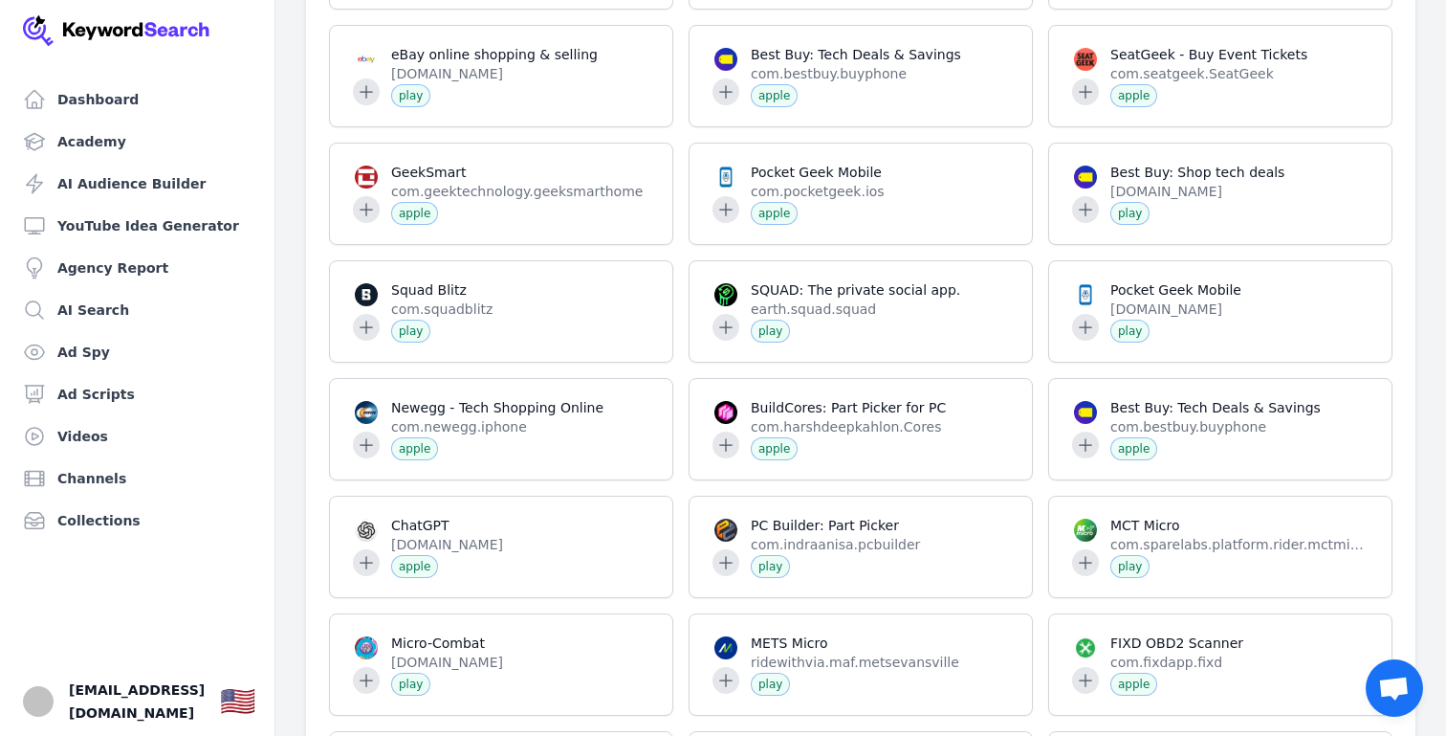
scroll to position [1229, 0]
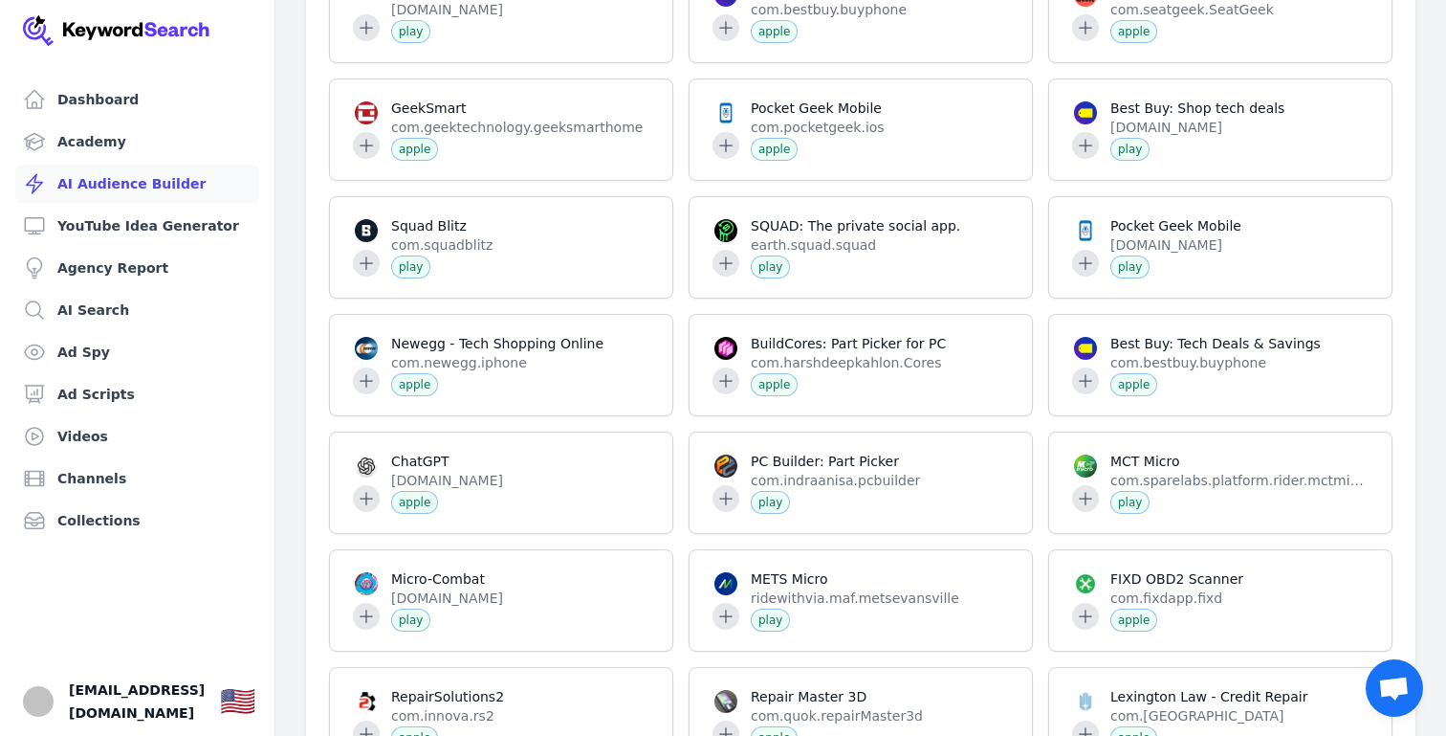
click at [89, 187] on link "AI Audience Builder" at bounding box center [137, 184] width 244 height 38
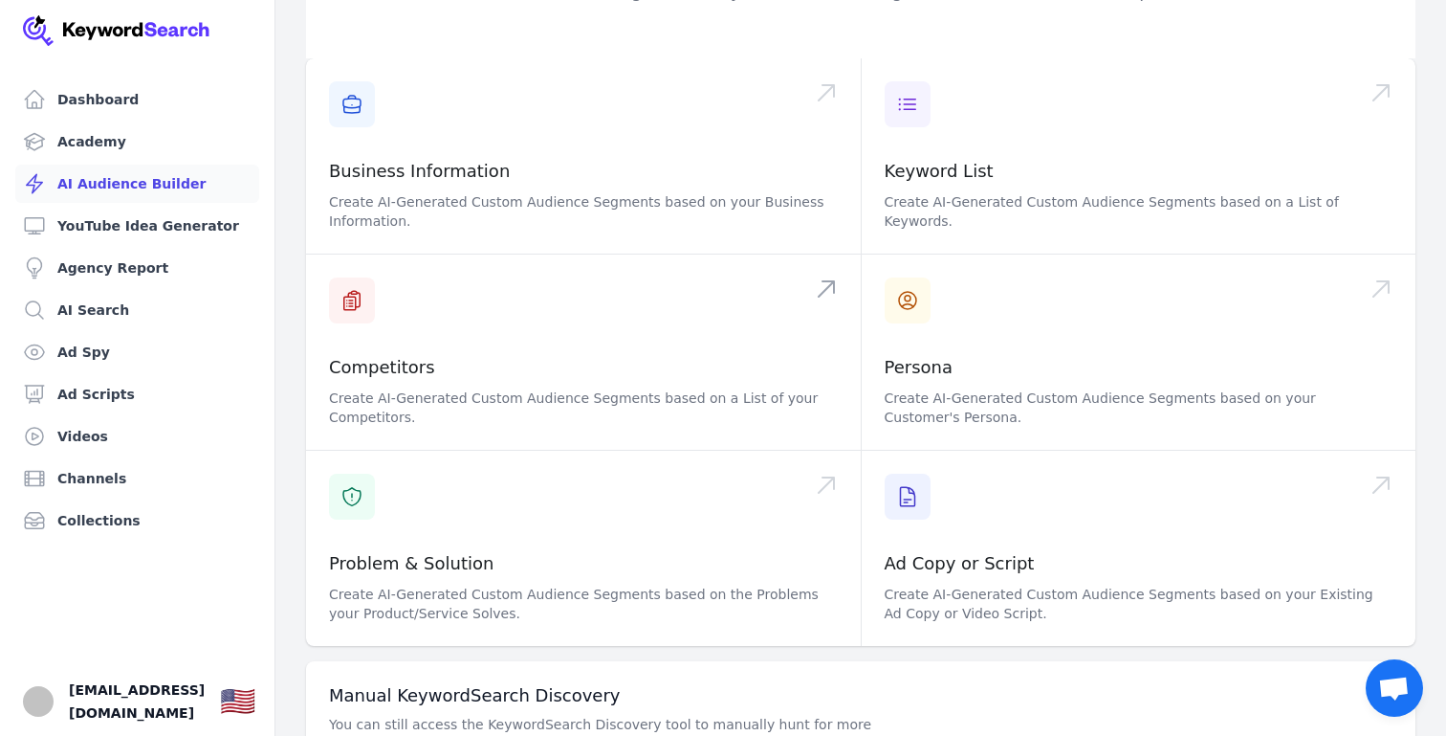
scroll to position [231, 0]
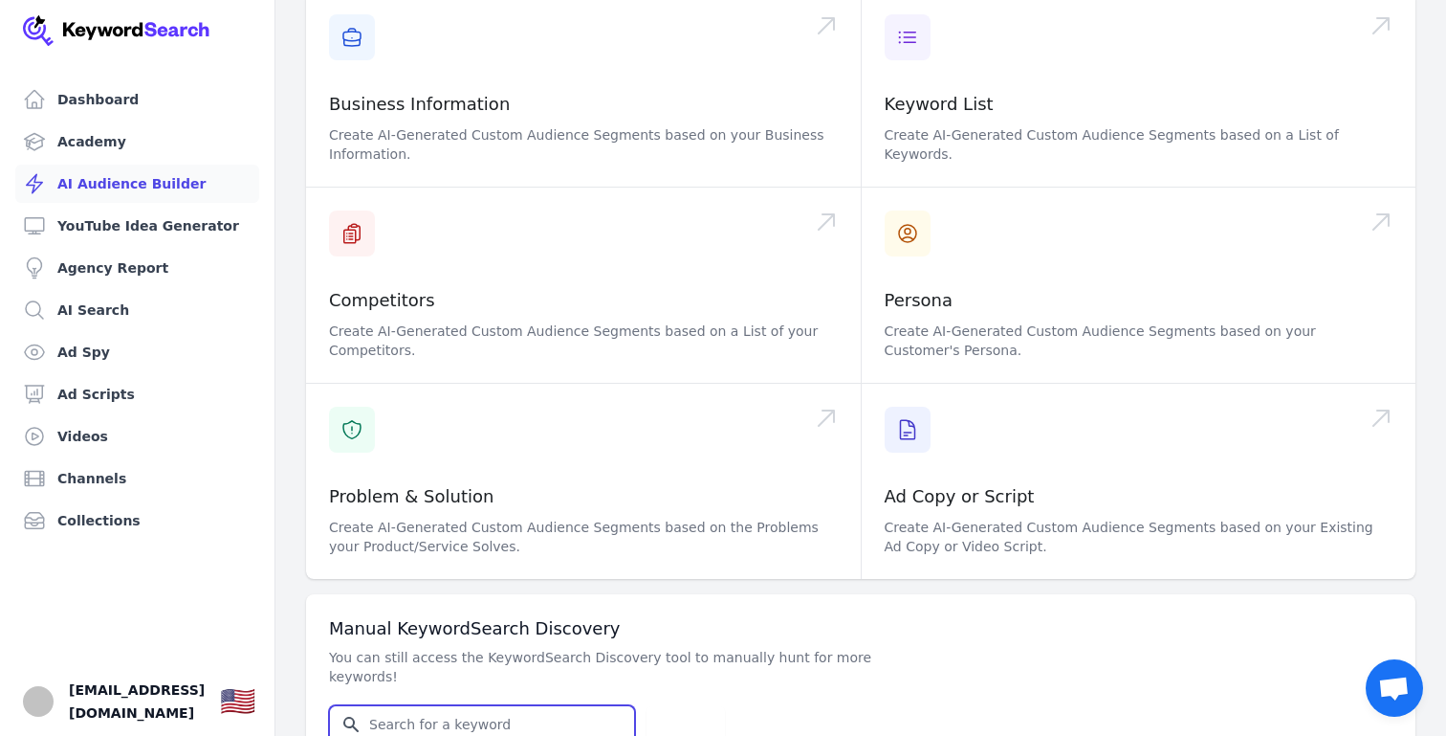
click at [390, 706] on input "Search for YouTube Keywords" at bounding box center [482, 724] width 304 height 36
type input "reparation mac"
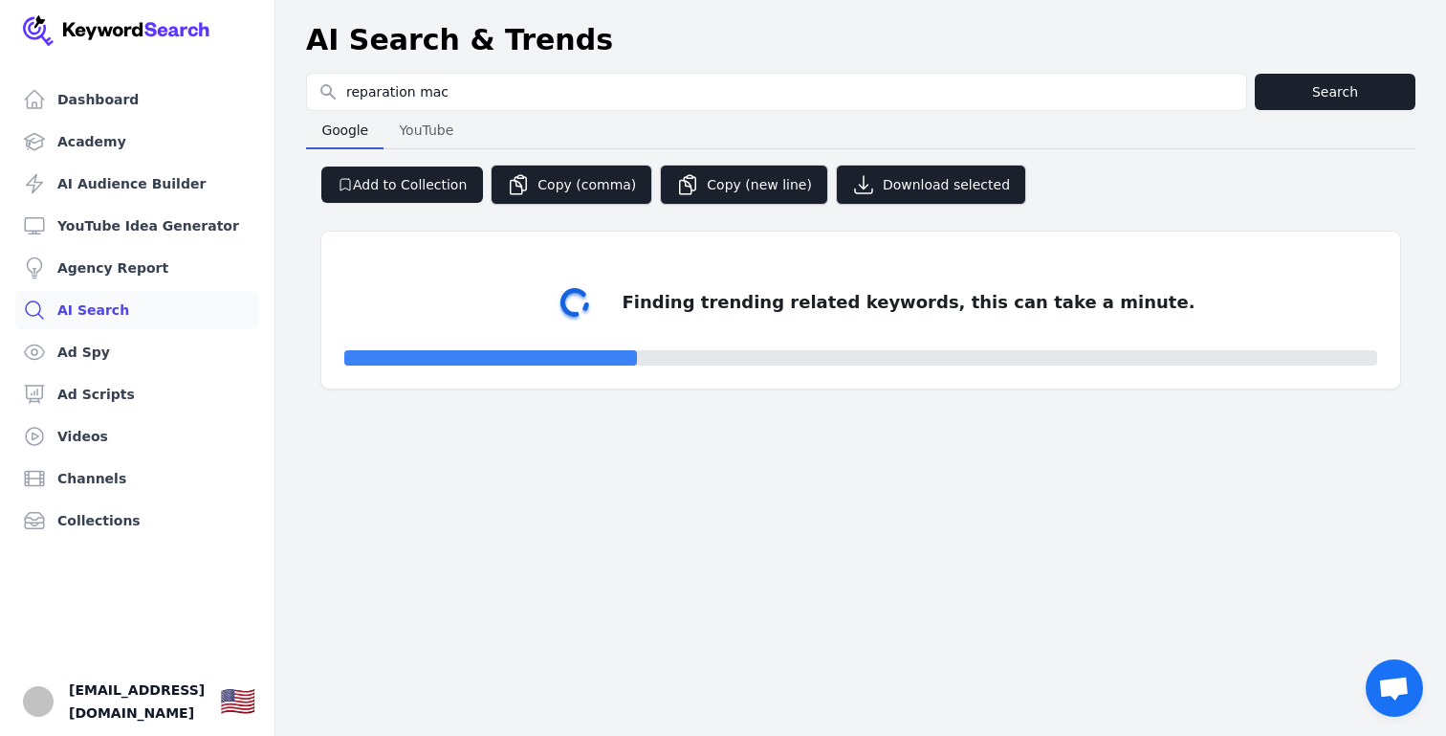
select select "50"
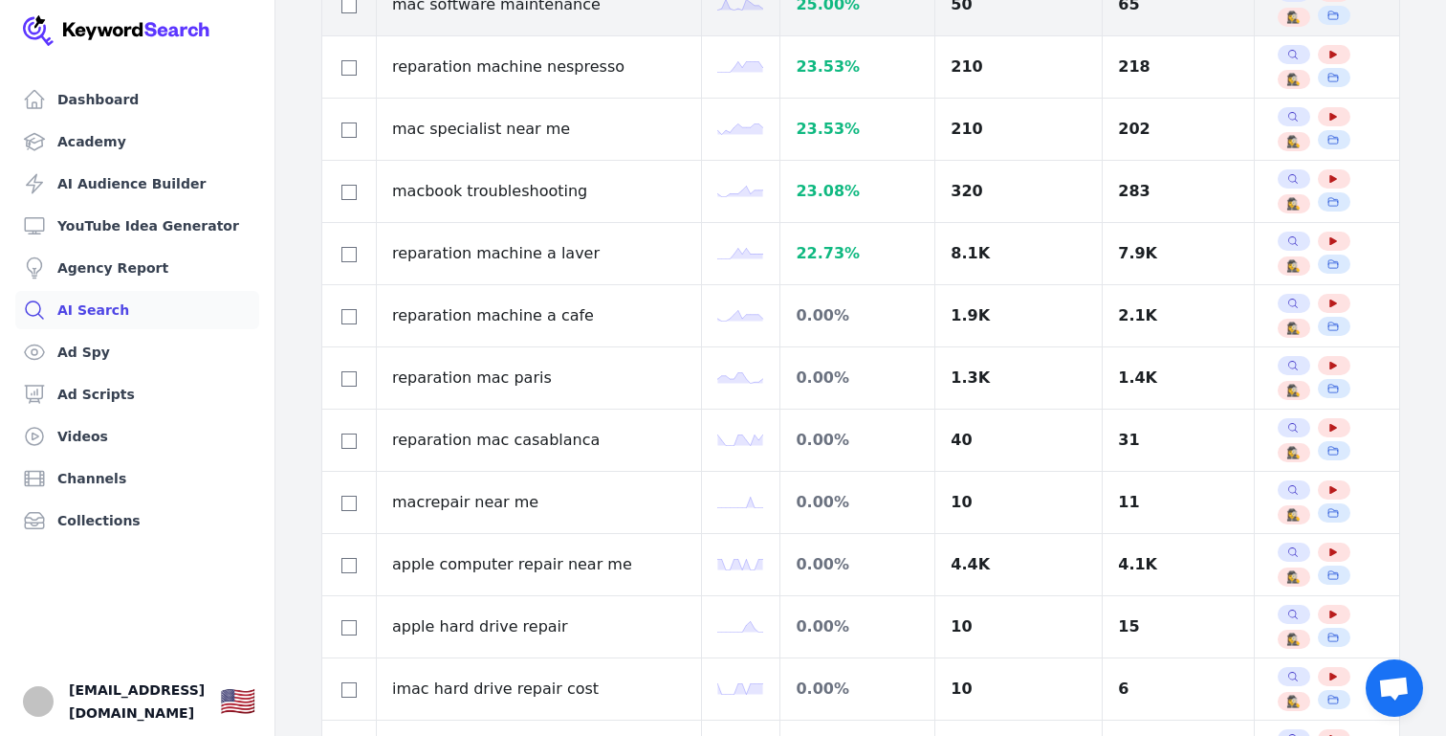
scroll to position [2715, 0]
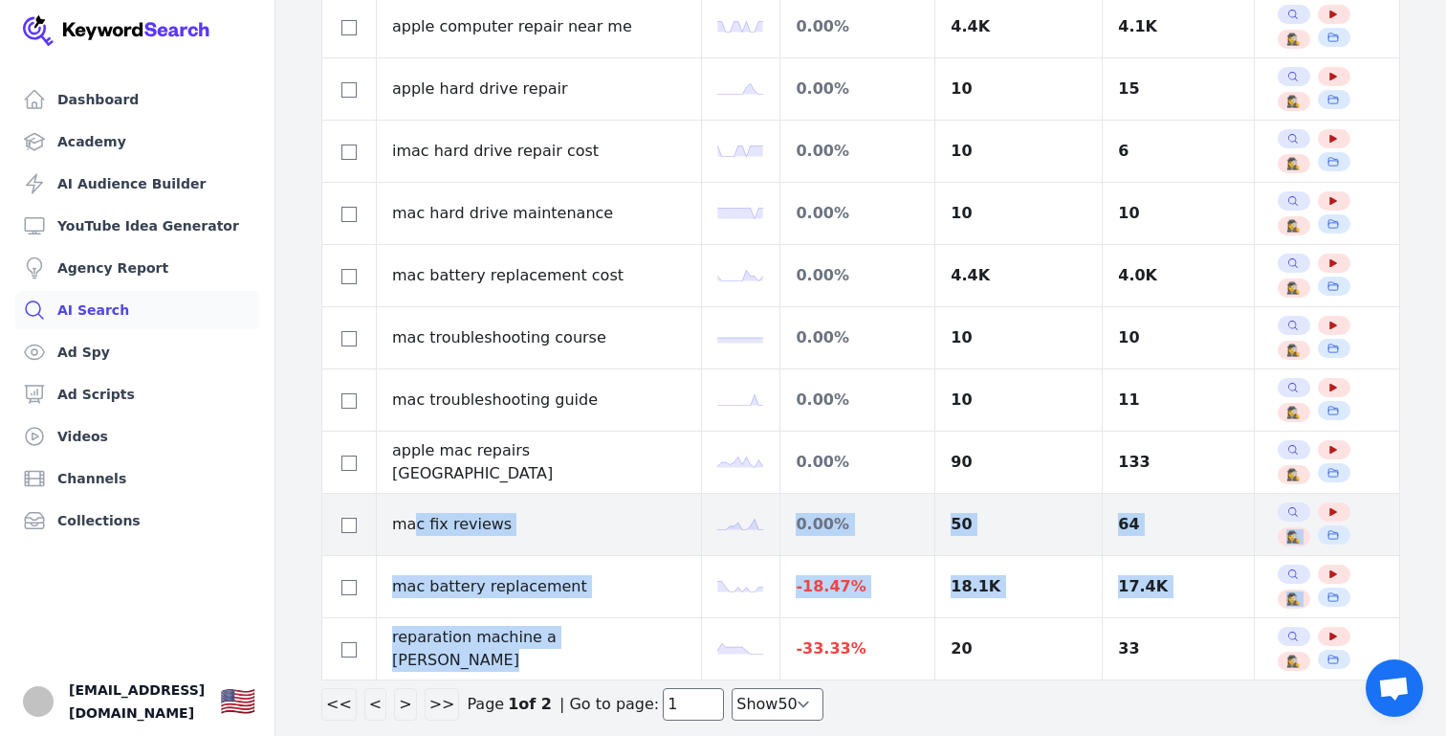
drag, startPoint x: 647, startPoint y: 656, endPoint x: 415, endPoint y: 525, distance: 266.0
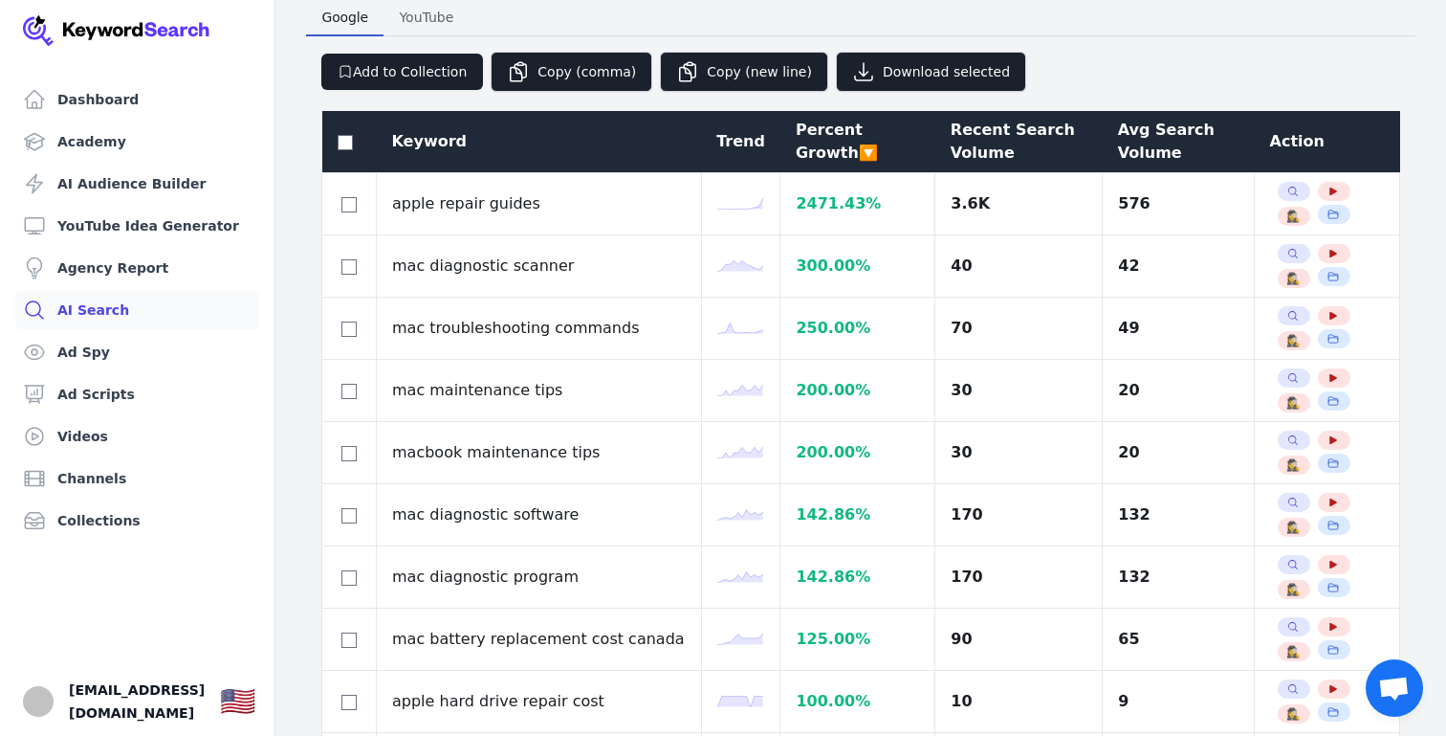
scroll to position [114, 0]
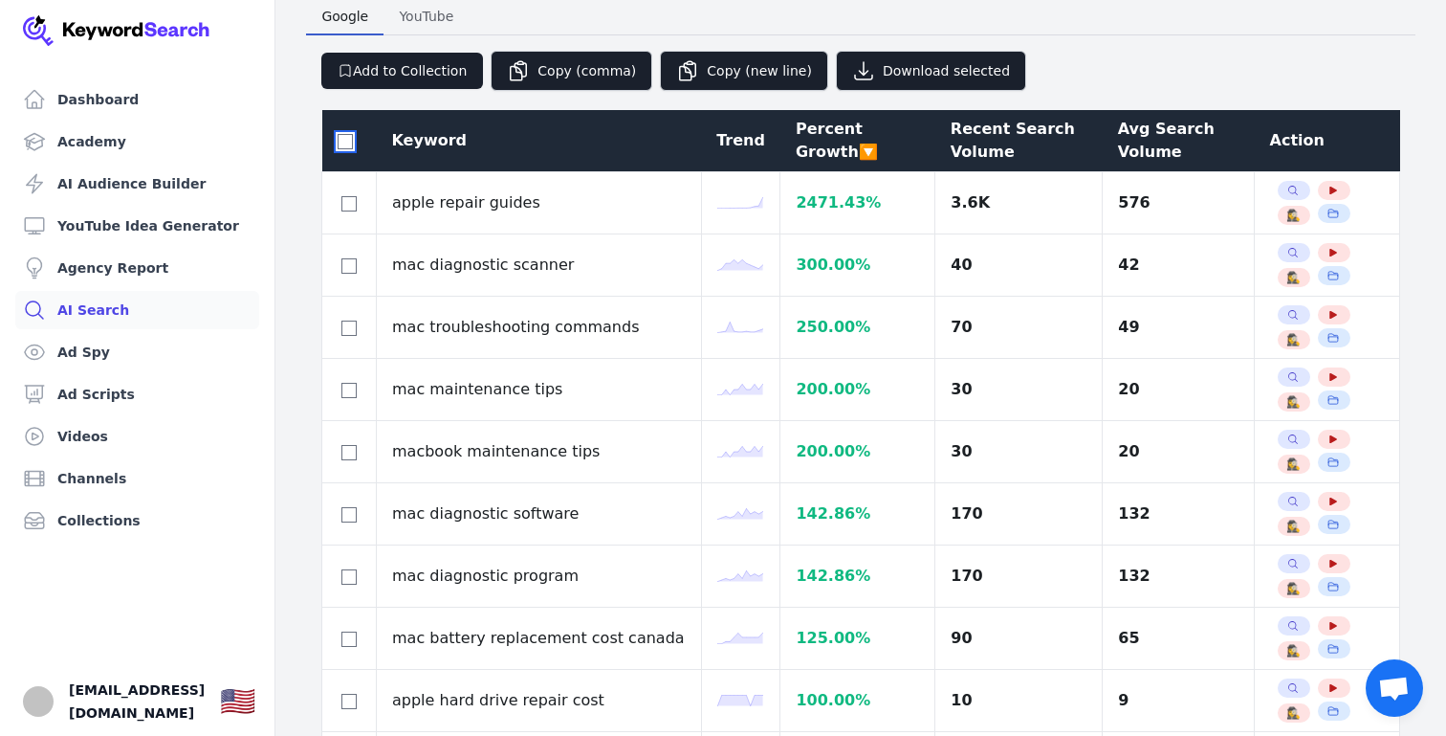
click at [345, 141] on input "checkbox" at bounding box center [345, 141] width 15 height 15
checkbox input "true"
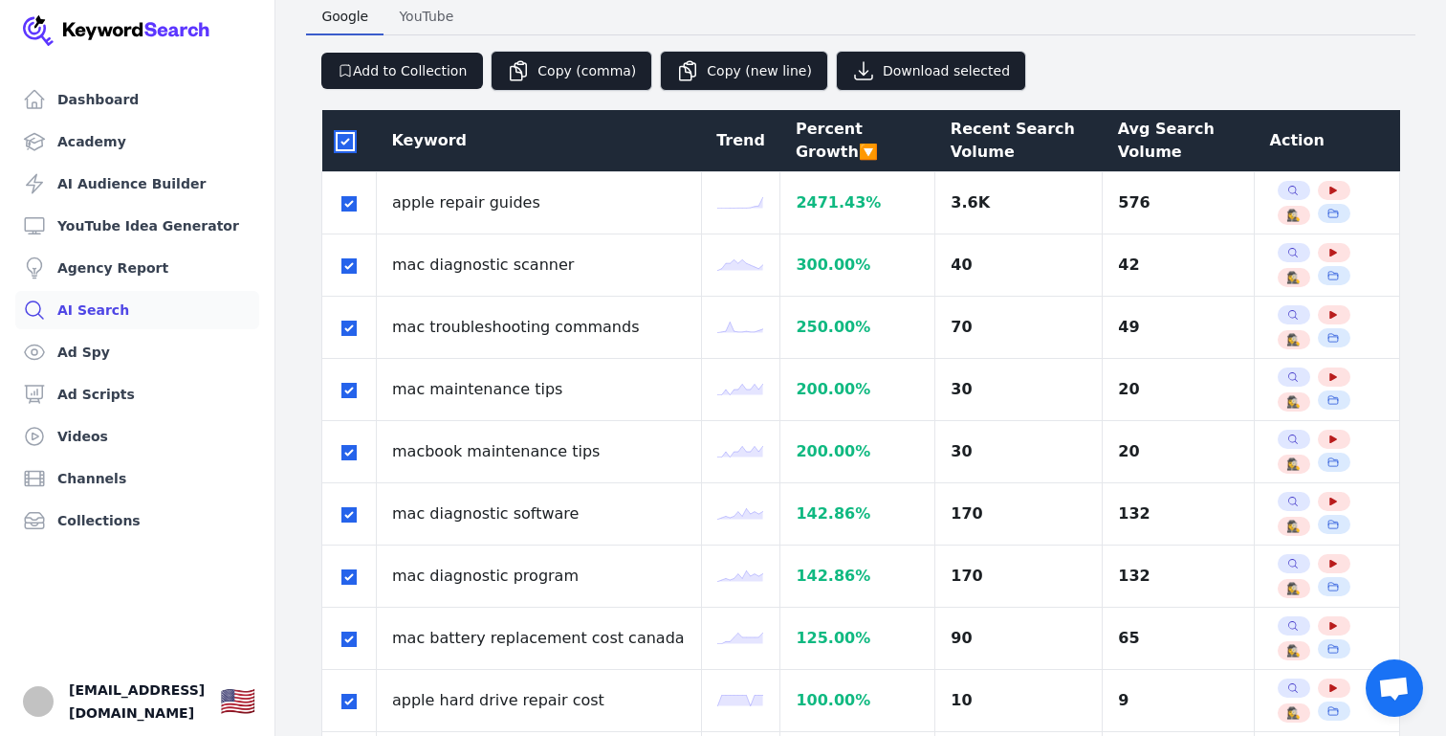
checkbox input "true"
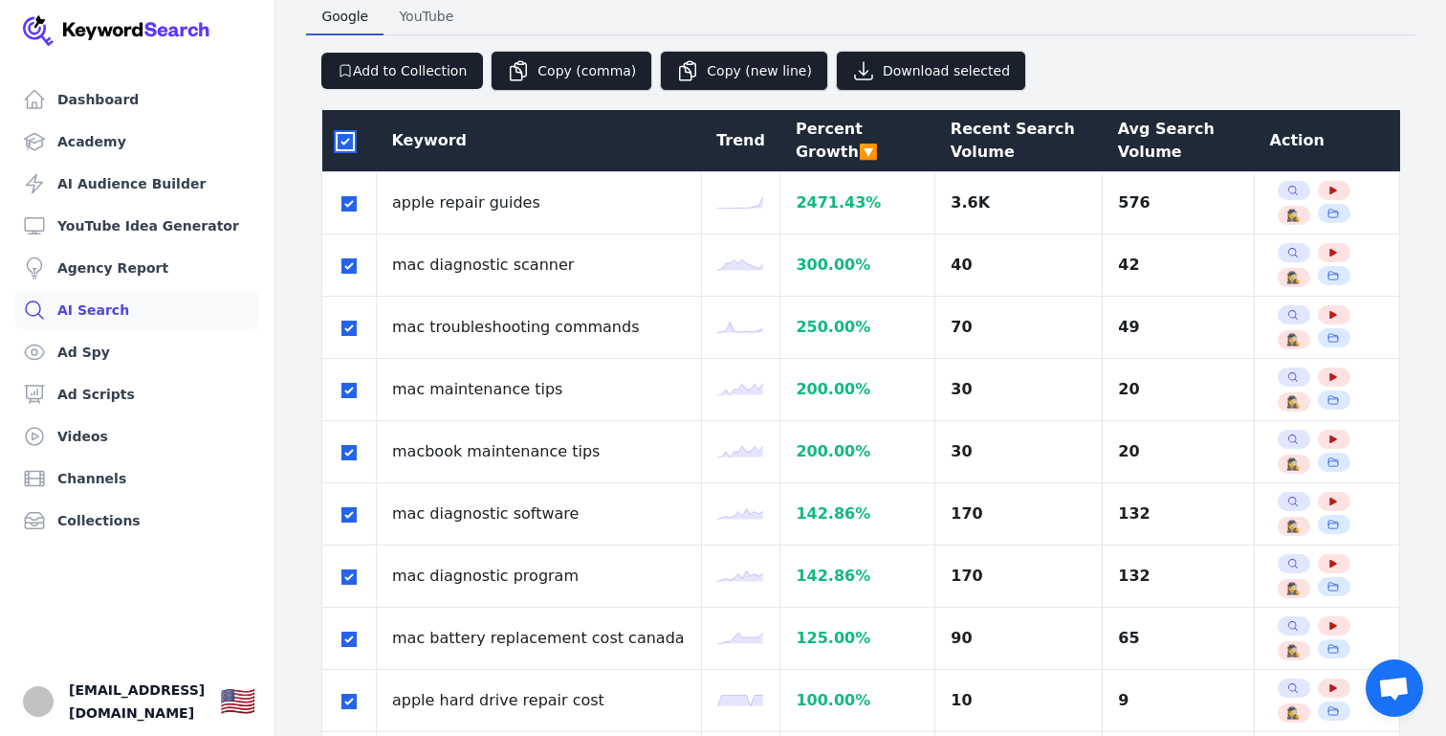
checkbox input "true"
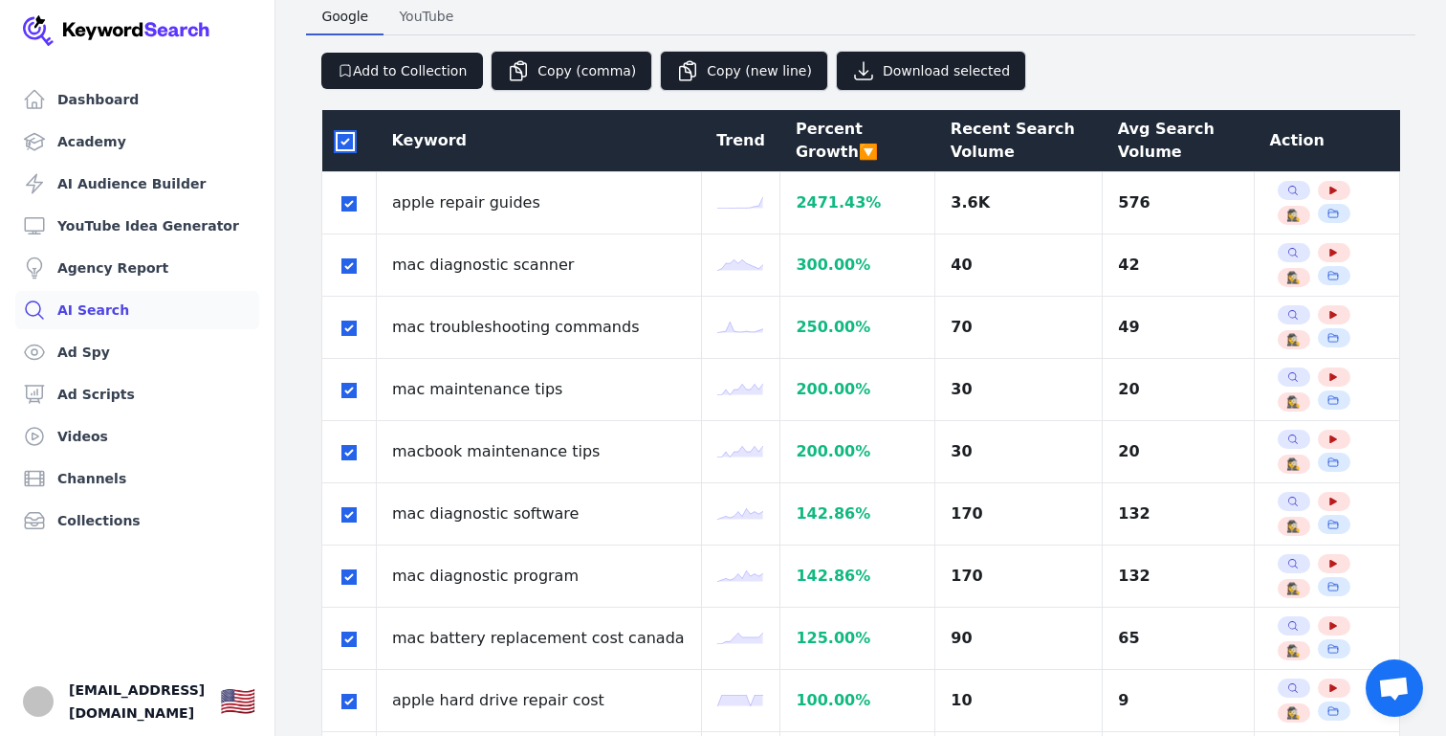
checkbox input "true"
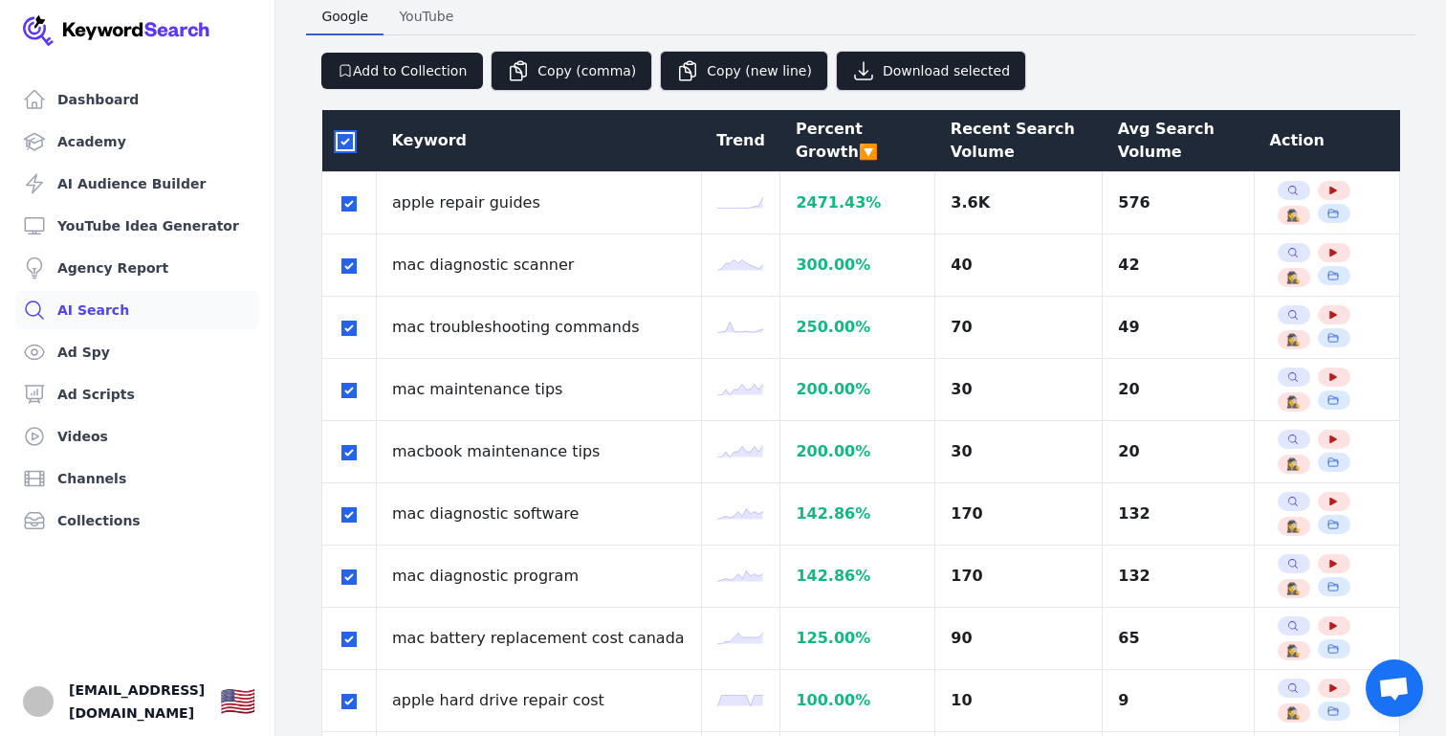
checkbox input "true"
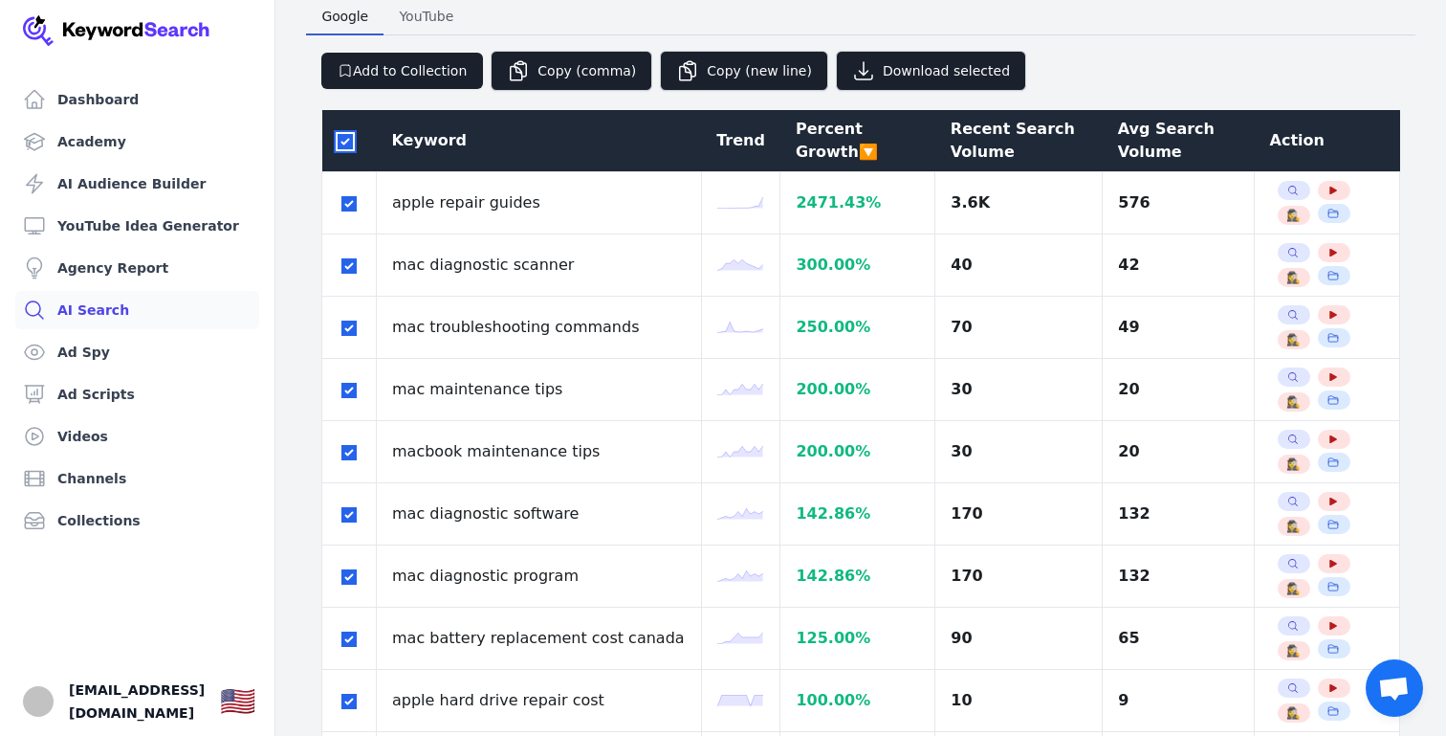
checkbox input "true"
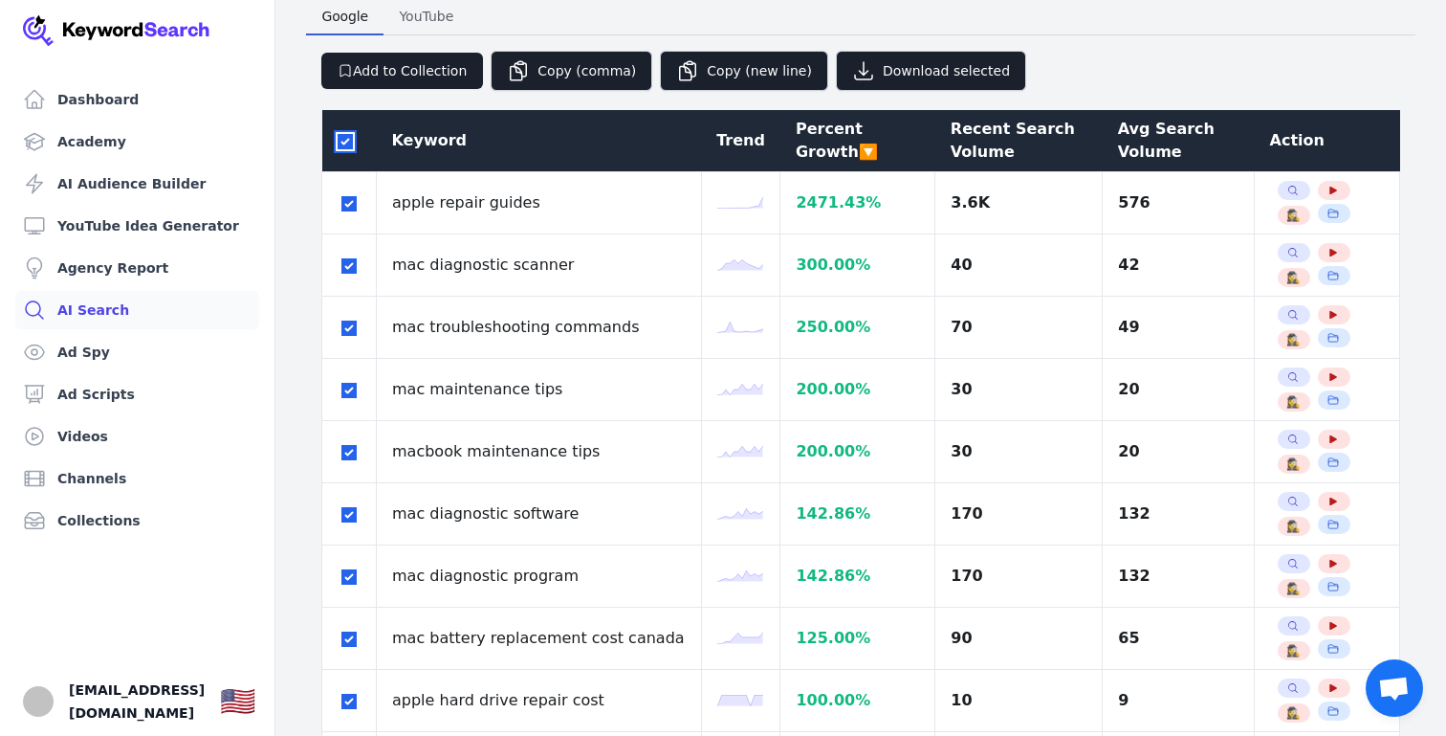
checkbox input "true"
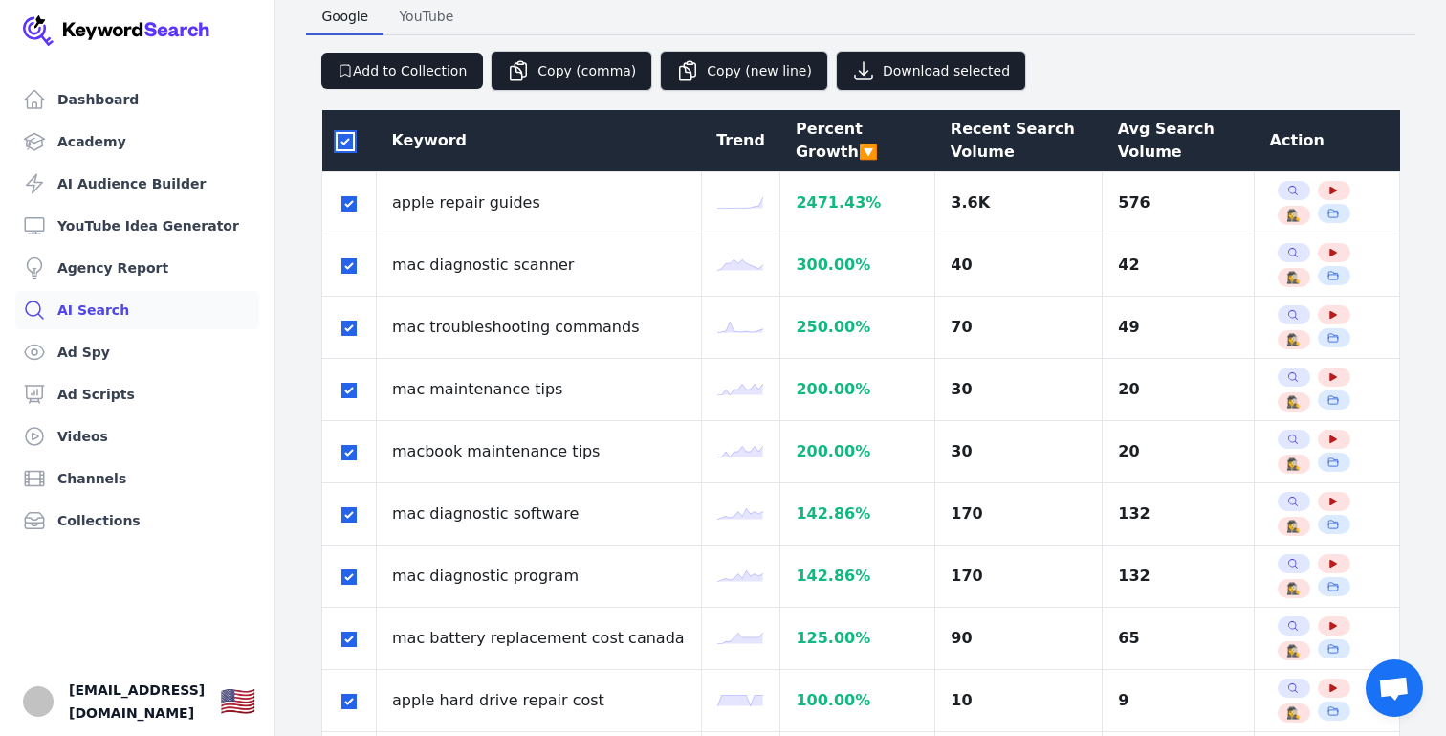
checkbox input "true"
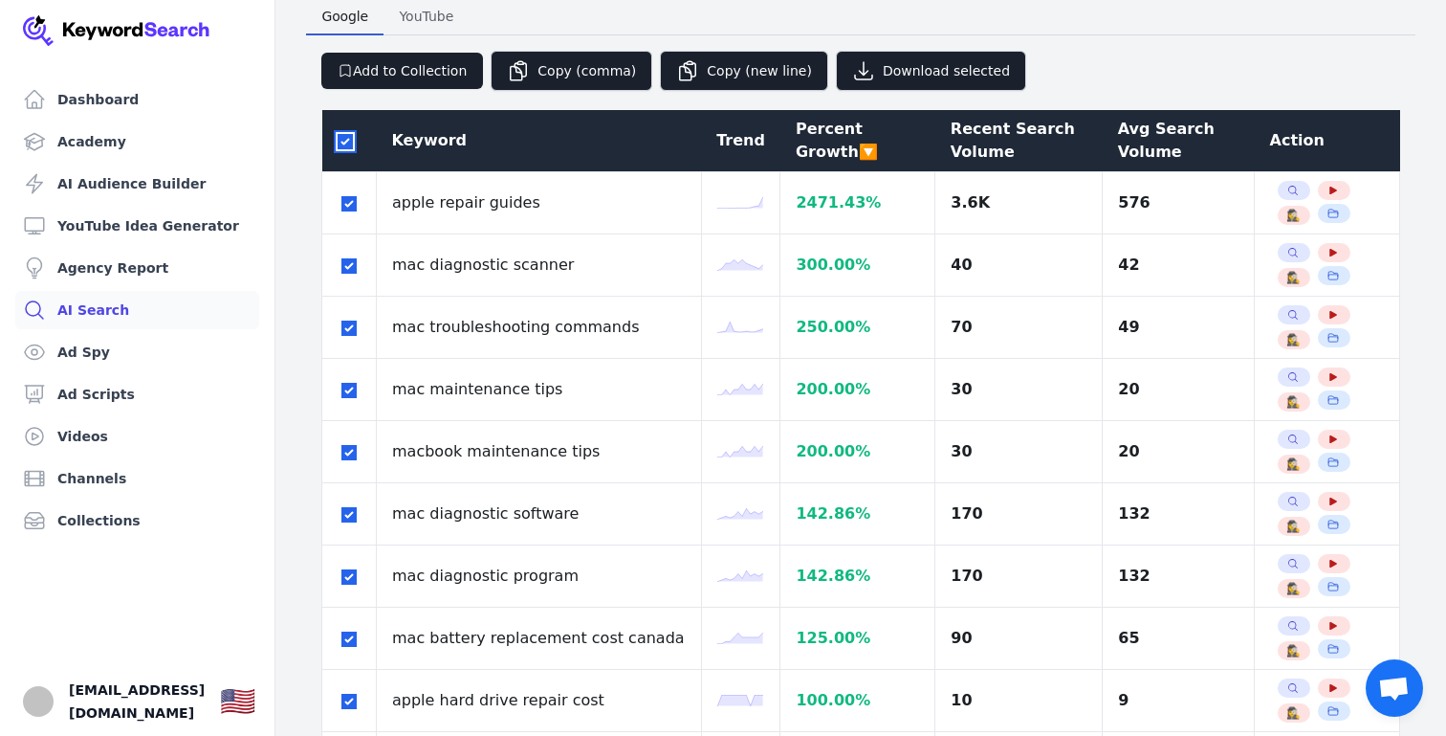
checkbox input "true"
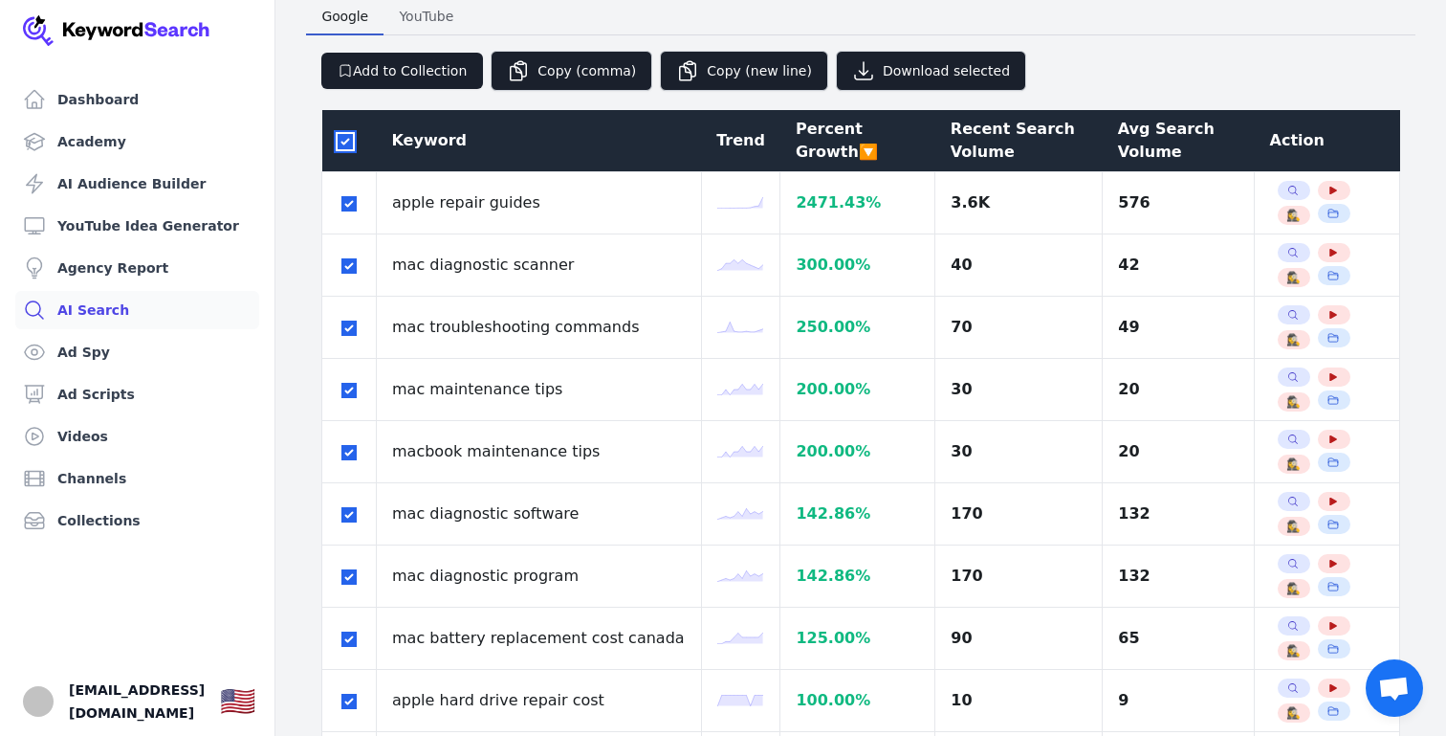
checkbox input "true"
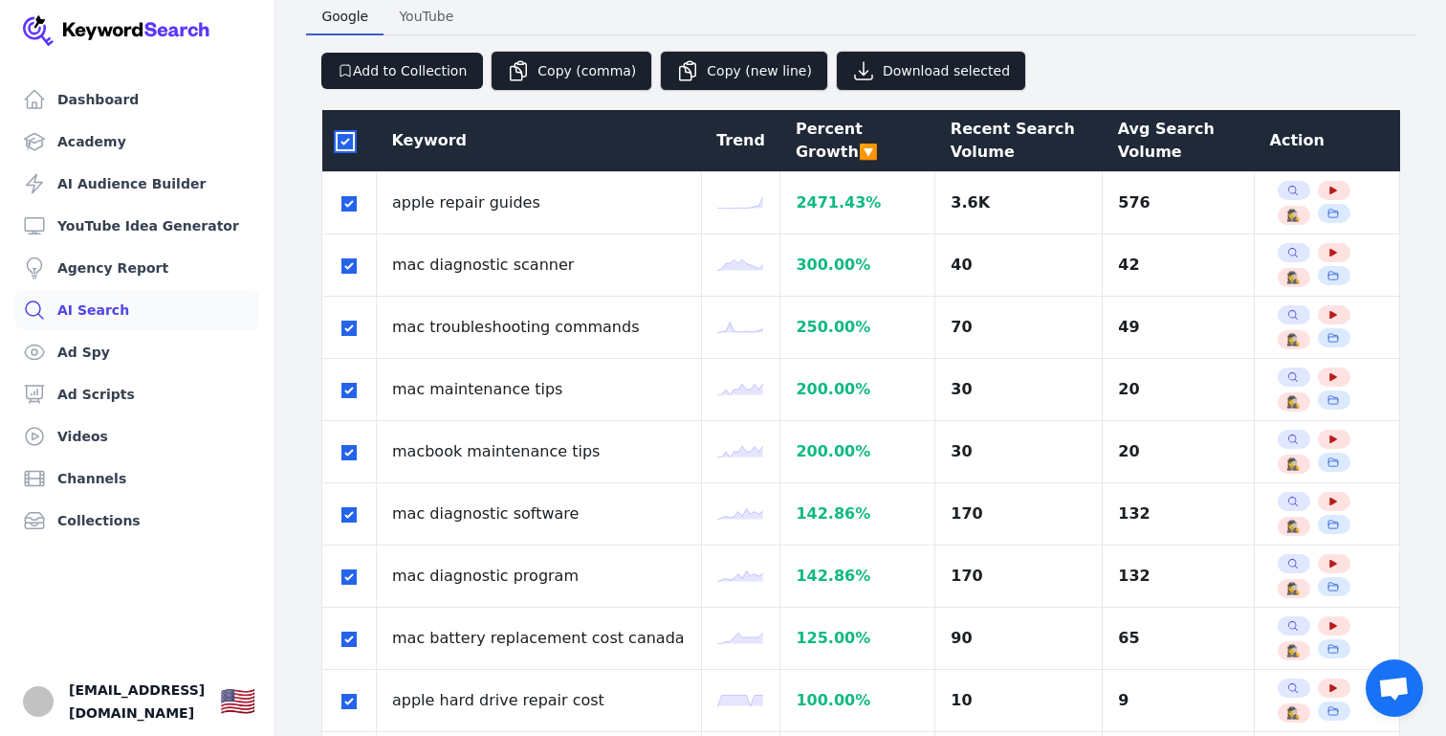
checkbox input "true"
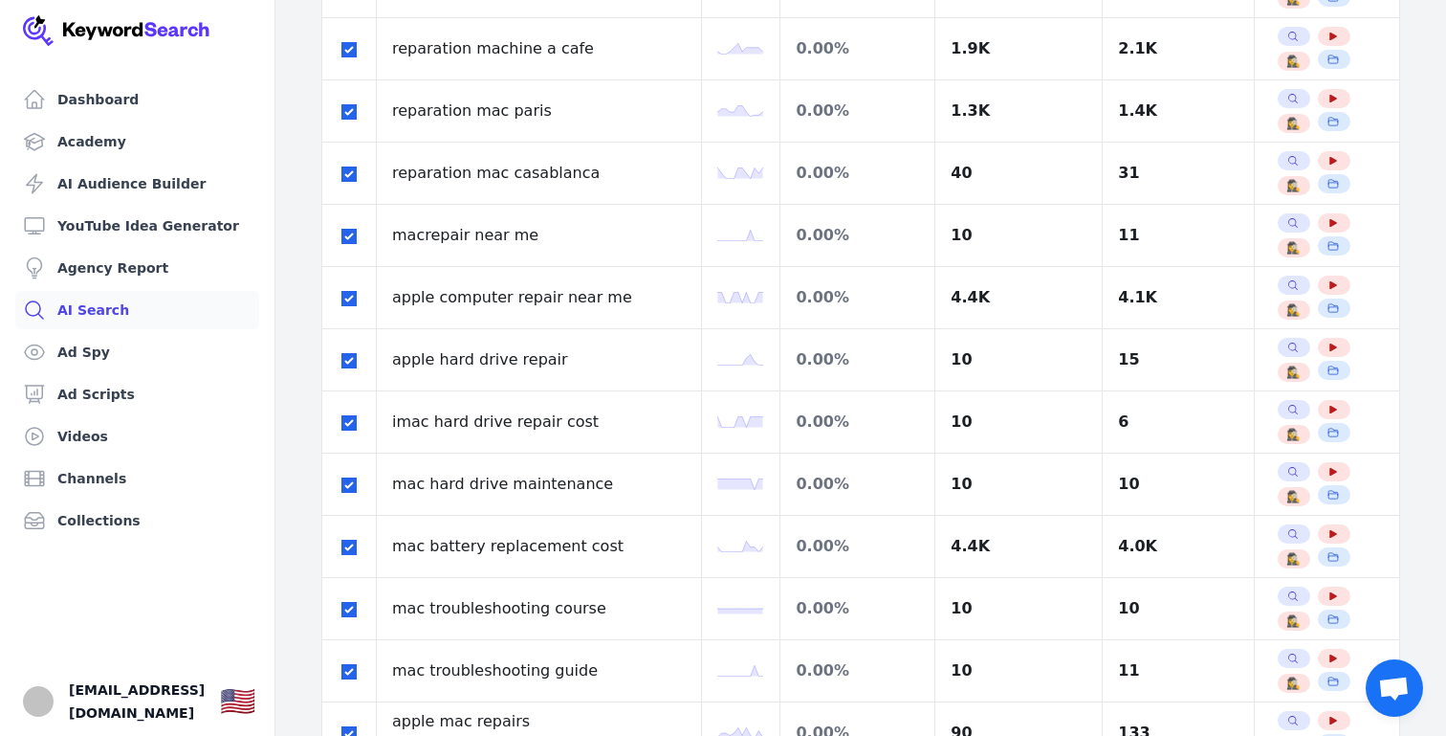
scroll to position [2715, 0]
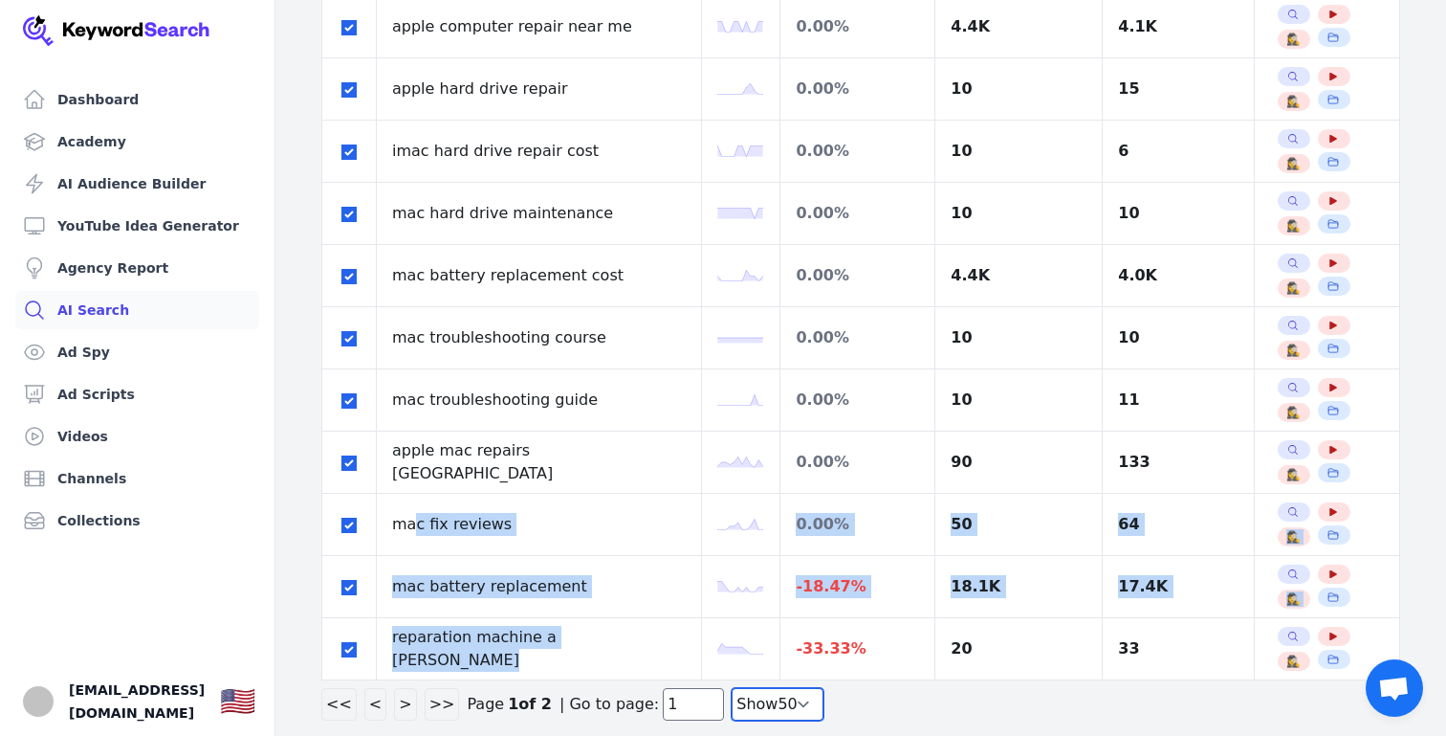
click at [771, 712] on select "Show 30 Show 40 Show 50 Show 100" at bounding box center [778, 704] width 92 height 33
select select "100"
click at [732, 720] on select "Show 30 Show 40 Show 50 Show 100" at bounding box center [778, 704] width 92 height 33
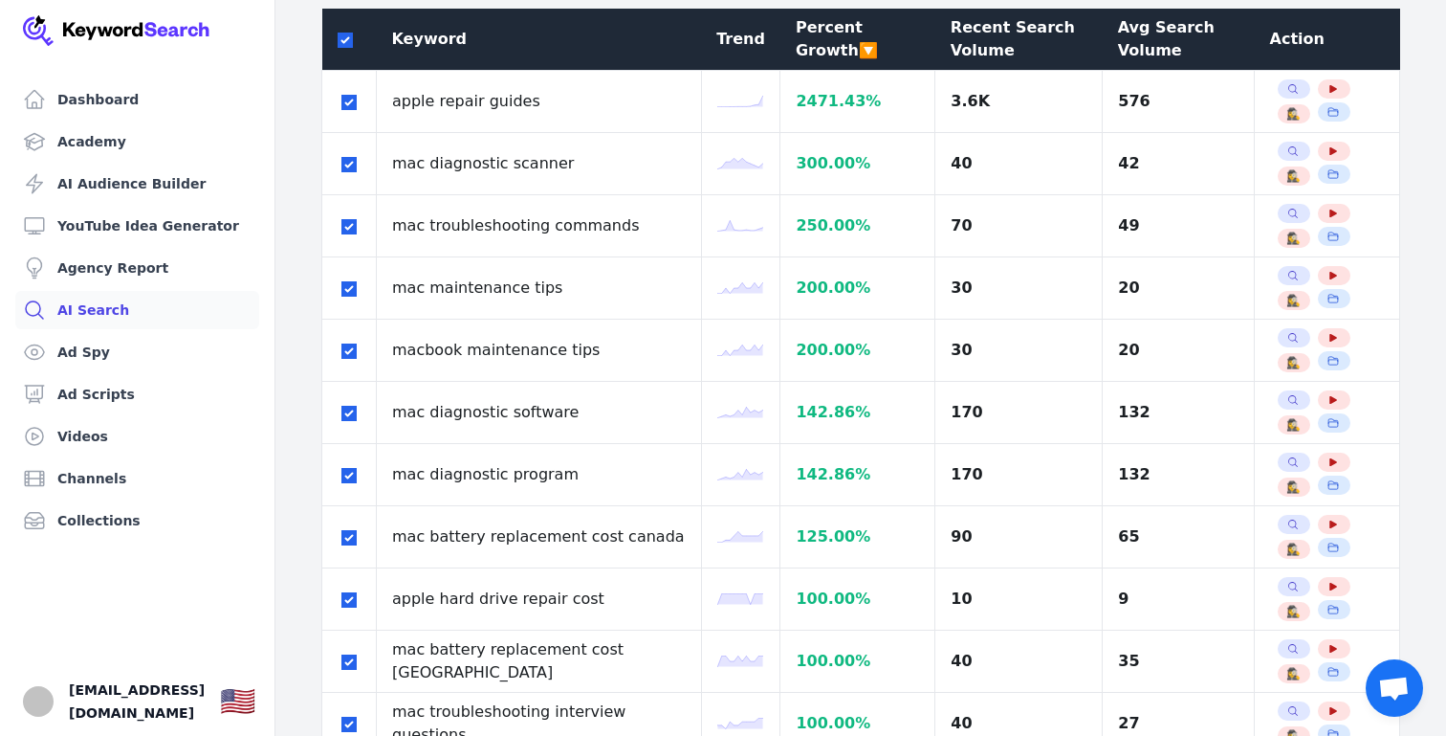
scroll to position [0, 0]
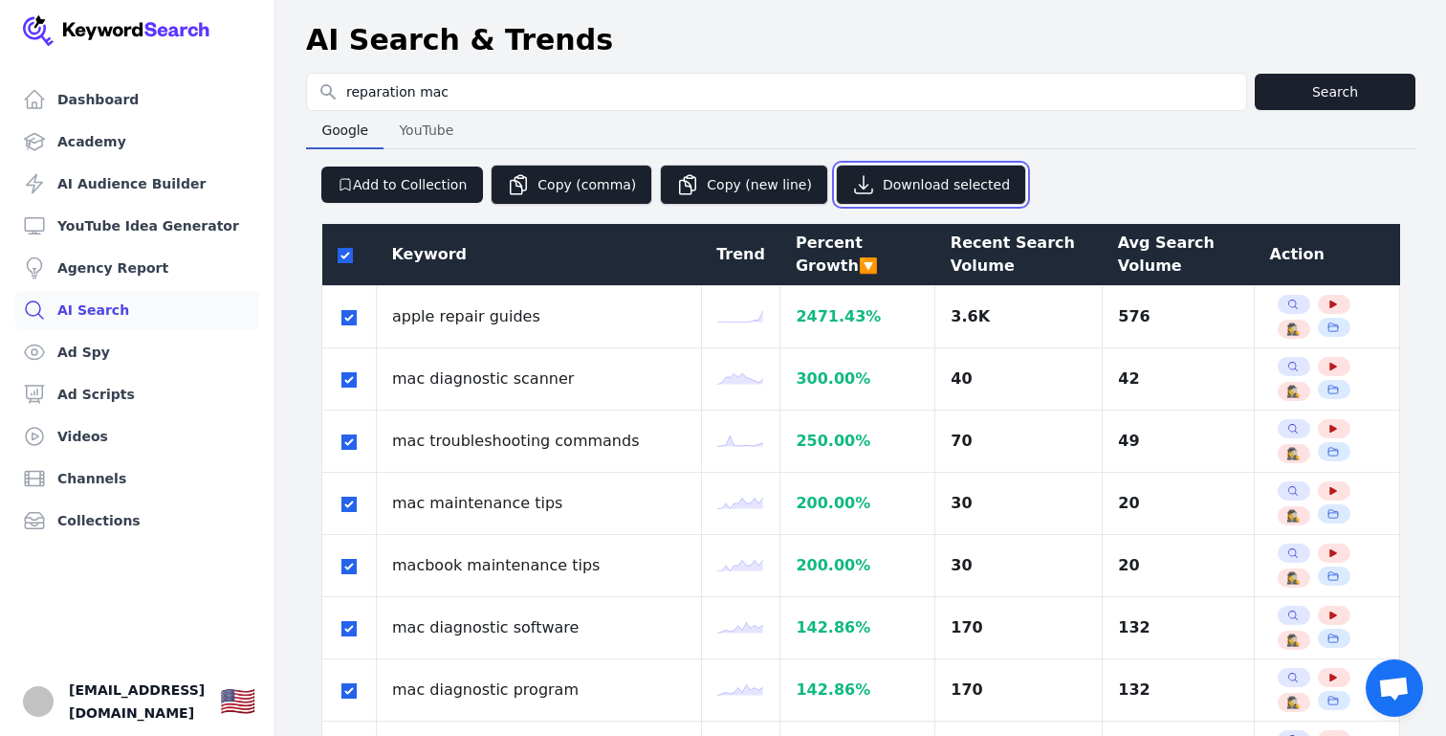
click at [876, 187] on button "Download selected" at bounding box center [931, 185] width 190 height 40
